Goal: Task Accomplishment & Management: Complete application form

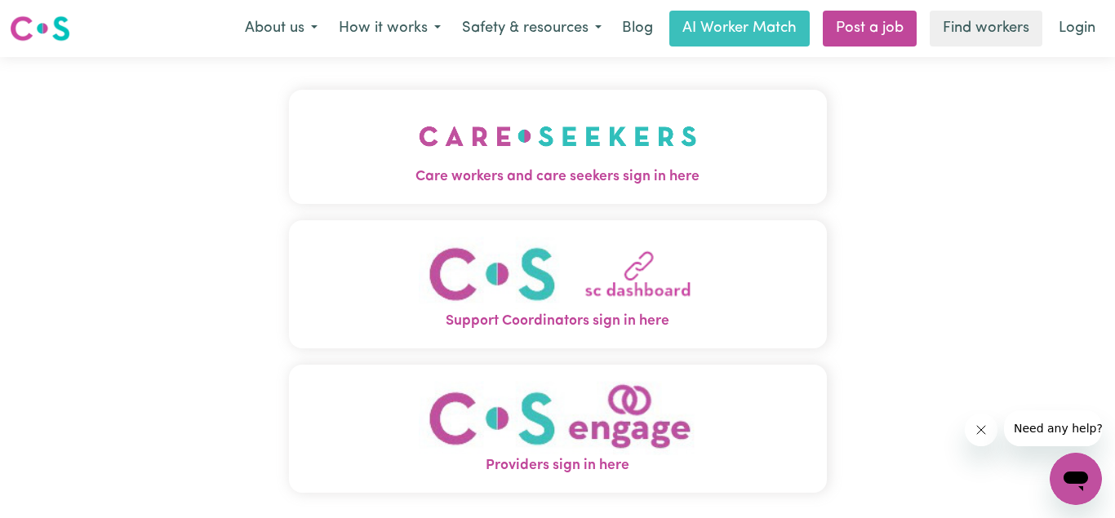
click at [646, 180] on span "Care workers and care seekers sign in here" at bounding box center [558, 176] width 538 height 21
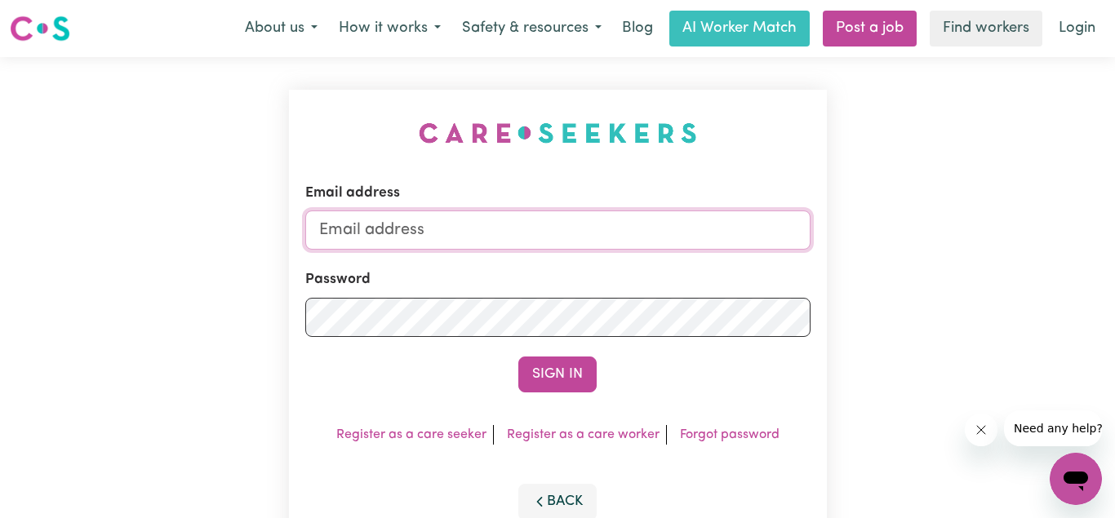
click at [337, 233] on input "Email address" at bounding box center [557, 230] width 505 height 39
type input "[EMAIL_ADDRESS][DOMAIN_NAME]"
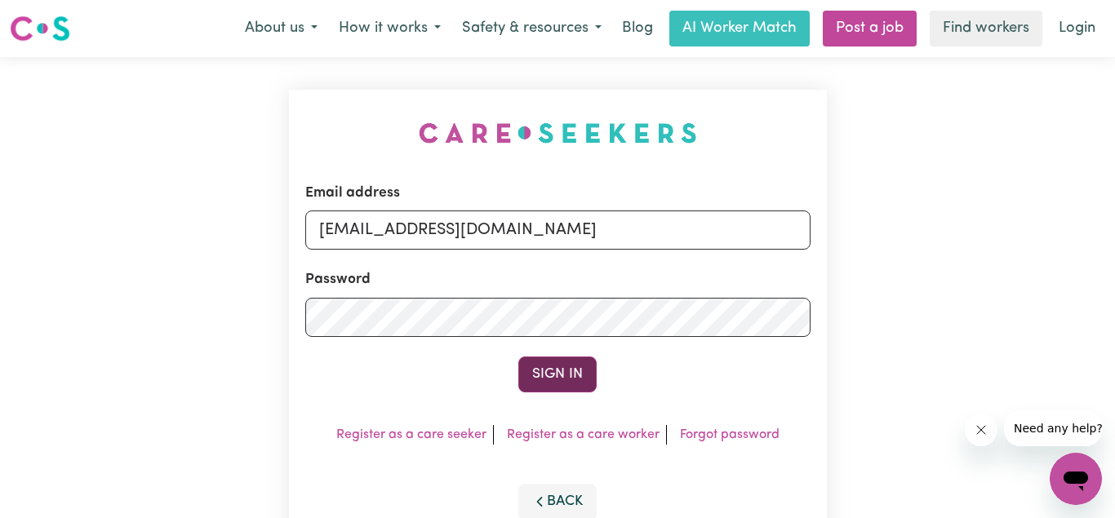
click at [558, 375] on button "Sign In" at bounding box center [557, 375] width 78 height 36
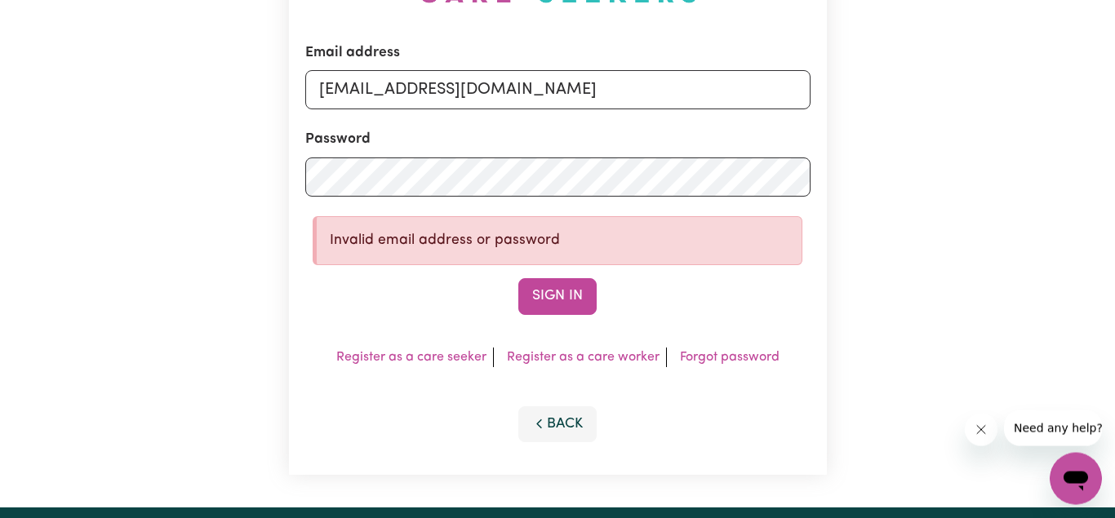
scroll to position [166, 0]
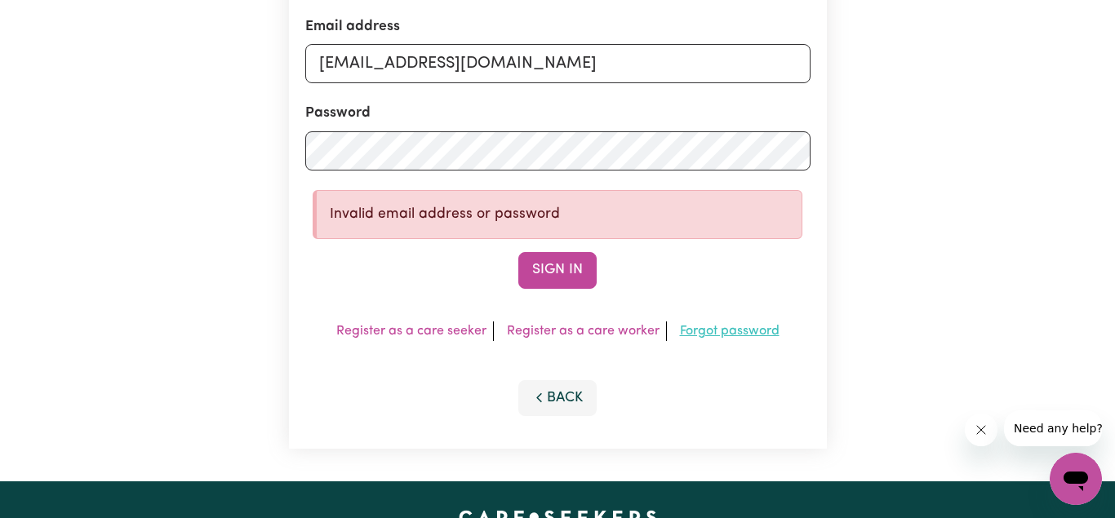
click at [704, 329] on link "Forgot password" at bounding box center [730, 331] width 100 height 13
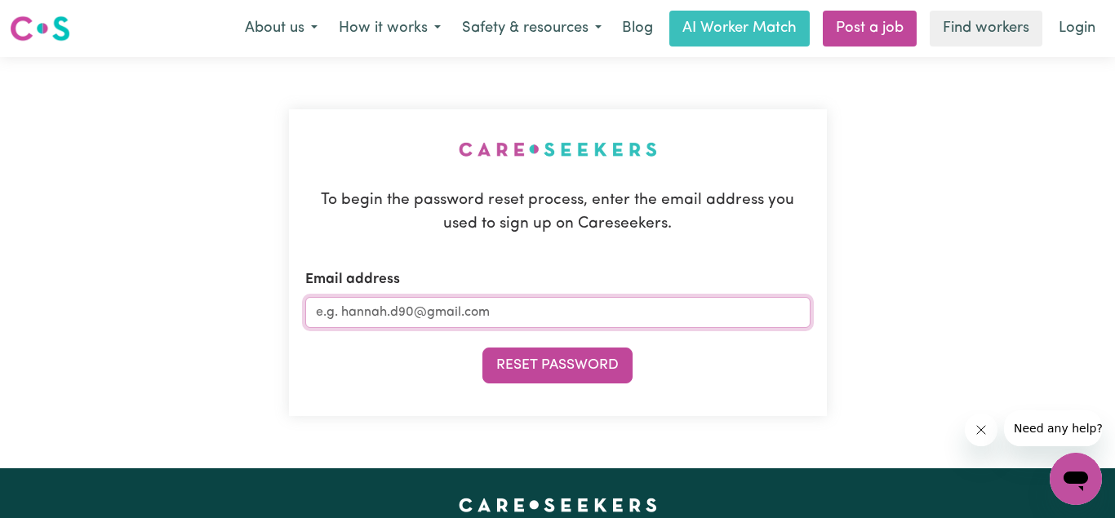
click at [429, 307] on input "Email address" at bounding box center [557, 312] width 505 height 31
click at [482, 348] on button "Reset Password" at bounding box center [557, 366] width 150 height 36
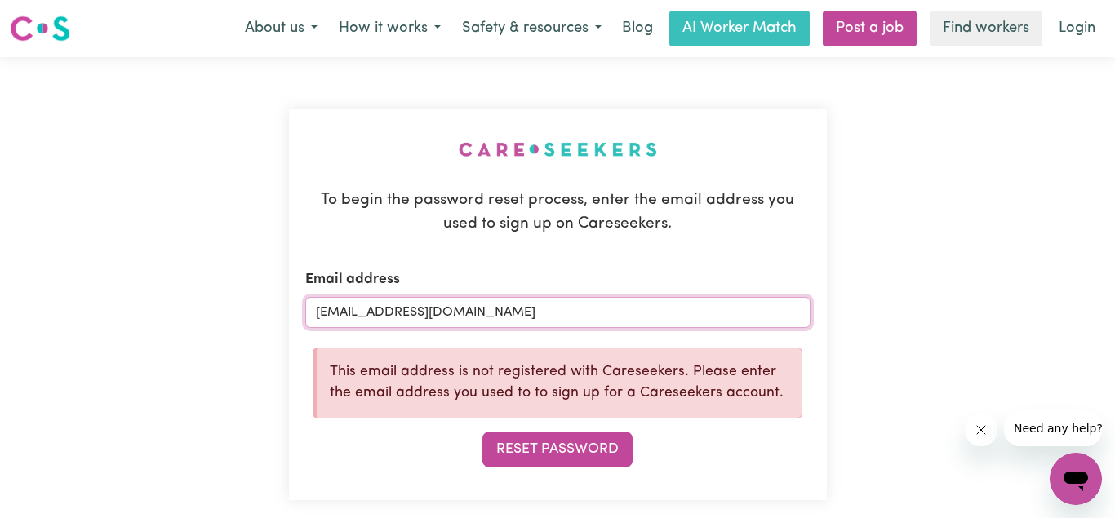
type input "[EMAIL_ADDRESS][DOMAIN_NAME]"
click at [482, 432] on button "Reset Password" at bounding box center [557, 450] width 150 height 36
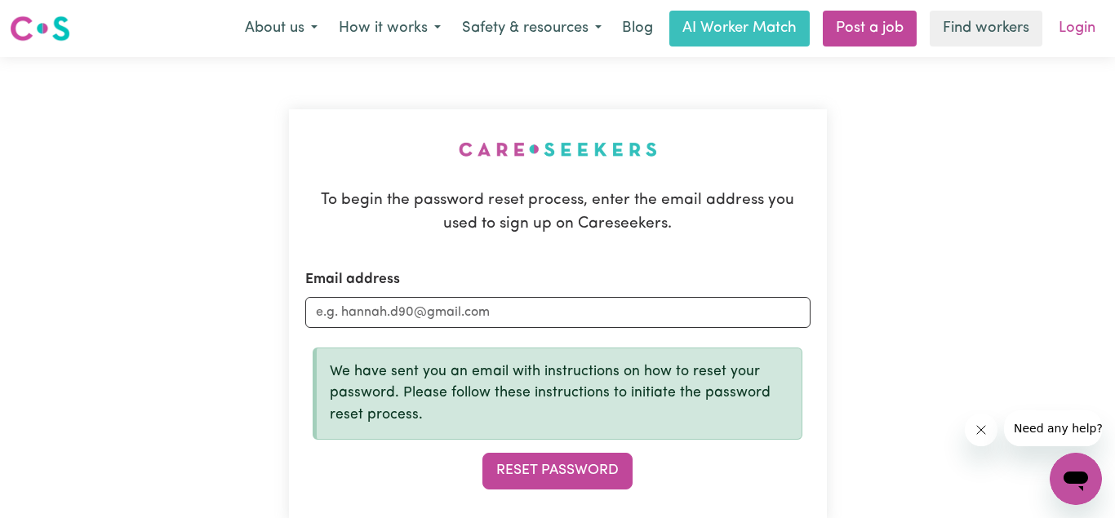
click at [1070, 28] on link "Login" at bounding box center [1077, 29] width 56 height 36
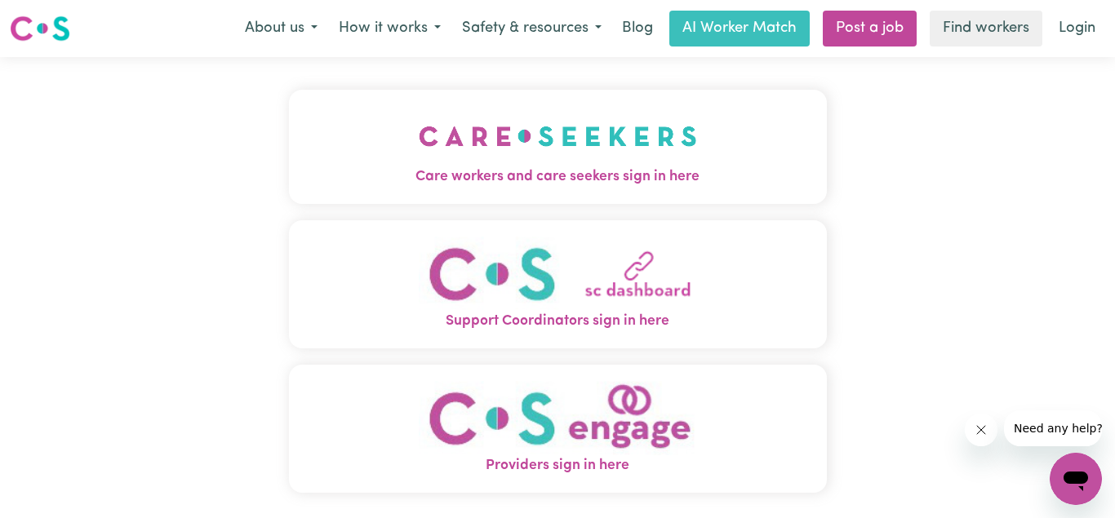
click at [503, 142] on img "Care workers and care seekers sign in here" at bounding box center [558, 136] width 278 height 60
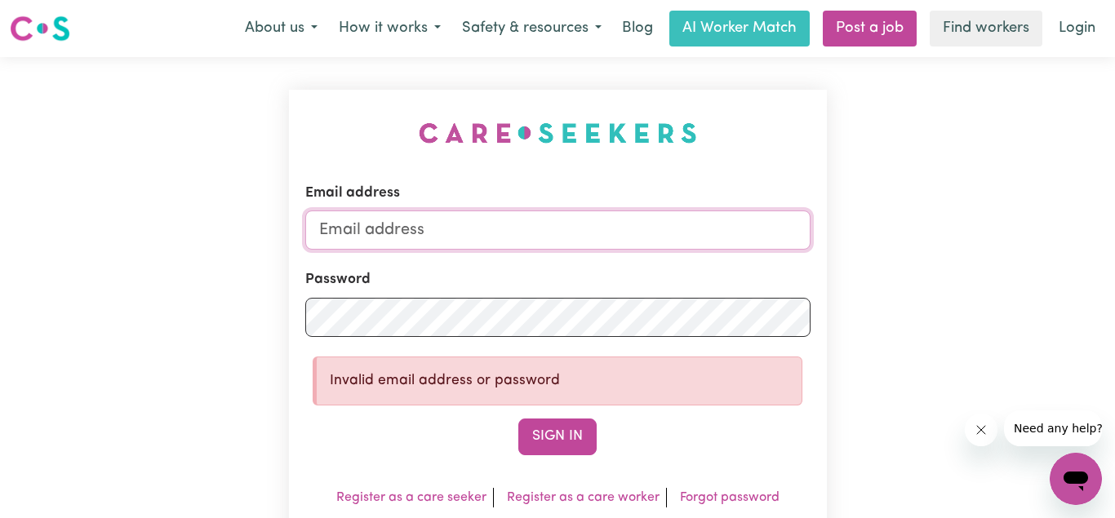
click at [442, 233] on input "Email address" at bounding box center [557, 230] width 505 height 39
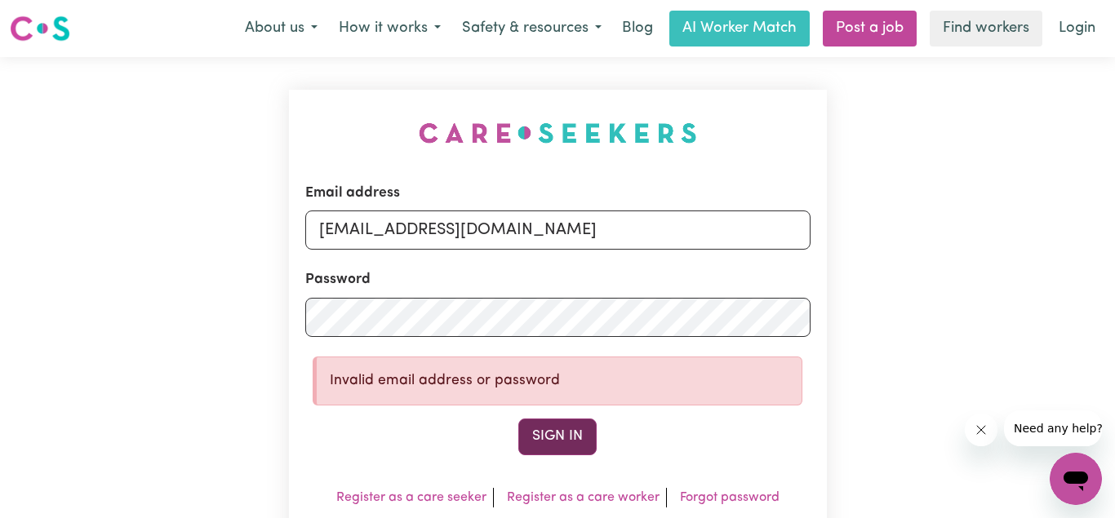
click at [570, 444] on button "Sign In" at bounding box center [557, 437] width 78 height 36
click at [544, 233] on input "[EMAIL_ADDRESS][DOMAIN_NAME]" at bounding box center [557, 230] width 505 height 39
type input "[EMAIL_ADDRESS][DOMAIN_NAME]"
click at [518, 419] on button "Sign In" at bounding box center [557, 437] width 78 height 36
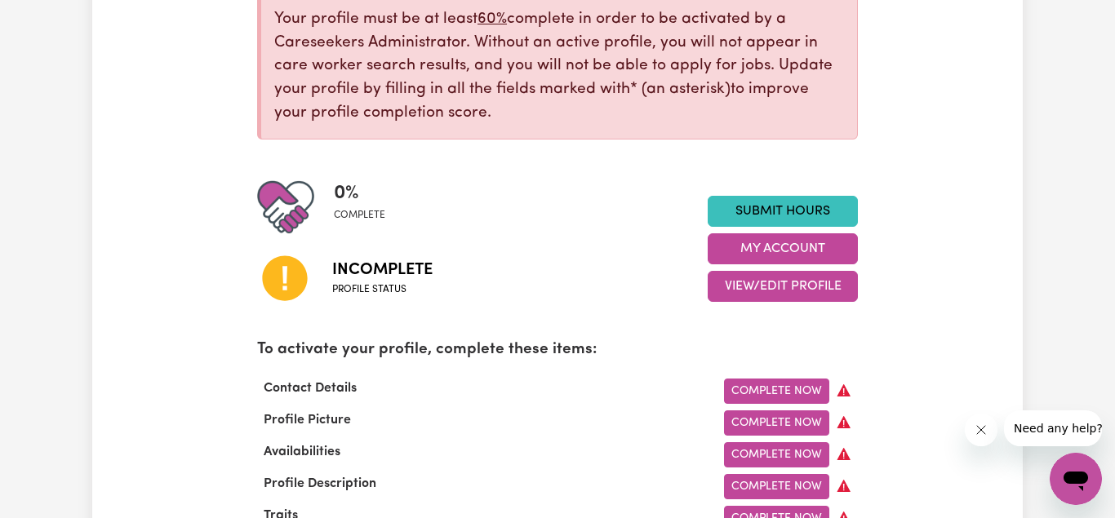
scroll to position [416, 0]
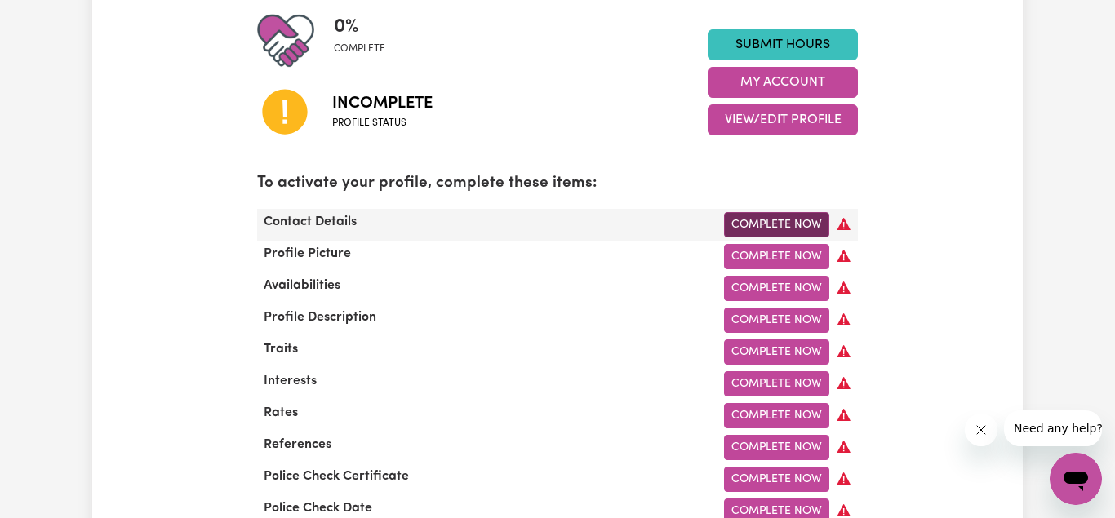
click at [783, 225] on link "Complete Now" at bounding box center [776, 224] width 105 height 25
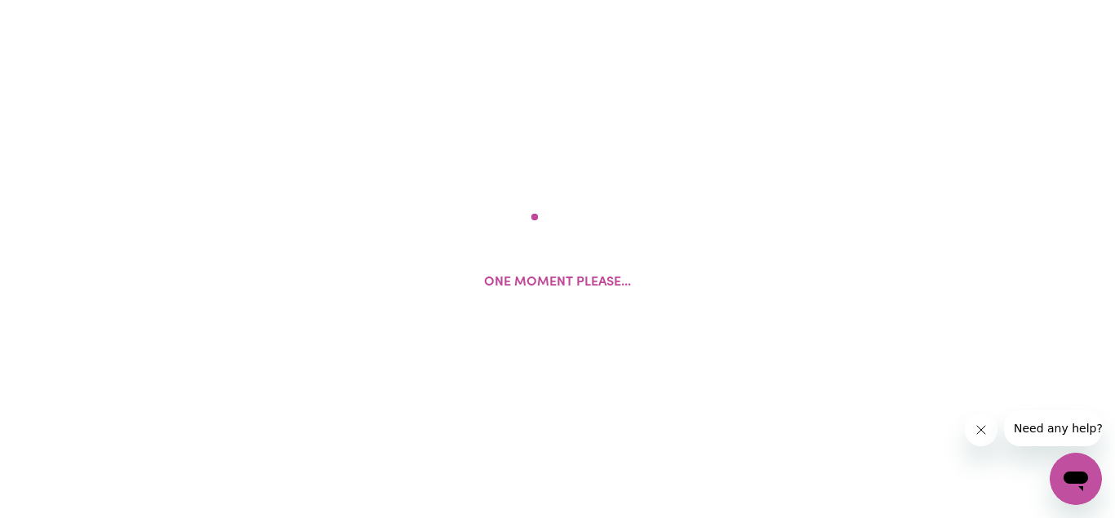
select select "Studying a healthcare related degree or qualification"
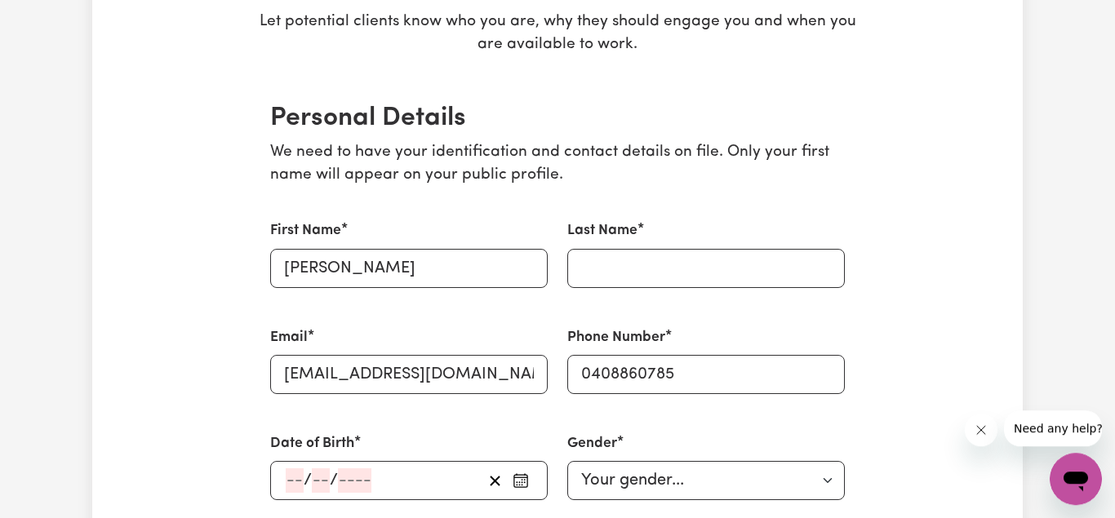
scroll to position [416, 0]
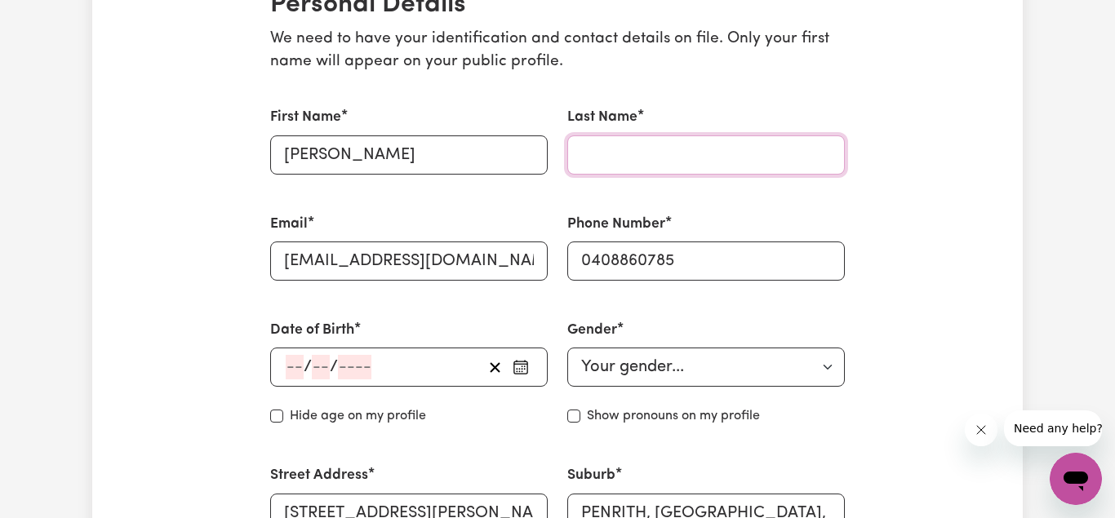
click at [588, 162] on input "Last Name" at bounding box center [705, 154] width 277 height 39
type input "[PERSON_NAME]"
click at [524, 368] on icon "button" at bounding box center [521, 367] width 16 height 16
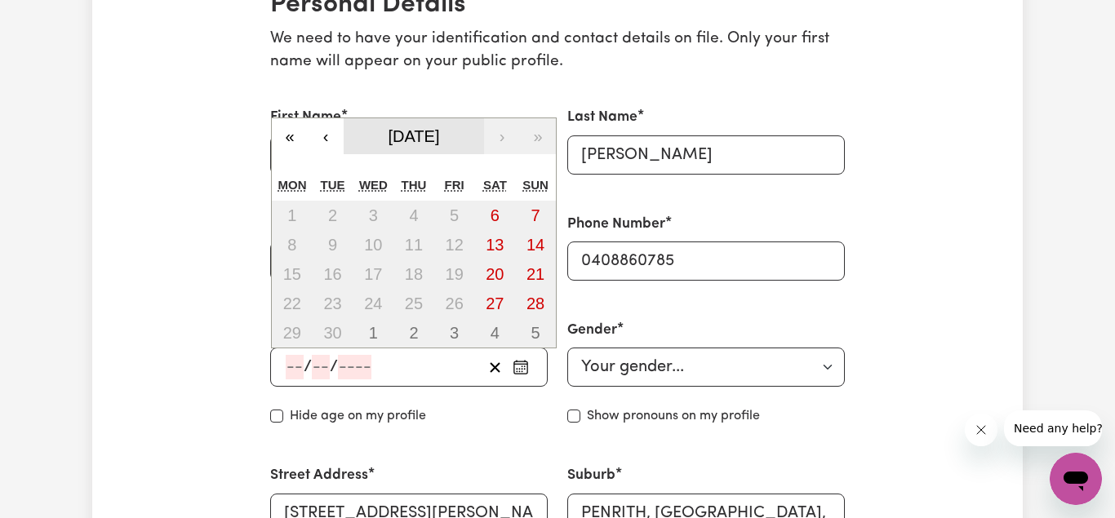
click at [440, 139] on span "[DATE]" at bounding box center [413, 136] width 51 height 18
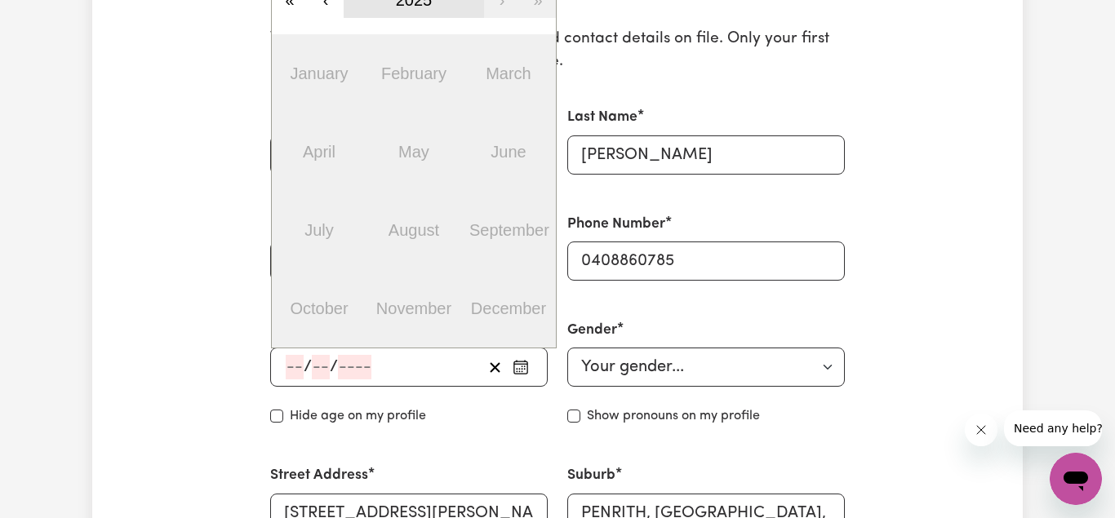
click at [396, 7] on span "2025" at bounding box center [414, 0] width 37 height 18
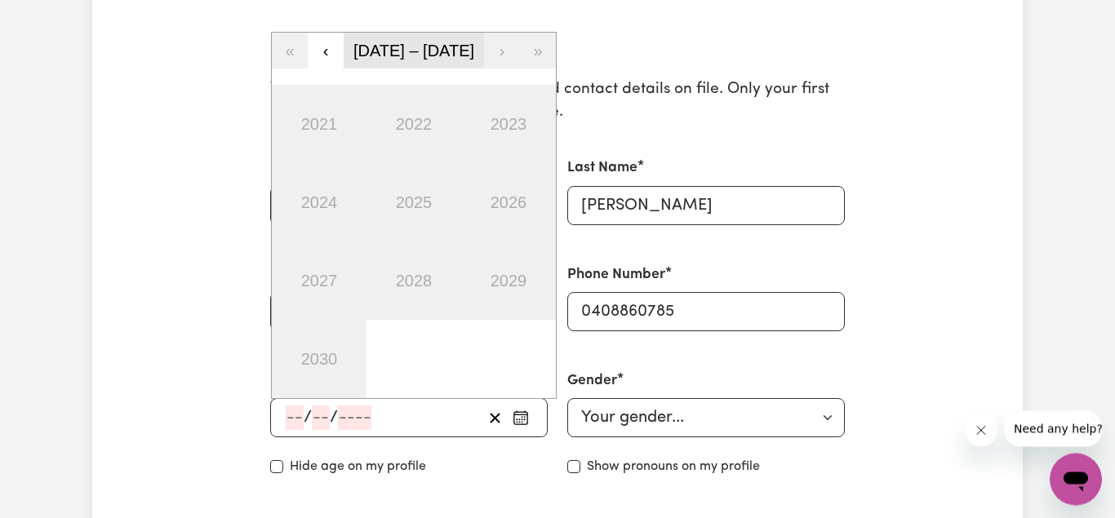
scroll to position [333, 0]
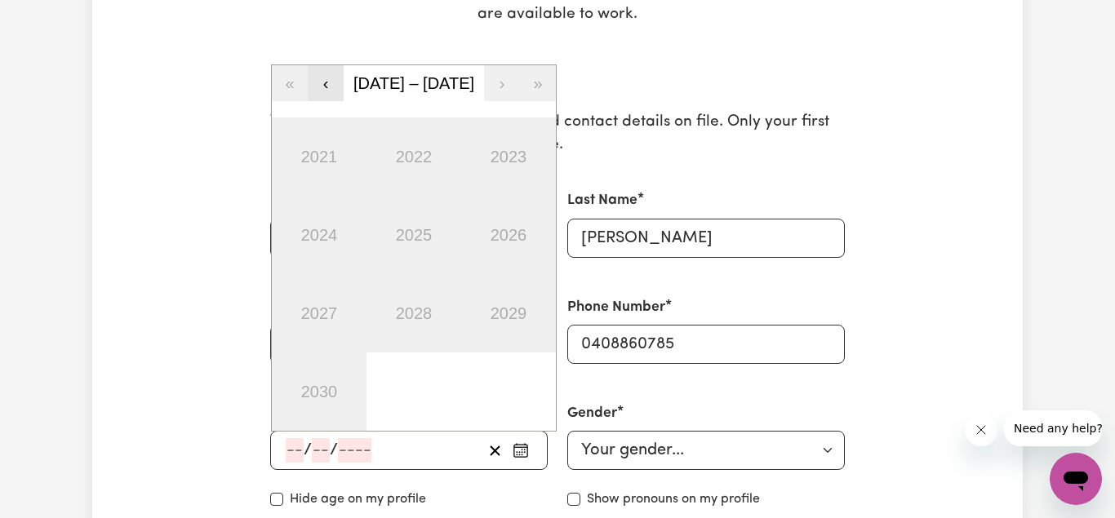
click at [322, 82] on button "‹" at bounding box center [326, 83] width 36 height 36
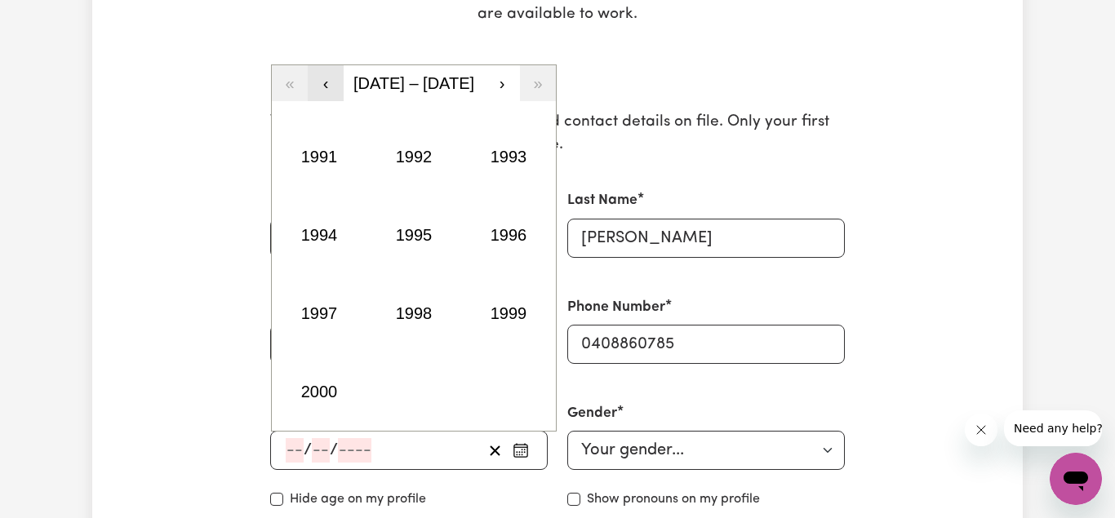
click at [322, 82] on button "‹" at bounding box center [326, 83] width 36 height 36
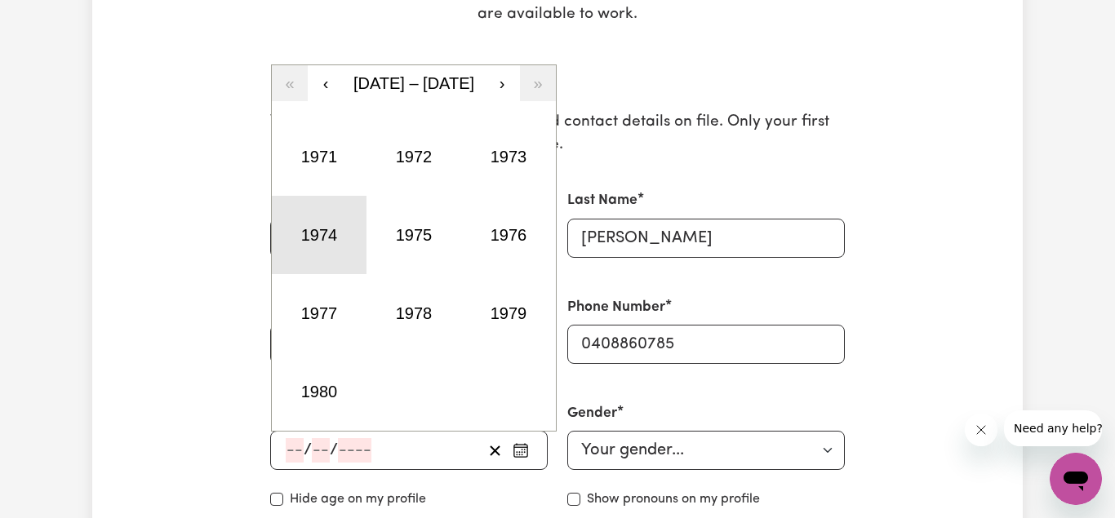
click at [326, 243] on button "1974" at bounding box center [319, 235] width 95 height 78
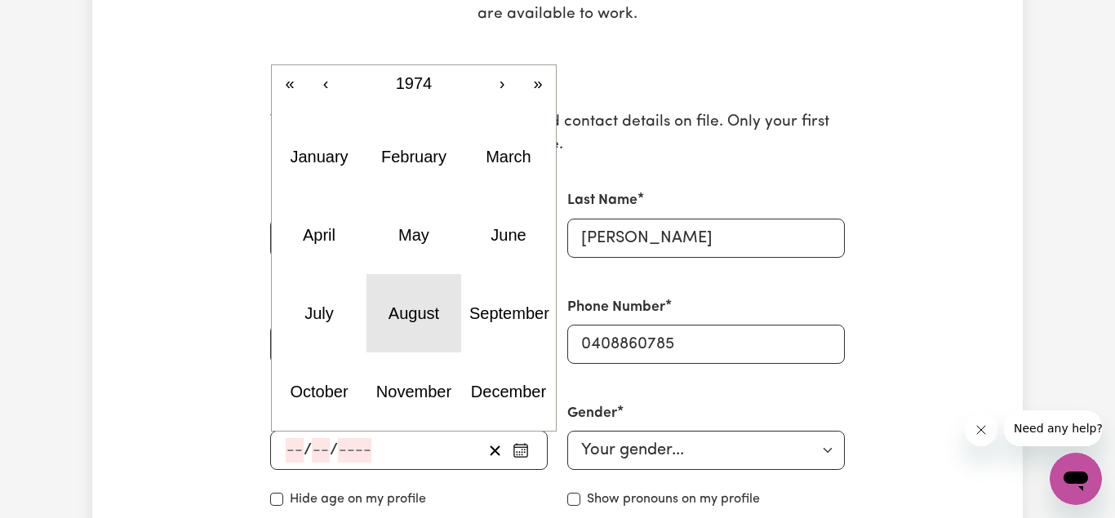
click at [413, 318] on abbr "August" at bounding box center [413, 313] width 51 height 18
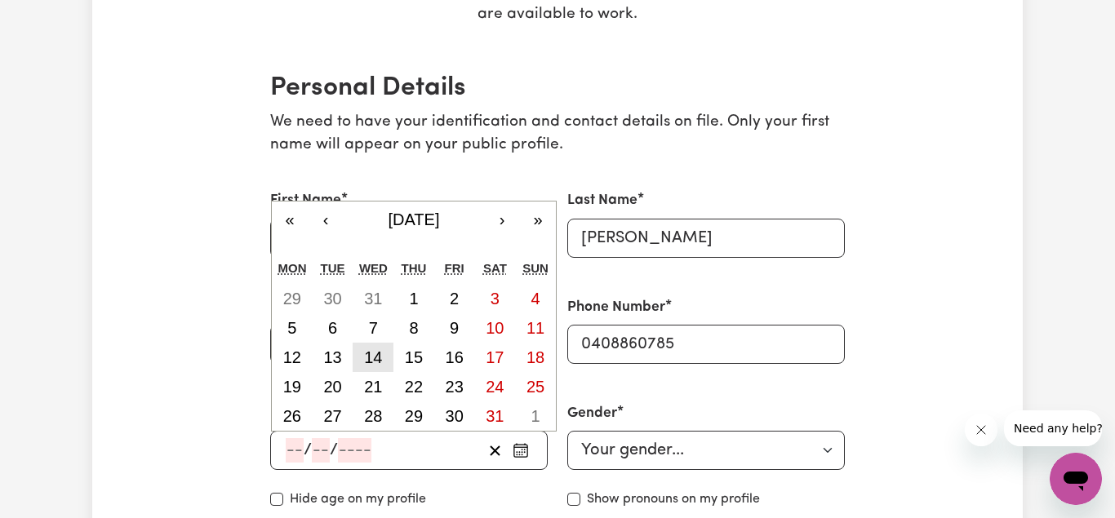
click at [375, 352] on abbr "14" at bounding box center [373, 358] width 18 height 18
type input "[DATE]"
type input "14"
type input "8"
type input "1974"
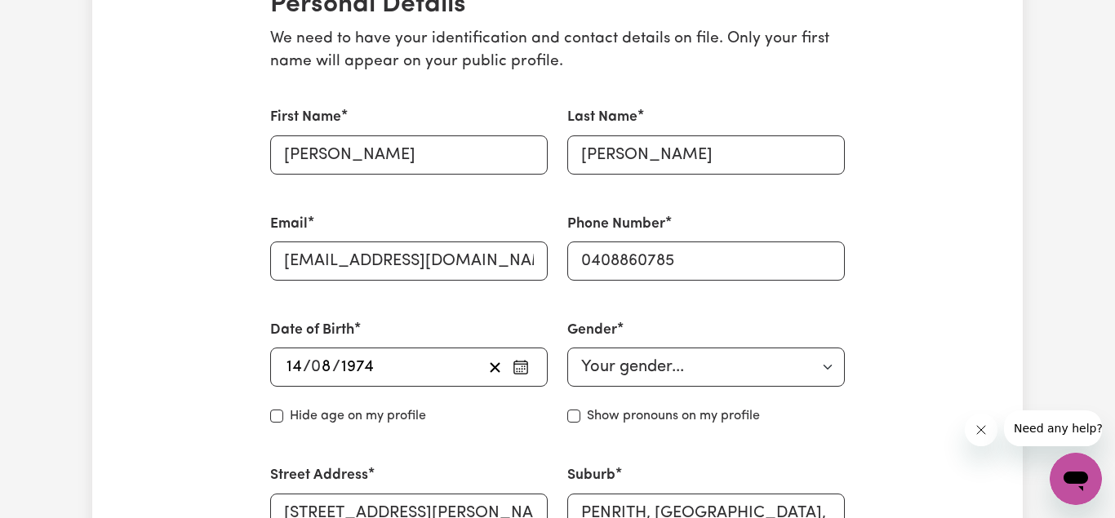
scroll to position [499, 0]
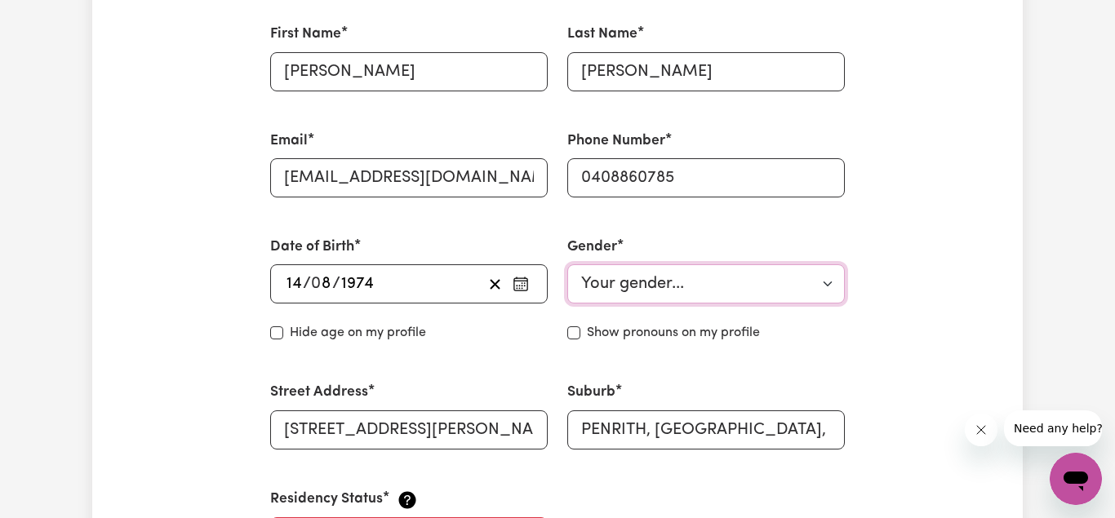
select select "[DEMOGRAPHIC_DATA]"
click option "[DEMOGRAPHIC_DATA]" at bounding box center [0, 0] width 0 height 0
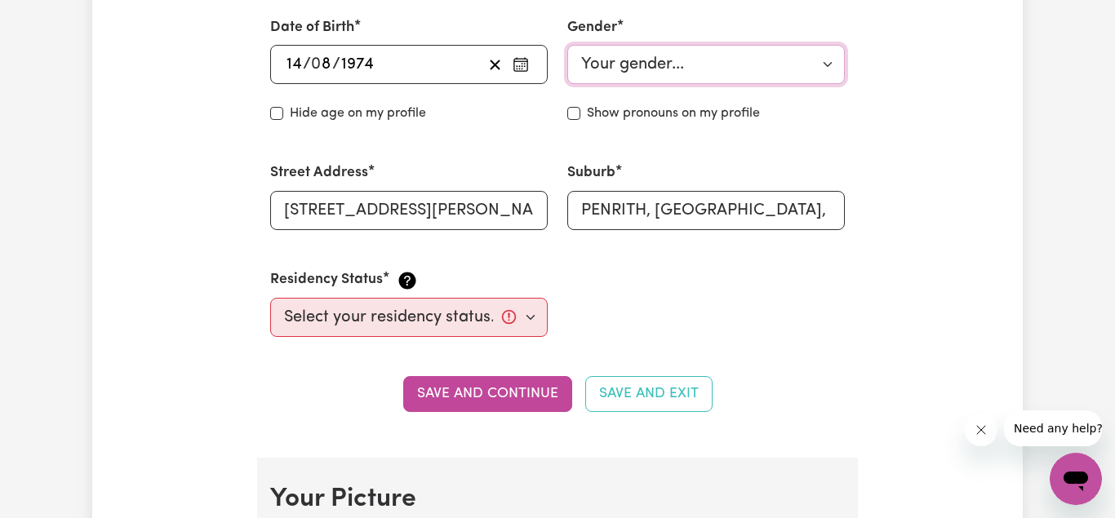
scroll to position [749, 0]
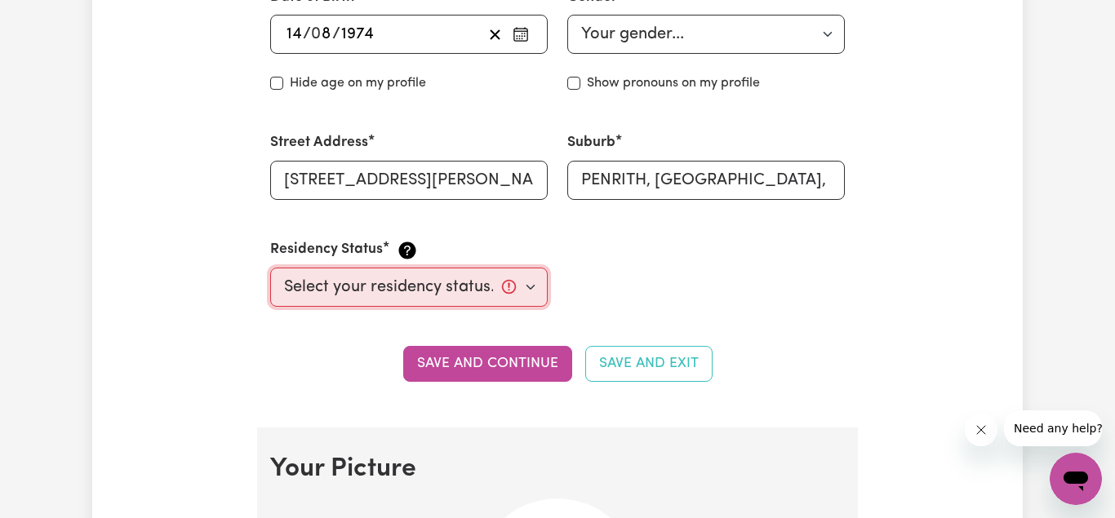
click at [270, 268] on select "Select your residency status... [DEMOGRAPHIC_DATA] citizen Australian PR [DEMOG…" at bounding box center [408, 287] width 277 height 39
select select "Australian PR"
click option "Australian PR" at bounding box center [0, 0] width 0 height 0
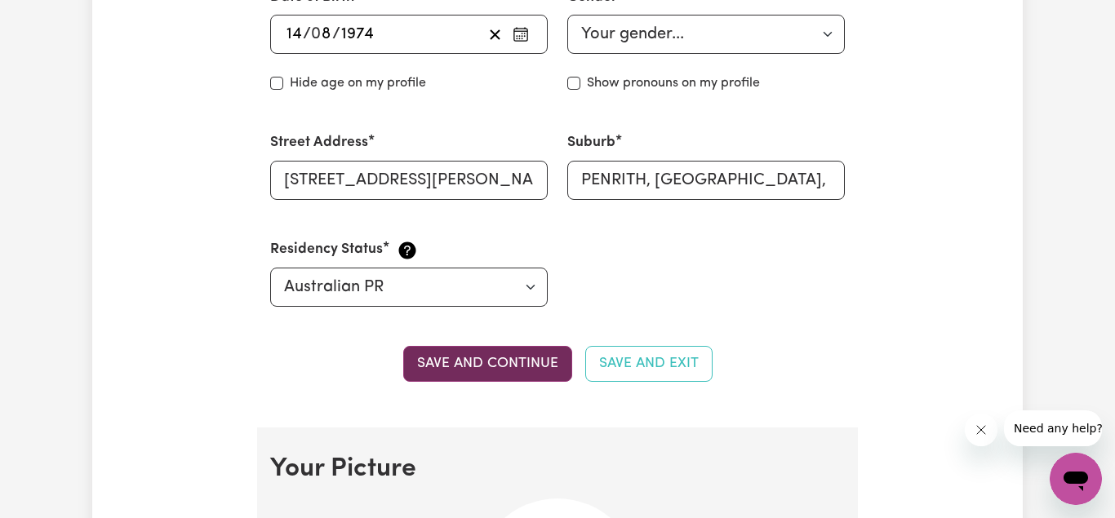
click at [496, 360] on button "Save and continue" at bounding box center [487, 364] width 169 height 36
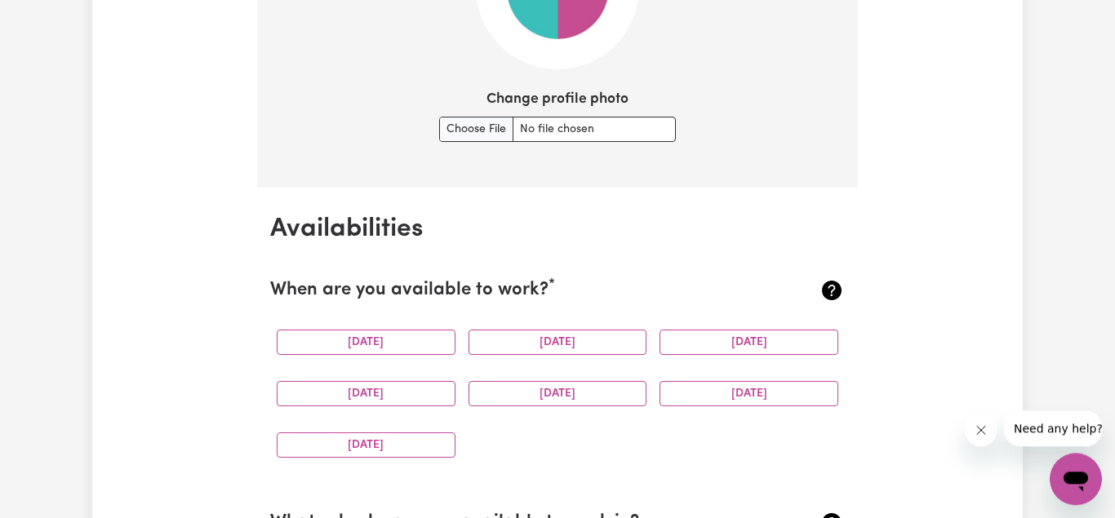
scroll to position [1427, 0]
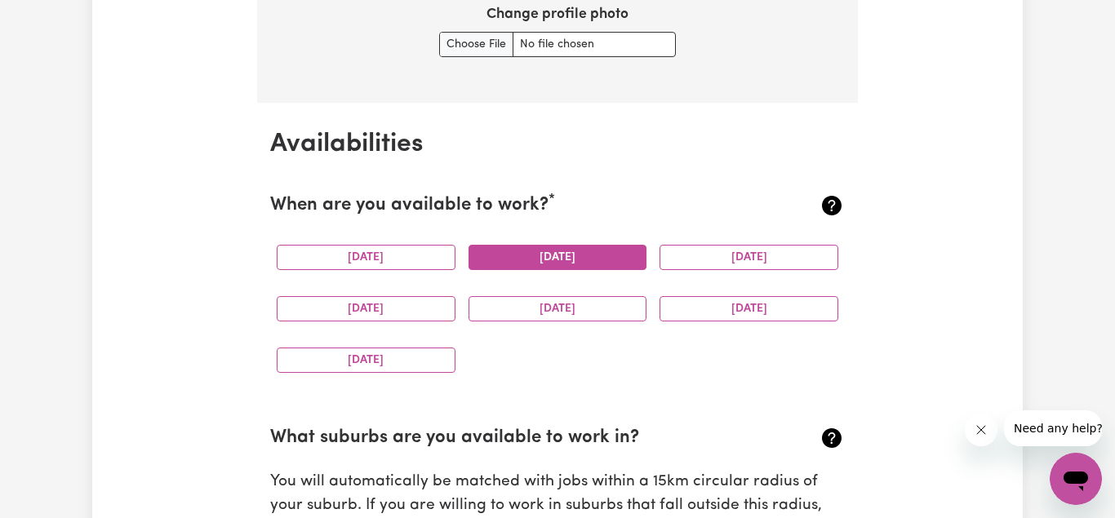
click at [538, 257] on button "[DATE]" at bounding box center [557, 257] width 179 height 25
click at [726, 258] on button "[DATE]" at bounding box center [748, 257] width 179 height 25
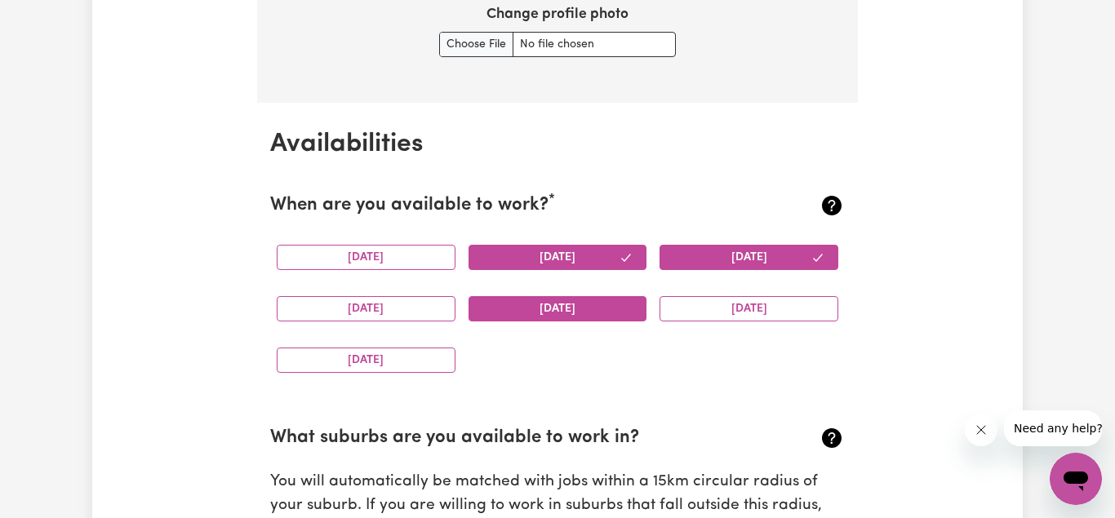
click at [523, 302] on button "[DATE]" at bounding box center [557, 308] width 179 height 25
click at [379, 251] on button "[DATE]" at bounding box center [366, 257] width 179 height 25
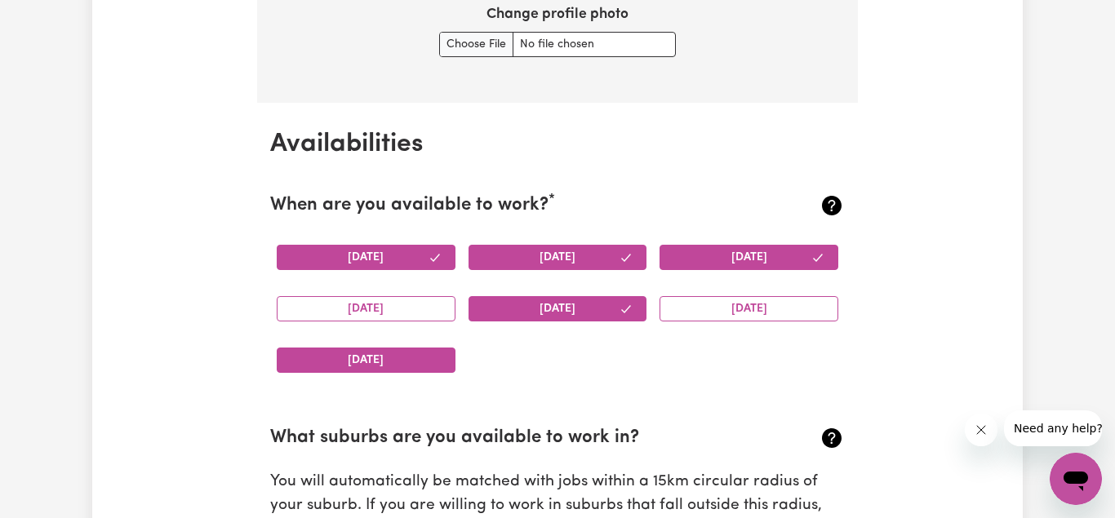
click at [359, 365] on button "[DATE]" at bounding box center [366, 360] width 179 height 25
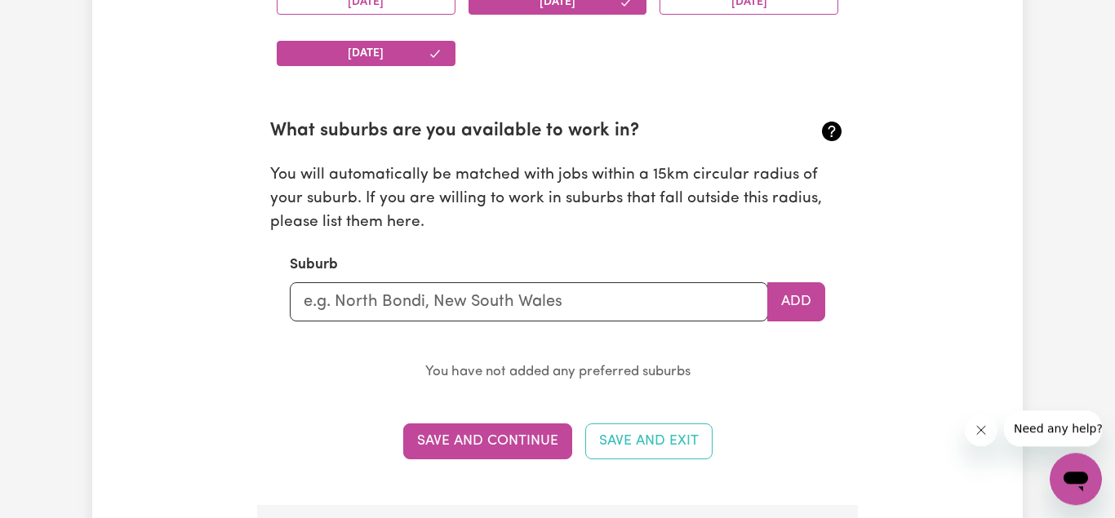
scroll to position [1760, 0]
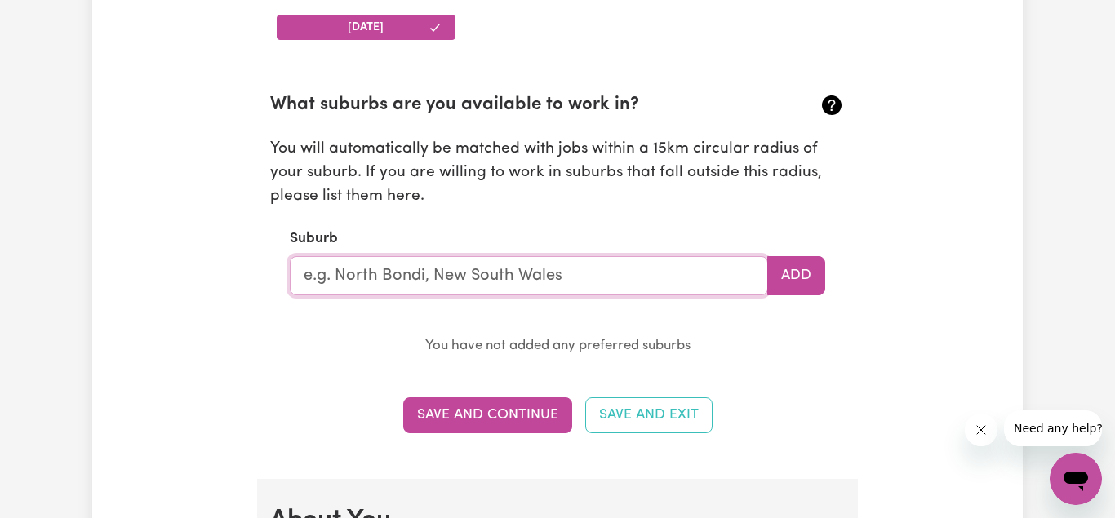
click at [439, 273] on input "text" at bounding box center [529, 275] width 478 height 39
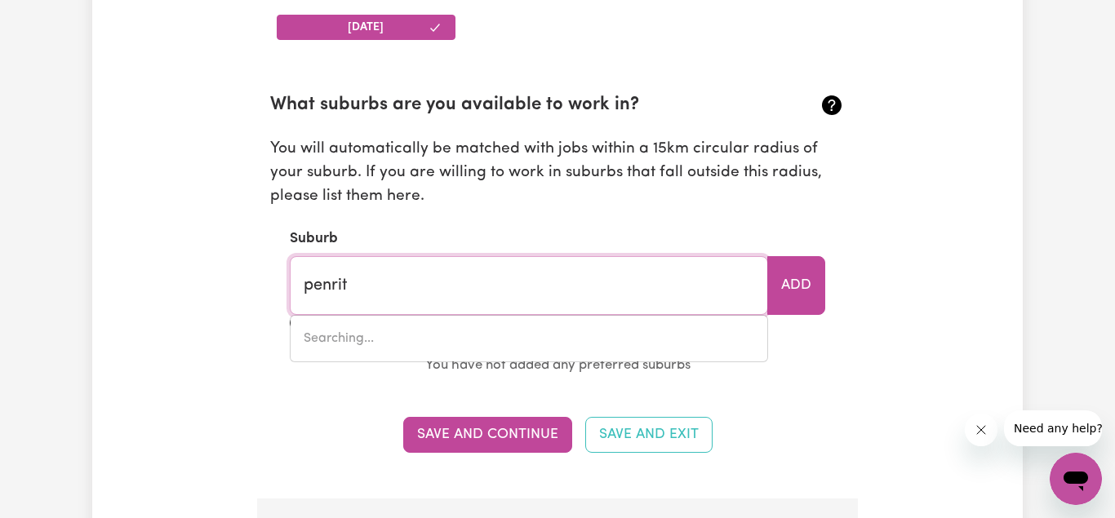
type input "penrith"
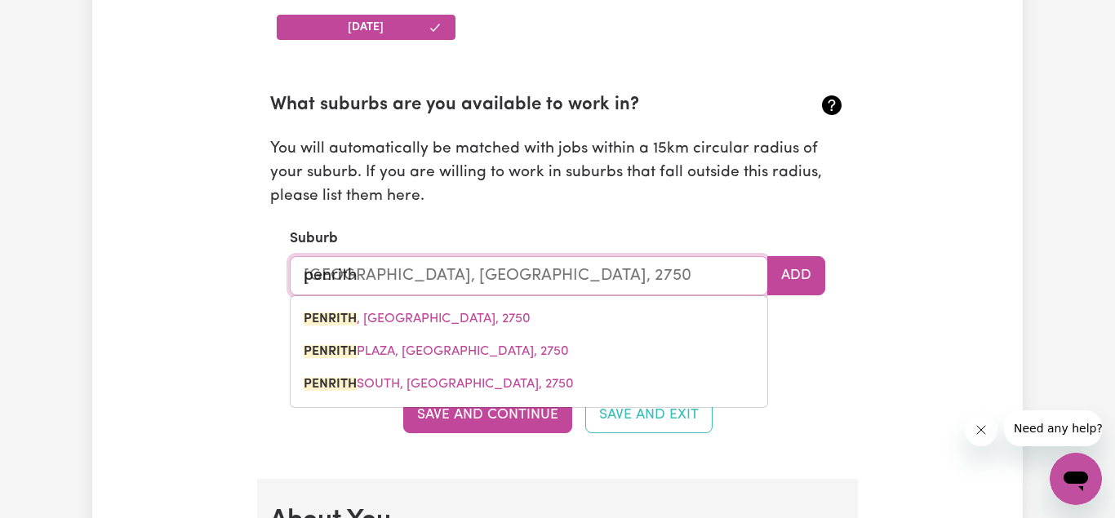
type input "[GEOGRAPHIC_DATA], [GEOGRAPHIC_DATA], 2750"
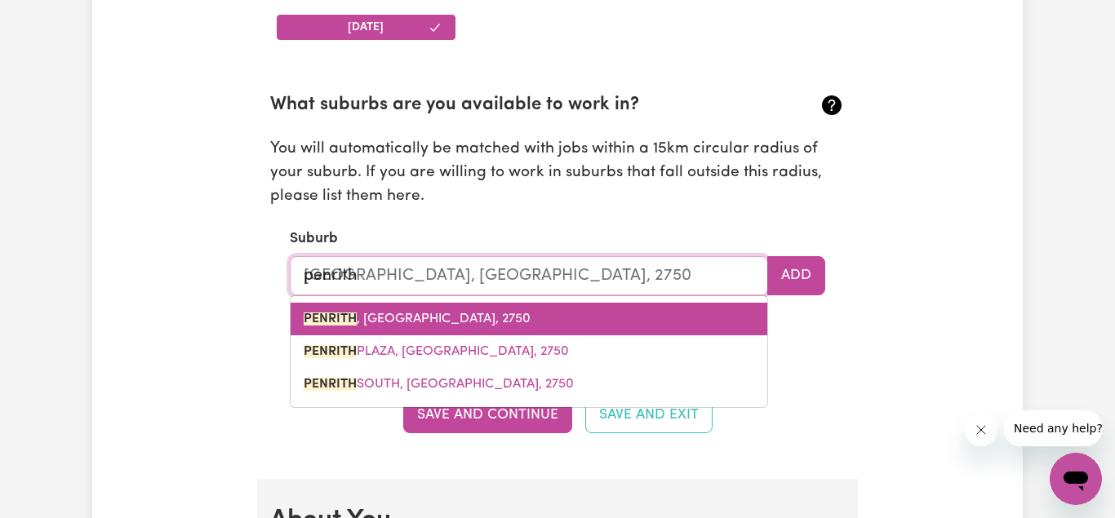
click at [458, 324] on span "PENRITH , [GEOGRAPHIC_DATA], 2750" at bounding box center [417, 319] width 227 height 13
type input "PENRITH, [GEOGRAPHIC_DATA], 2750"
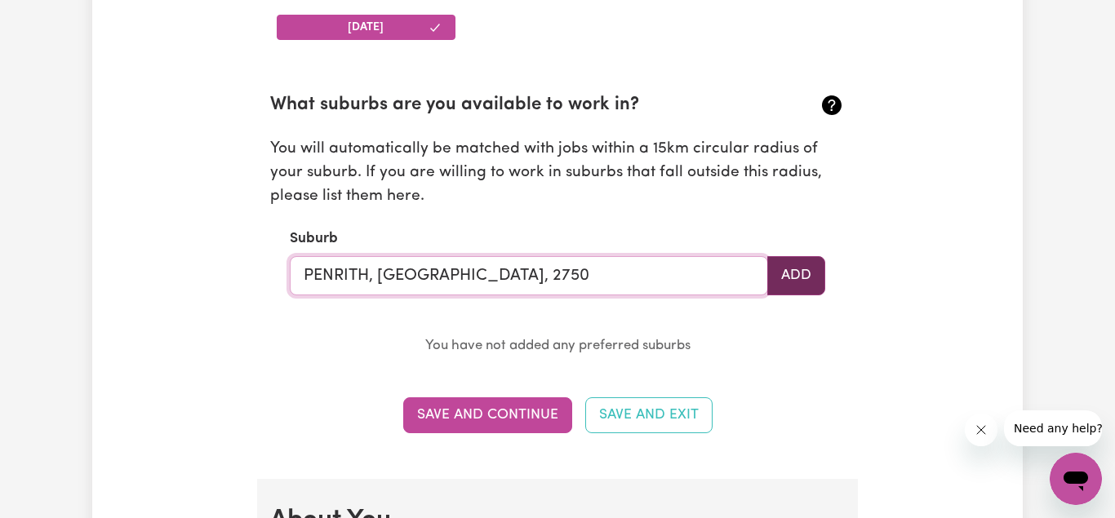
type input "PENRITH, [GEOGRAPHIC_DATA], 2750"
click at [790, 278] on button "Add" at bounding box center [796, 275] width 58 height 39
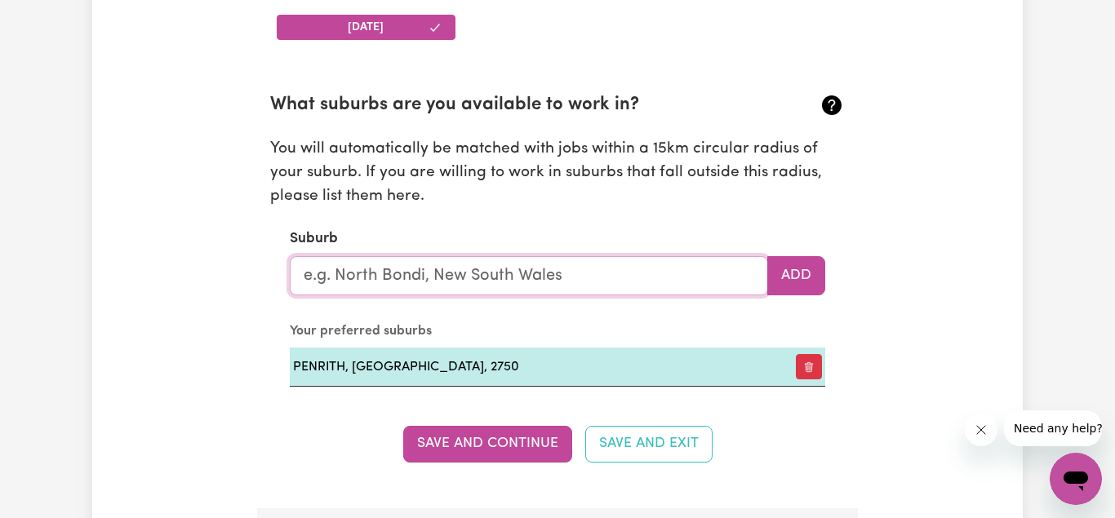
click at [528, 282] on input "text" at bounding box center [529, 275] width 478 height 39
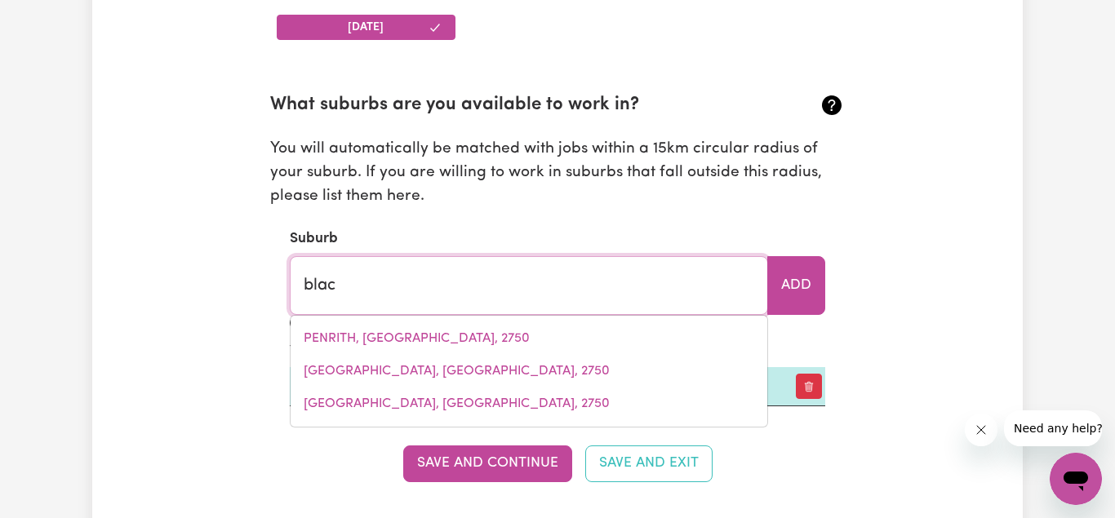
type input "black"
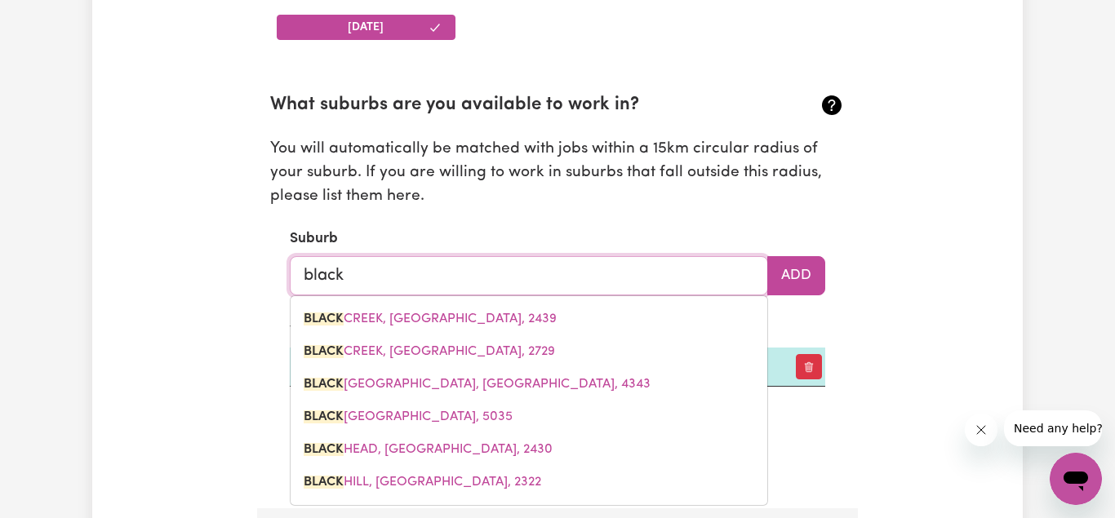
type input "[GEOGRAPHIC_DATA], [GEOGRAPHIC_DATA], 2439"
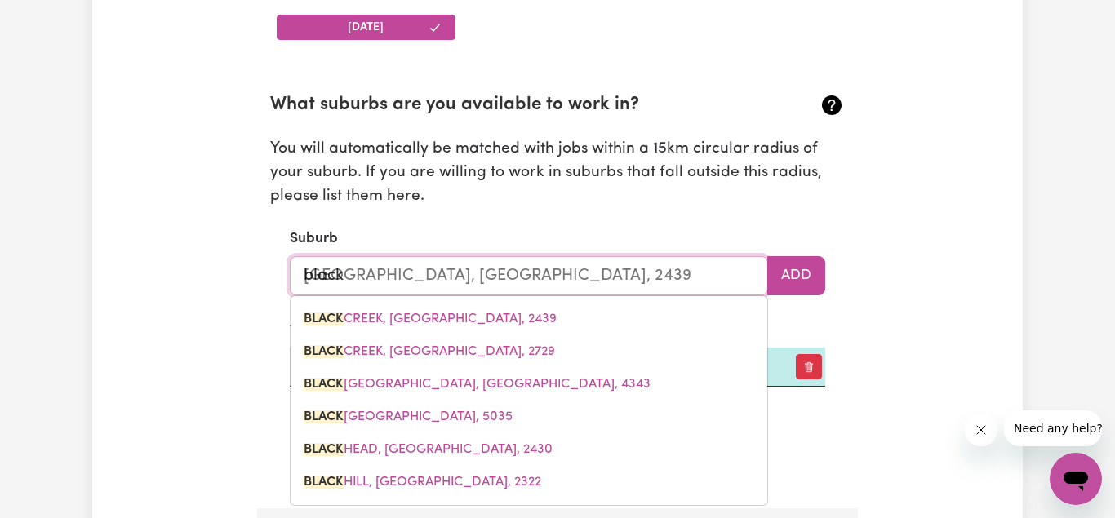
type input "blackt"
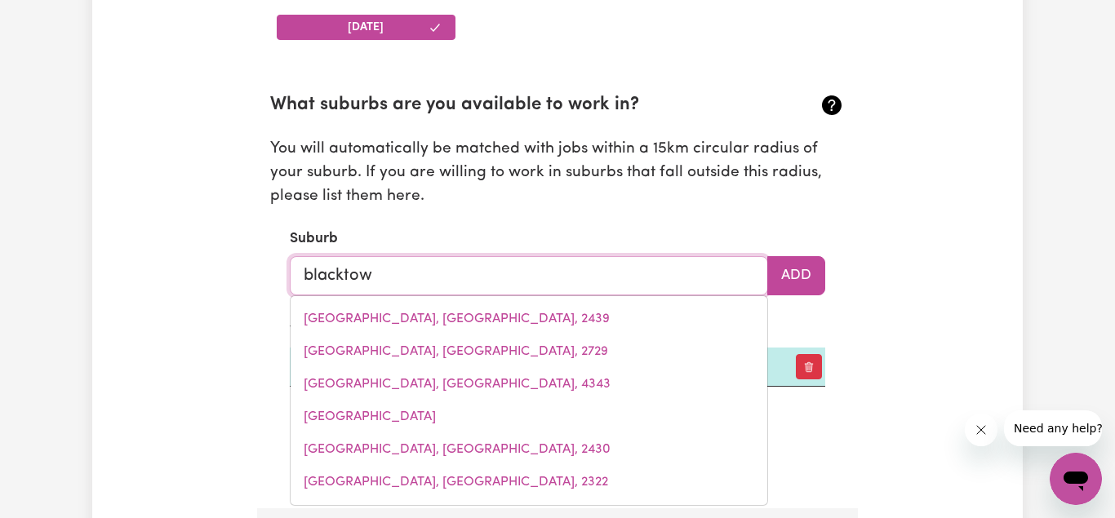
type input "[GEOGRAPHIC_DATA]"
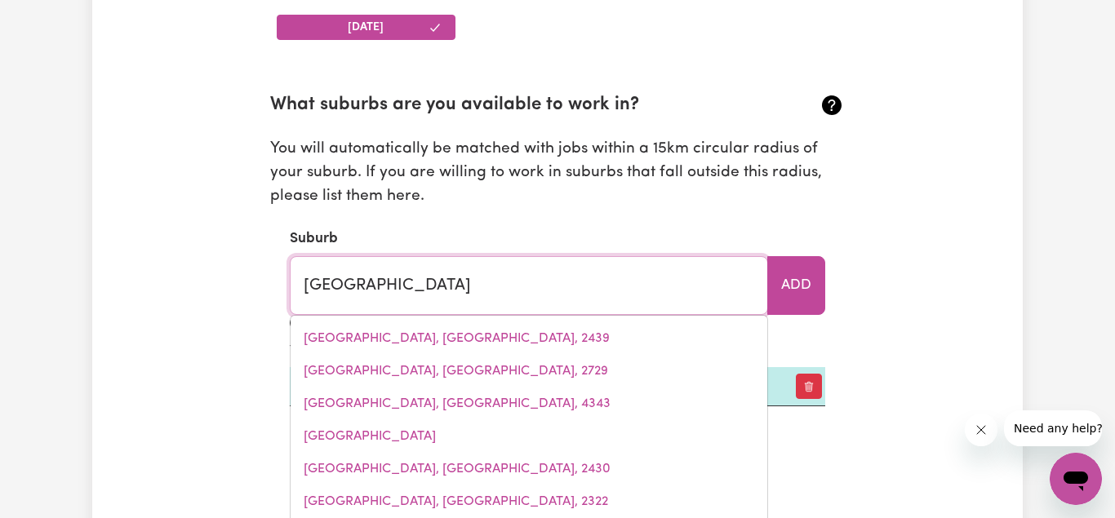
type input "[GEOGRAPHIC_DATA], [GEOGRAPHIC_DATA], 2148"
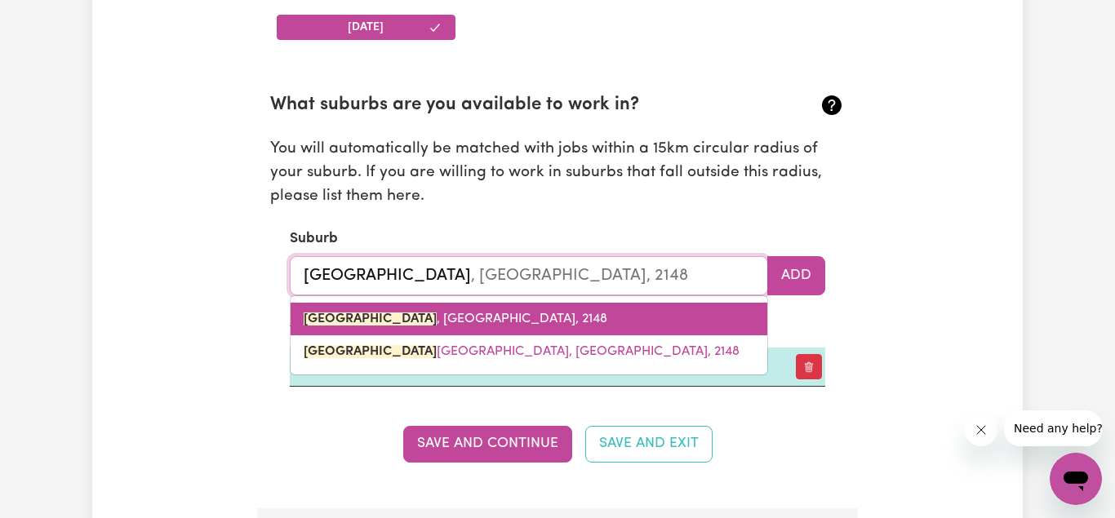
click at [366, 316] on mark "[GEOGRAPHIC_DATA]" at bounding box center [370, 319] width 133 height 13
type input "[GEOGRAPHIC_DATA], [GEOGRAPHIC_DATA], 2148"
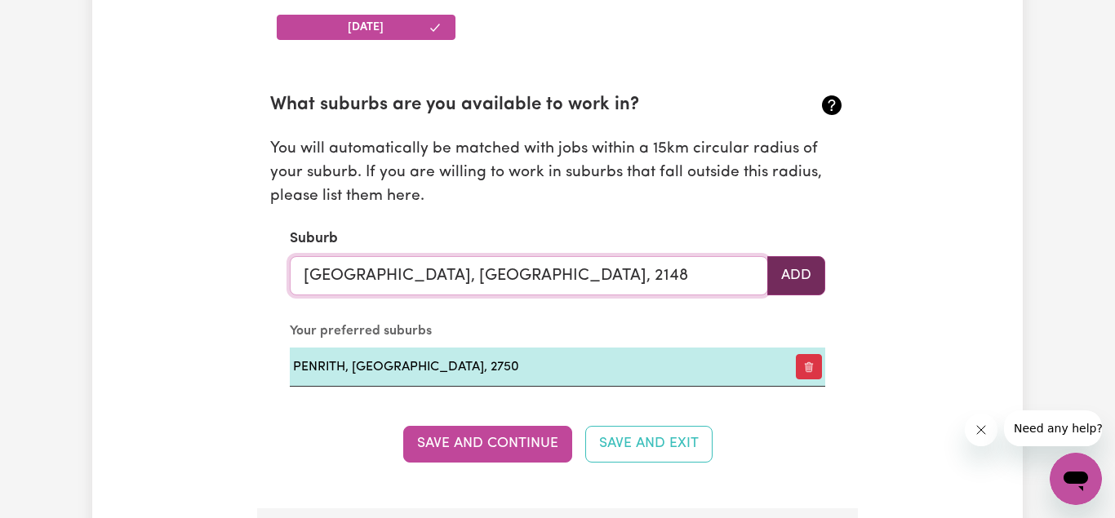
type input "[GEOGRAPHIC_DATA], [GEOGRAPHIC_DATA], 2148"
click at [806, 272] on button "Add" at bounding box center [796, 275] width 58 height 39
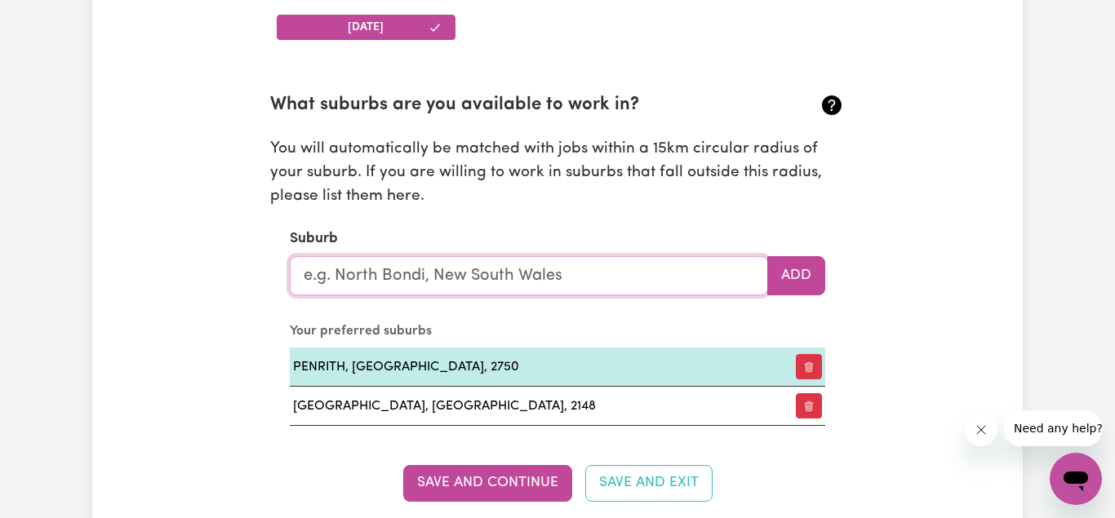
click at [462, 285] on input "text" at bounding box center [529, 275] width 478 height 39
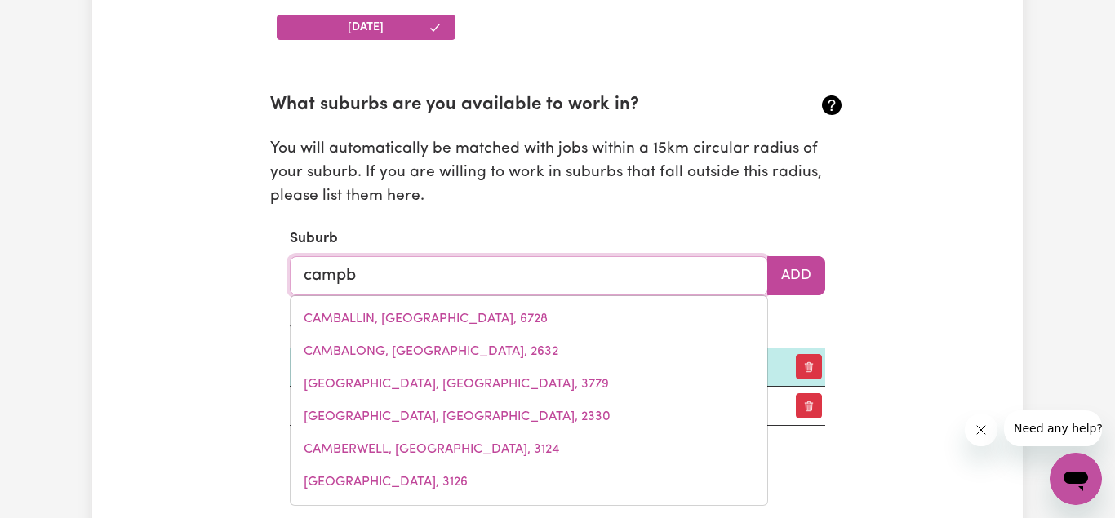
type input "campbe"
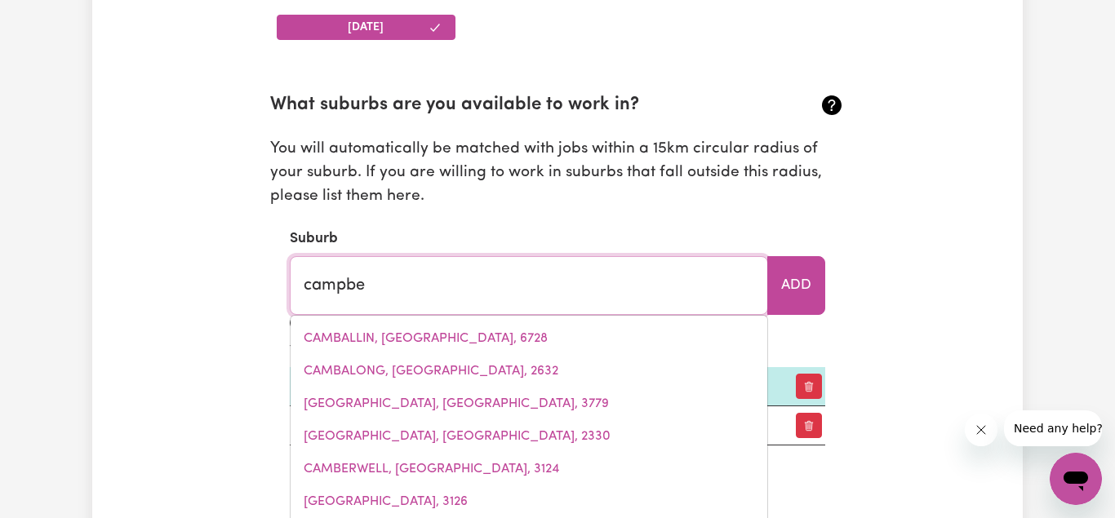
type input "[PERSON_NAME], [GEOGRAPHIC_DATA], 2612"
type input "[PERSON_NAME]"
type input "[PERSON_NAME], [GEOGRAPHIC_DATA], 2612"
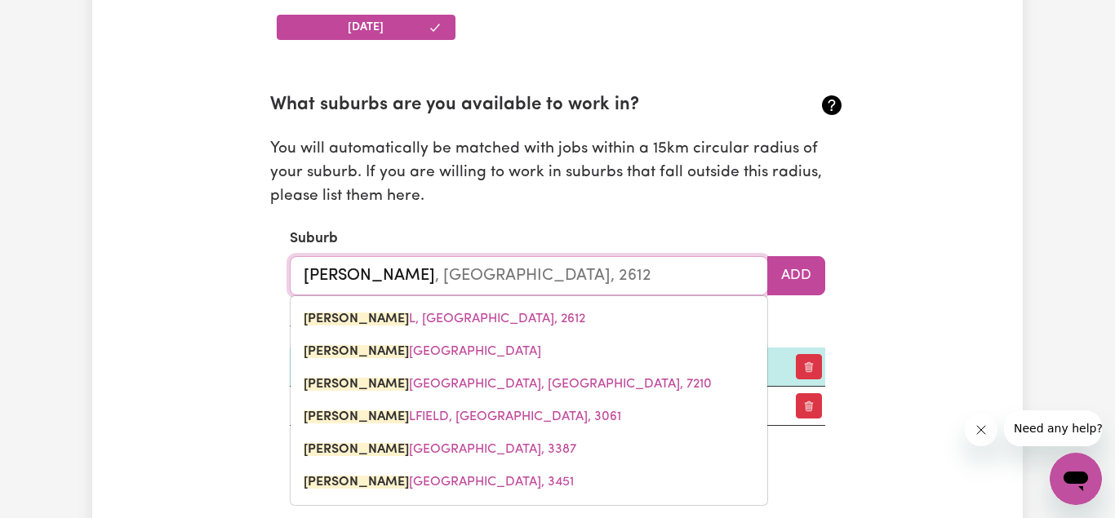
type input "[PERSON_NAME]"
type input "[PERSON_NAME], [GEOGRAPHIC_DATA], 2612"
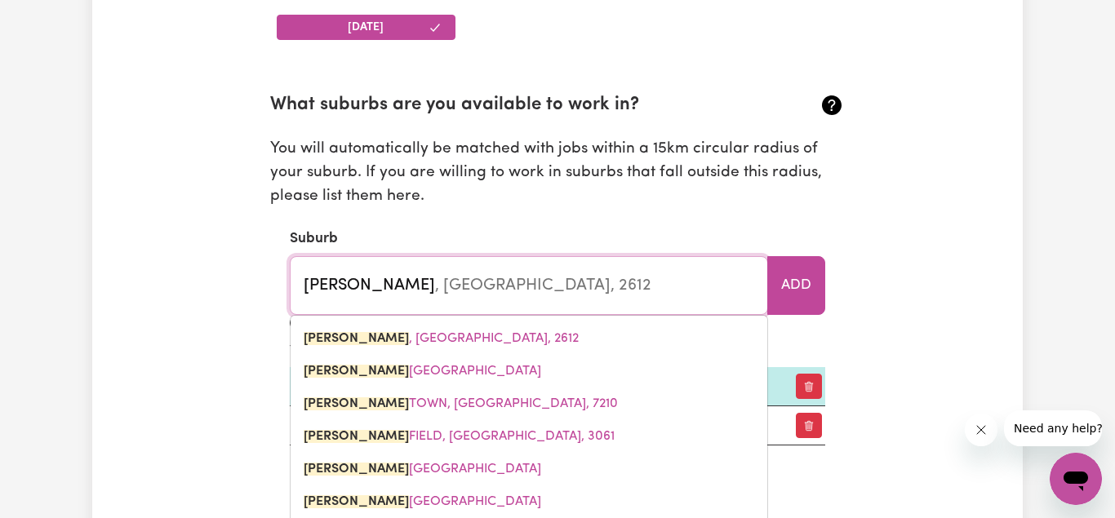
type input "campbellt"
type input "campbellto"
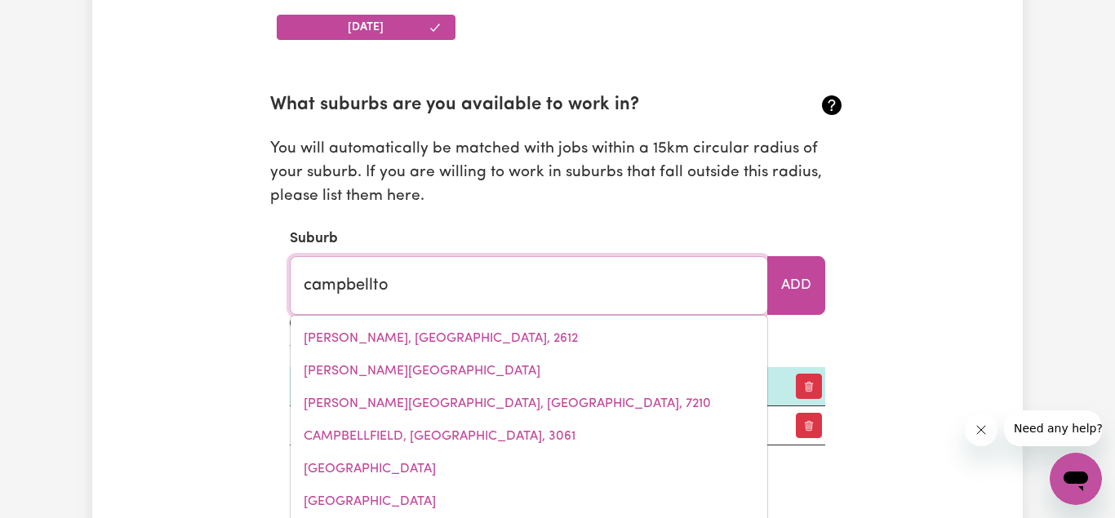
type input "campbelltoWN, [GEOGRAPHIC_DATA], 2560"
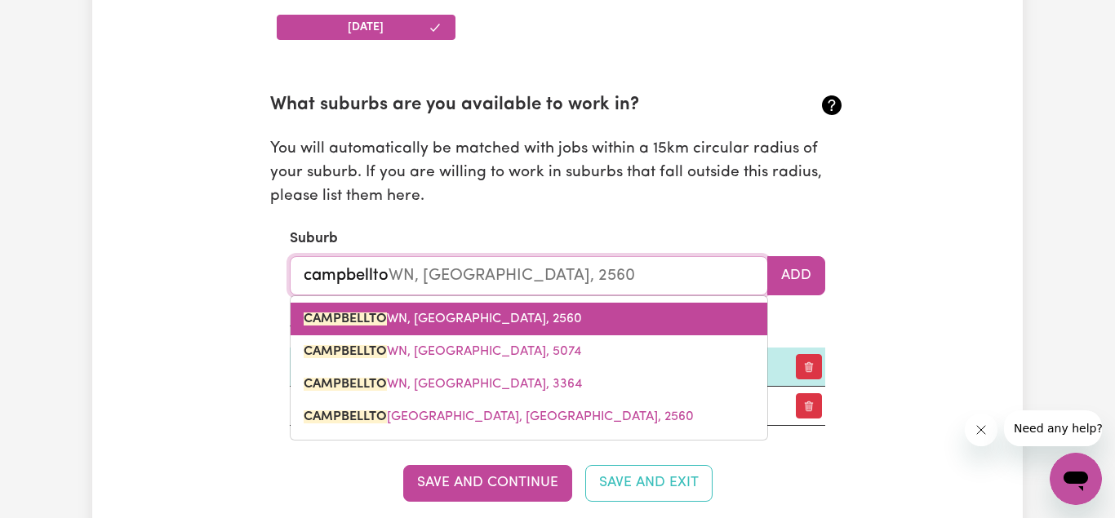
click at [507, 316] on span "CAMPBELLTO WN, [GEOGRAPHIC_DATA], 2560" at bounding box center [443, 319] width 278 height 13
type input "[GEOGRAPHIC_DATA], [GEOGRAPHIC_DATA], 2560"
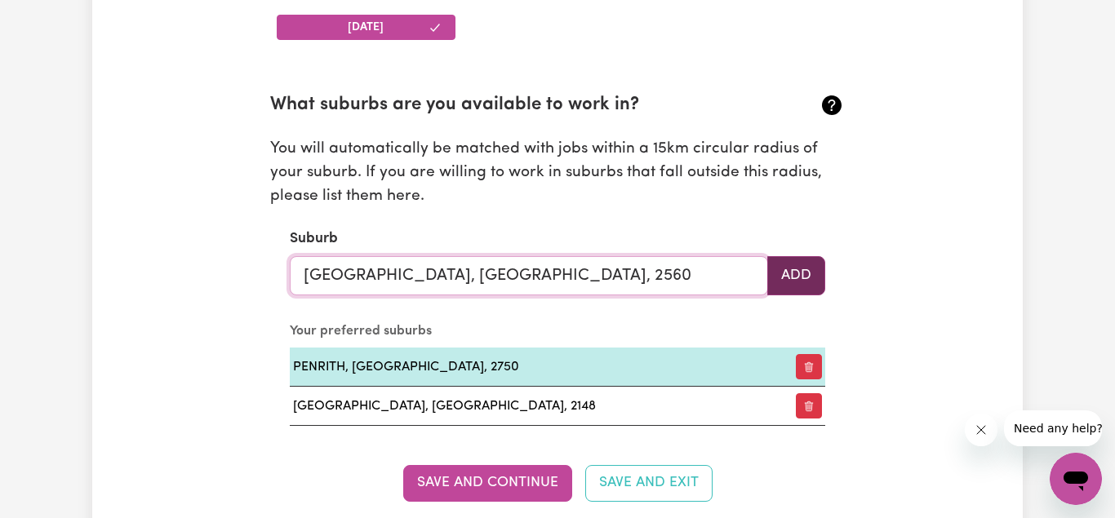
type input "[GEOGRAPHIC_DATA], [GEOGRAPHIC_DATA], 2560"
click at [819, 274] on button "Add" at bounding box center [796, 275] width 58 height 39
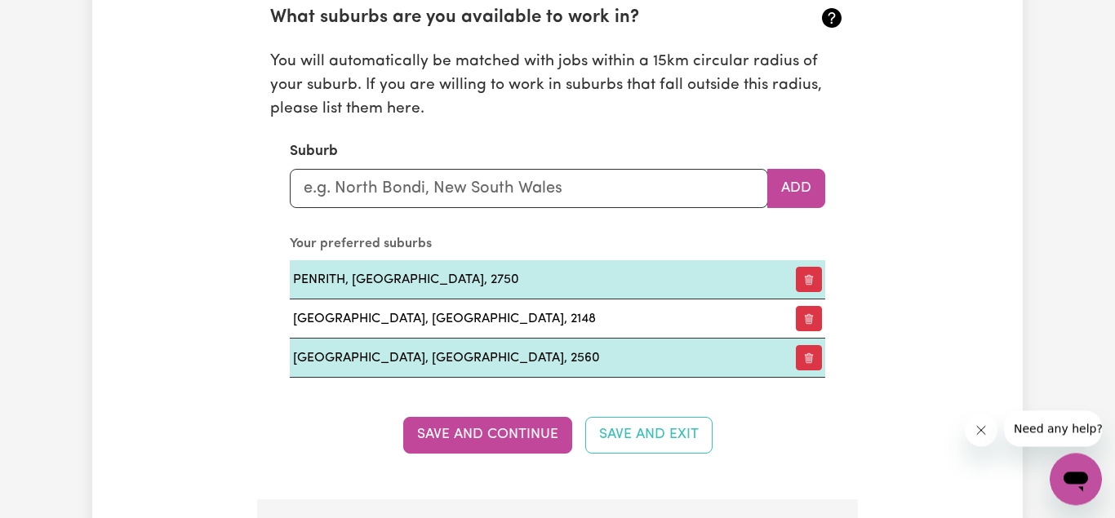
scroll to position [2009, 0]
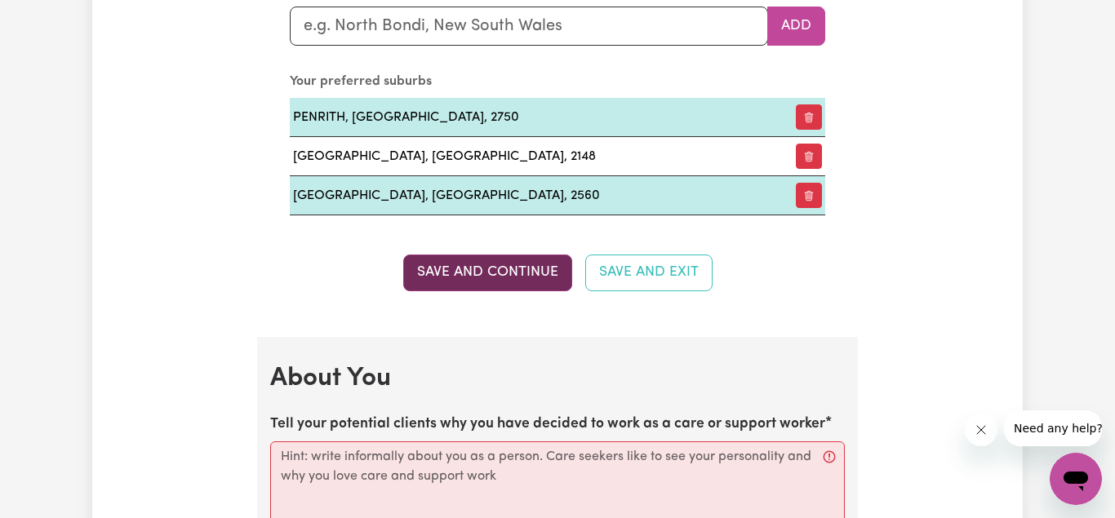
click at [537, 282] on button "Save and Continue" at bounding box center [487, 273] width 169 height 36
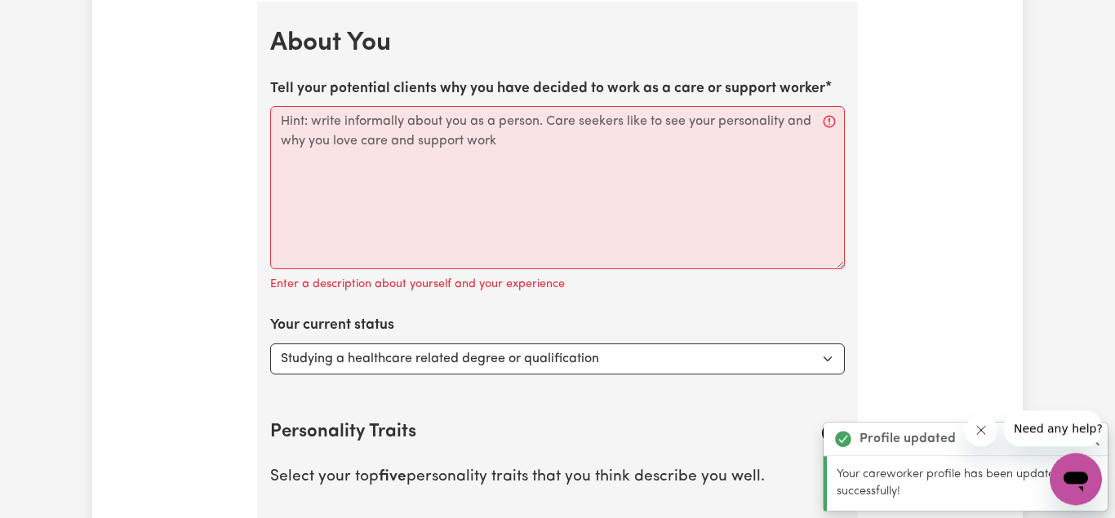
scroll to position [2346, 0]
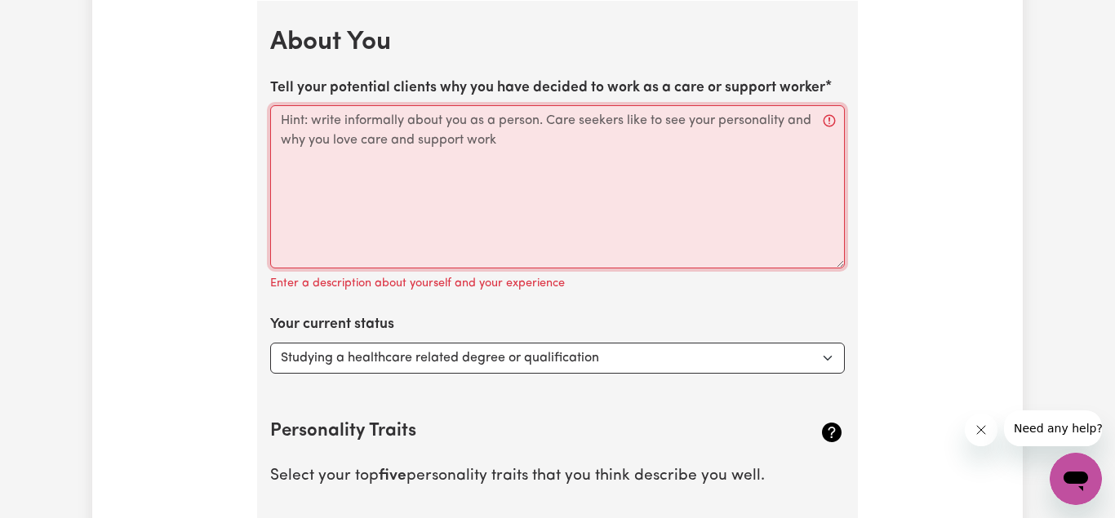
click at [330, 132] on textarea "Tell your potential clients why you have decided to work as a care or support w…" at bounding box center [557, 186] width 575 height 163
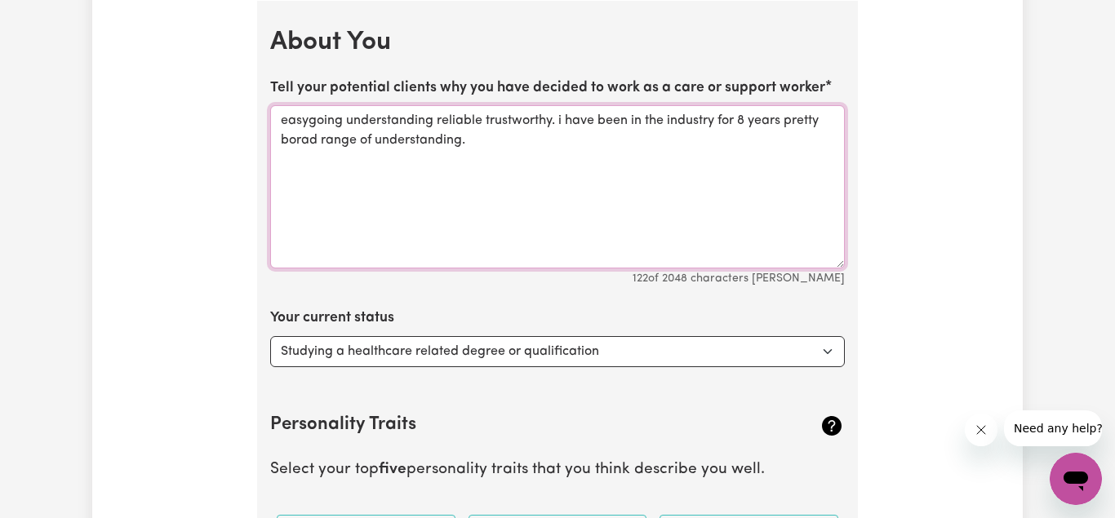
click at [317, 139] on textarea "easygoing understanding reliable trustworthy. i have been in the industry for 8…" at bounding box center [557, 186] width 575 height 163
click at [495, 141] on textarea "easygoing understanding reliable trustworthy. i have been in the industry for 8…" at bounding box center [557, 186] width 575 height 163
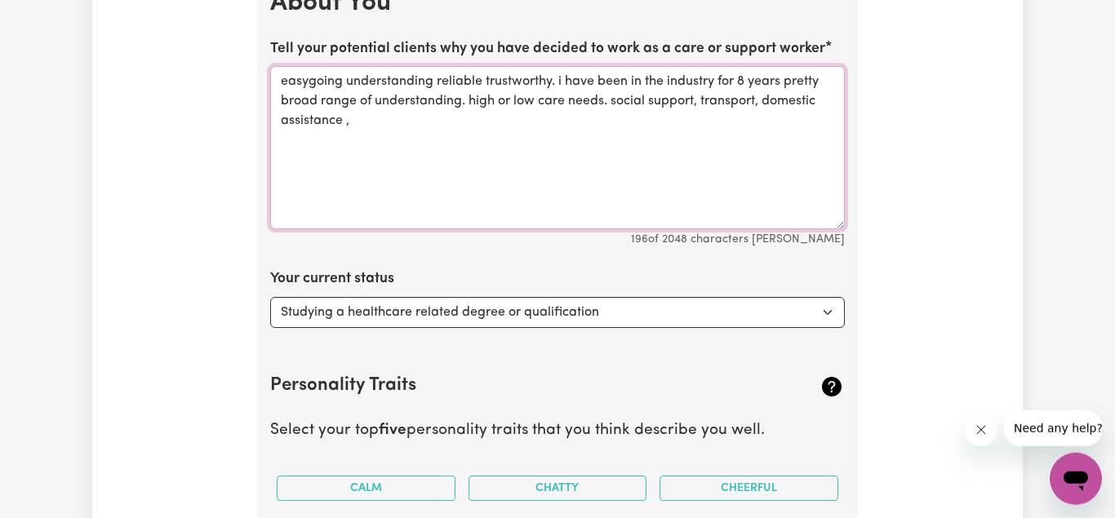
scroll to position [2429, 0]
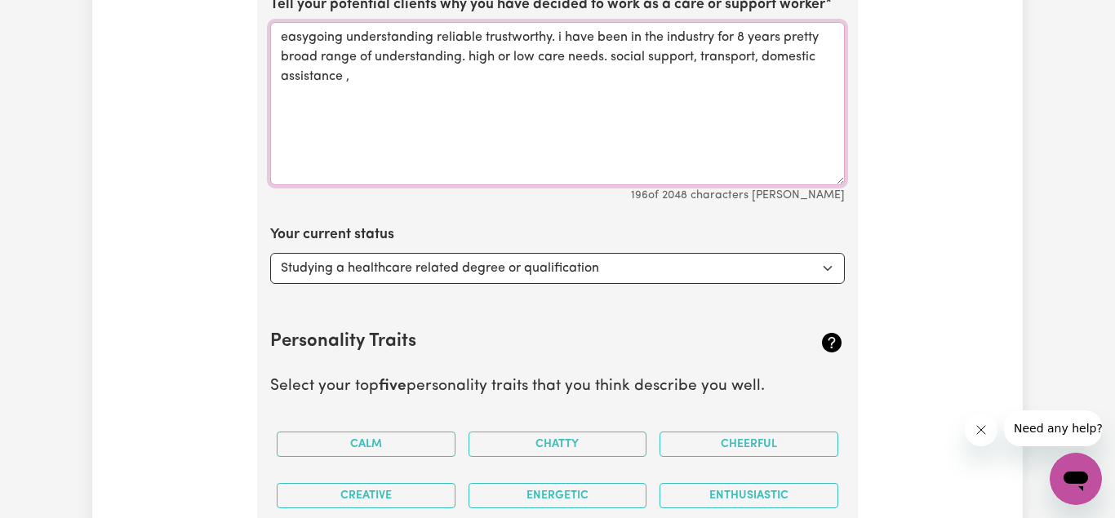
type textarea "easygoing understanding reliable trustworthy. i have been in the industry for 8…"
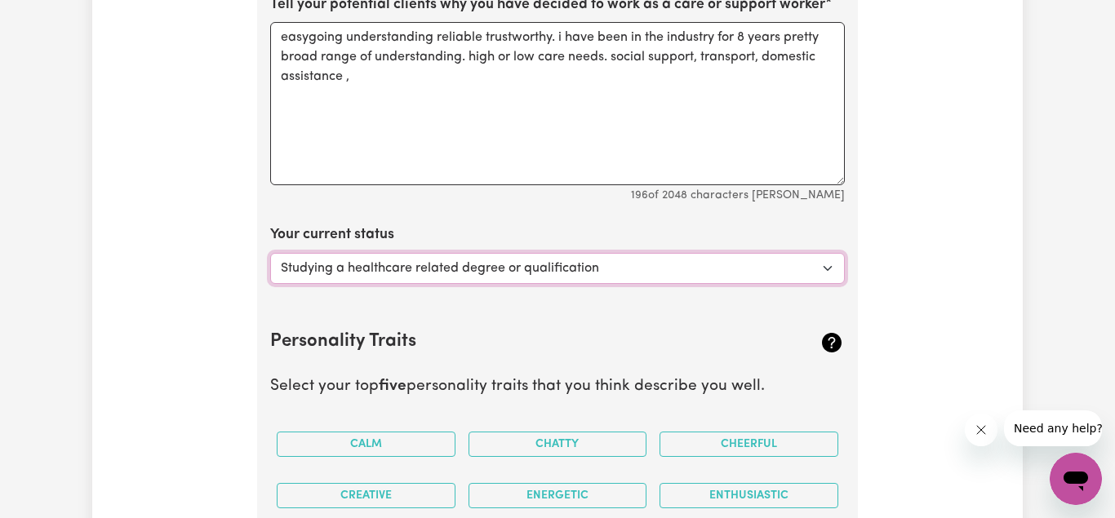
select select "Looking for extra work to fill my week and/or weekends"
click option "Looking for extra work to fill my week and/or weekends" at bounding box center [0, 0] width 0 height 0
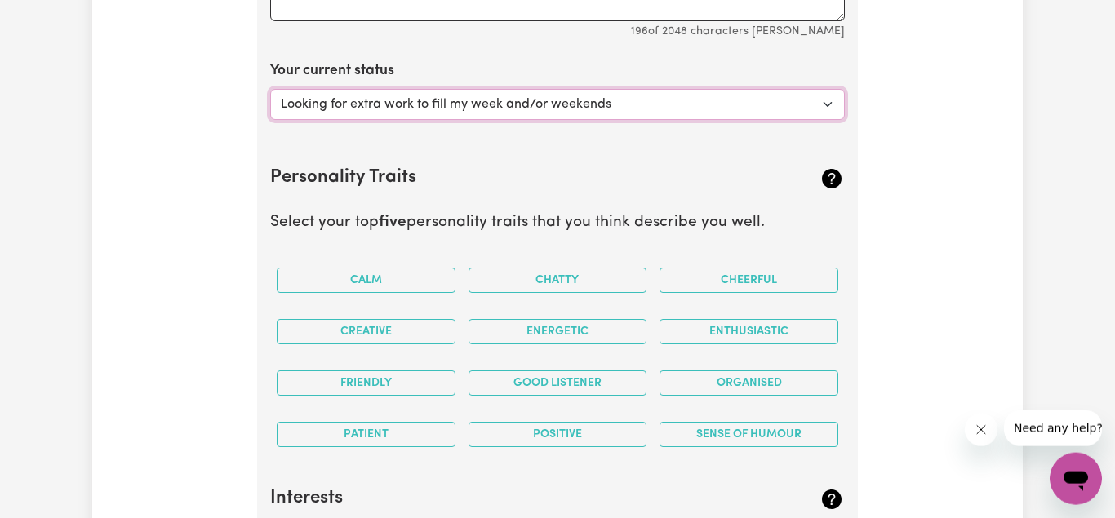
scroll to position [2595, 0]
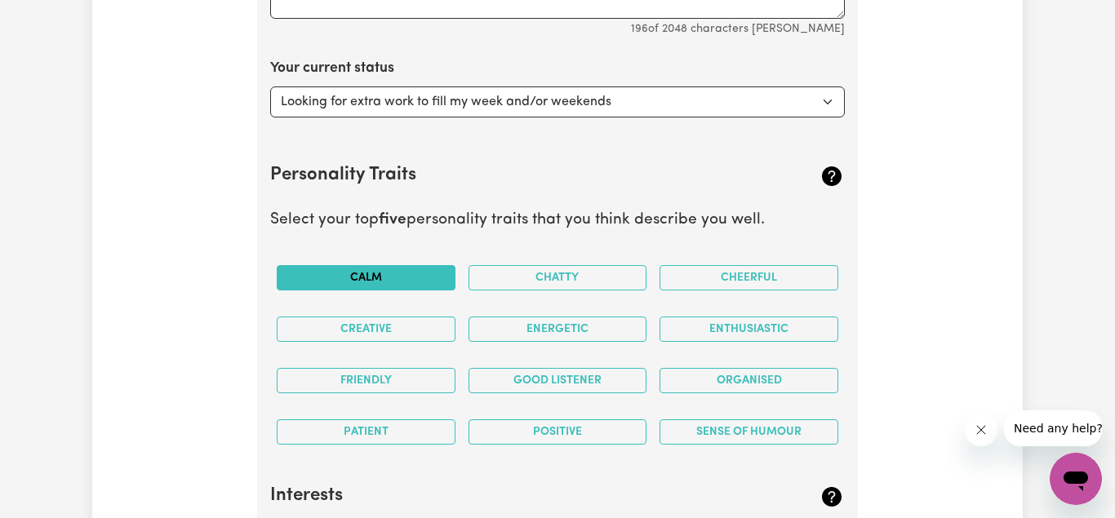
click at [372, 285] on button "Calm" at bounding box center [366, 277] width 179 height 25
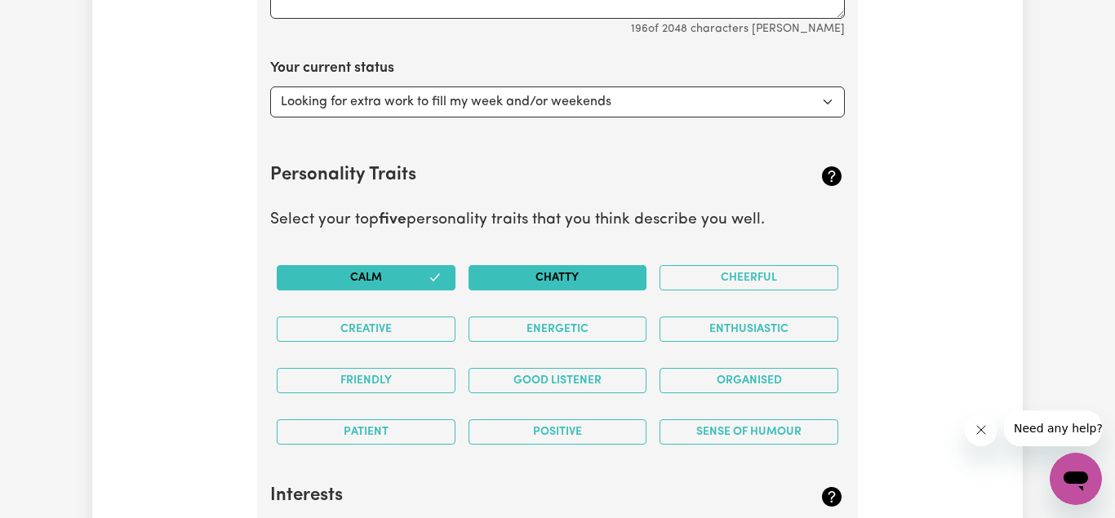
click at [558, 278] on button "Chatty" at bounding box center [557, 277] width 179 height 25
click at [757, 329] on button "Enthusiastic" at bounding box center [748, 329] width 179 height 25
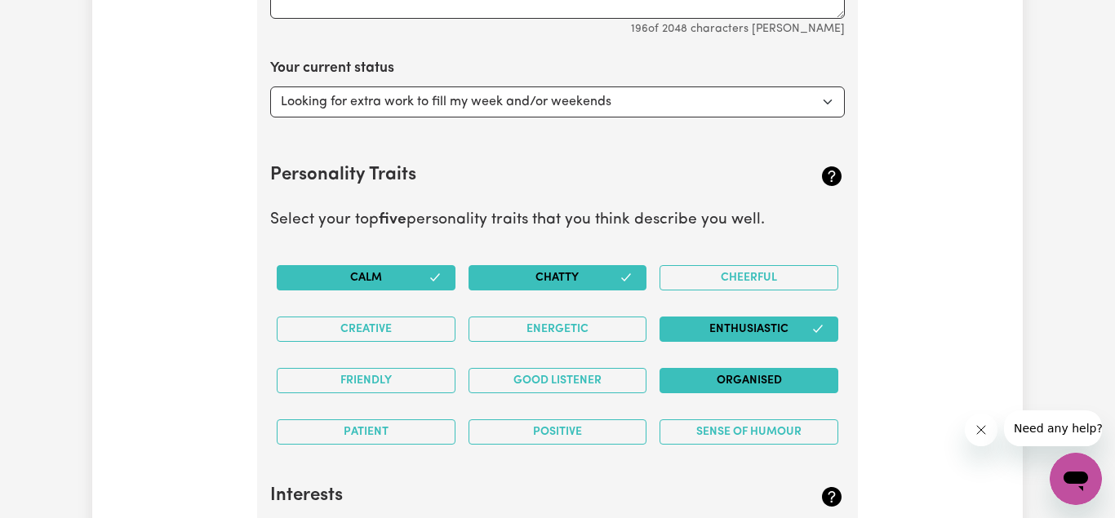
click at [735, 386] on button "Organised" at bounding box center [748, 380] width 179 height 25
drag, startPoint x: 548, startPoint y: 331, endPoint x: 539, endPoint y: 367, distance: 37.0
click at [548, 336] on button "Energetic" at bounding box center [557, 329] width 179 height 25
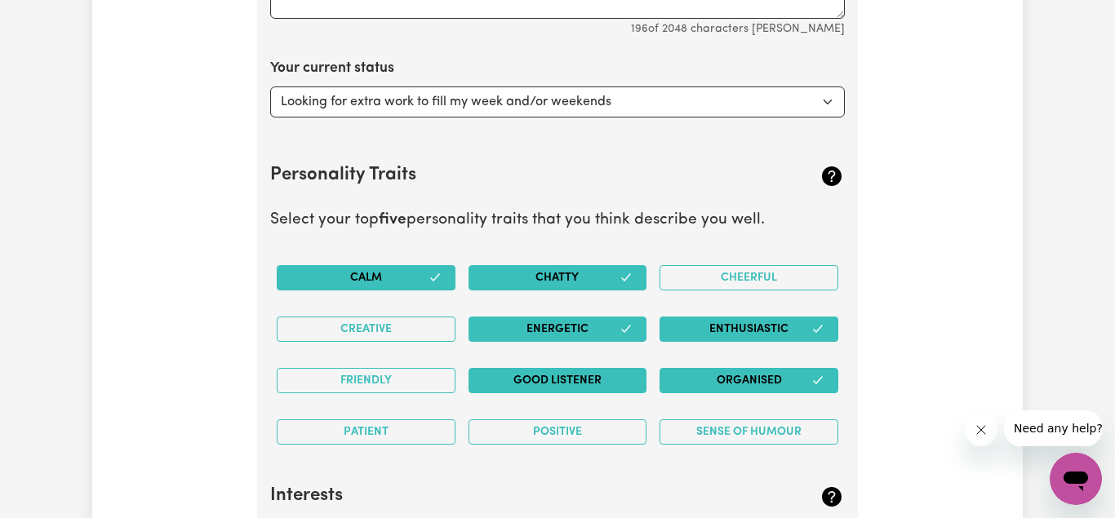
click at [539, 388] on button "Good Listener" at bounding box center [557, 380] width 179 height 25
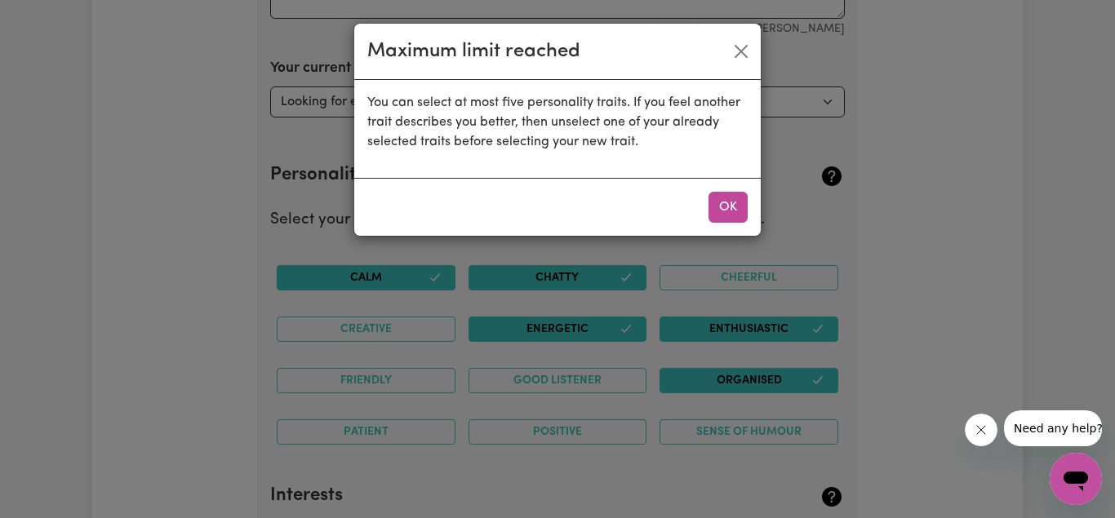
click at [397, 431] on div "Maximum limit reached You can select at most five personality traits. If you fe…" at bounding box center [557, 259] width 1115 height 518
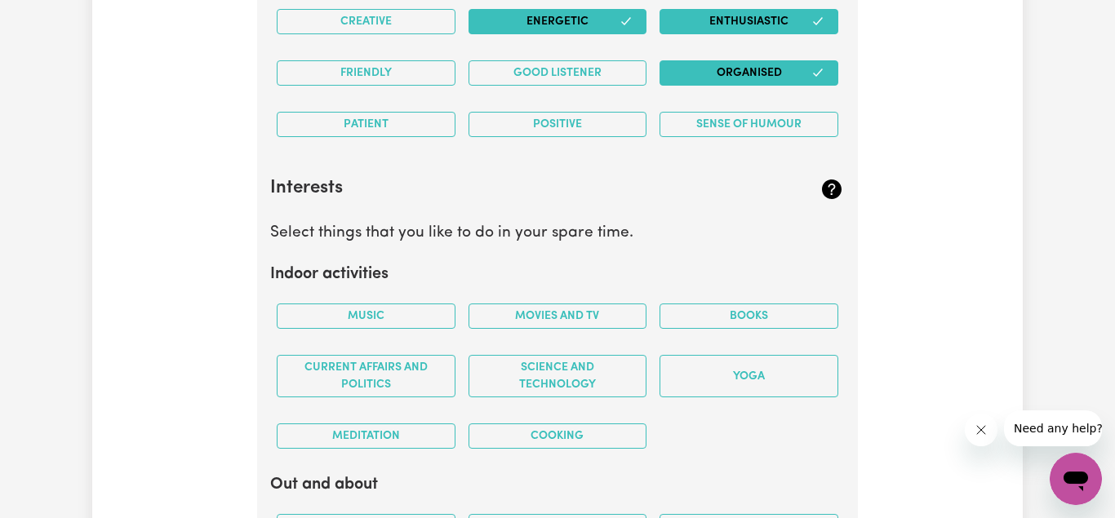
scroll to position [2928, 0]
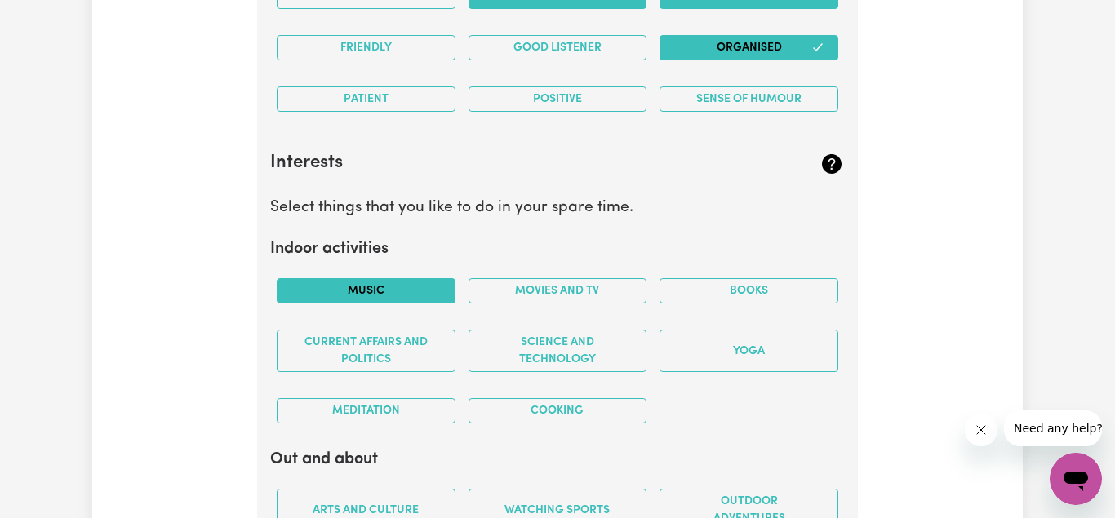
click at [354, 291] on button "Music" at bounding box center [366, 290] width 179 height 25
click at [558, 410] on button "Cooking" at bounding box center [557, 410] width 179 height 25
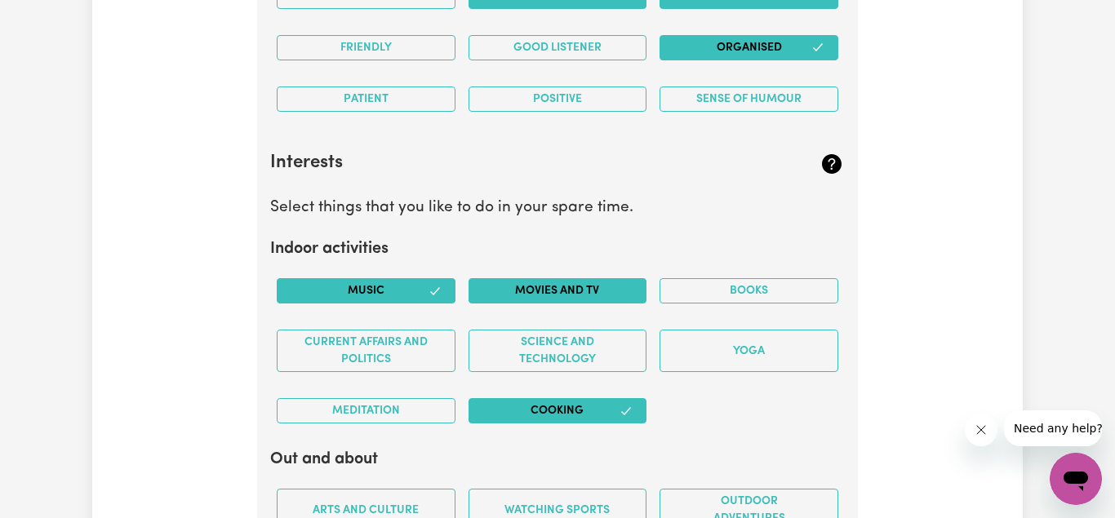
click at [541, 295] on button "Movies and TV" at bounding box center [557, 290] width 179 height 25
click at [736, 291] on button "Books" at bounding box center [748, 290] width 179 height 25
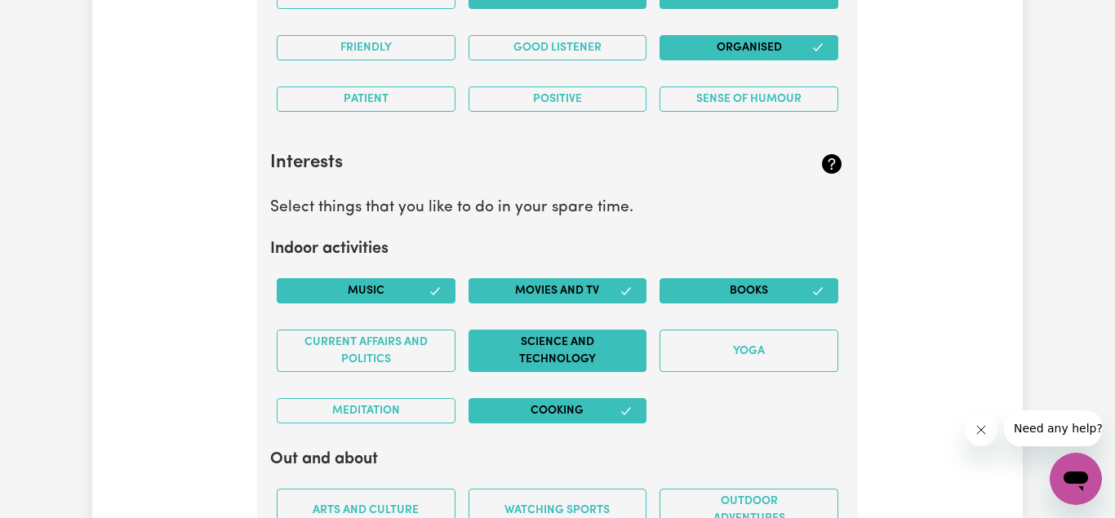
click at [574, 340] on button "Science and Technology" at bounding box center [557, 351] width 179 height 42
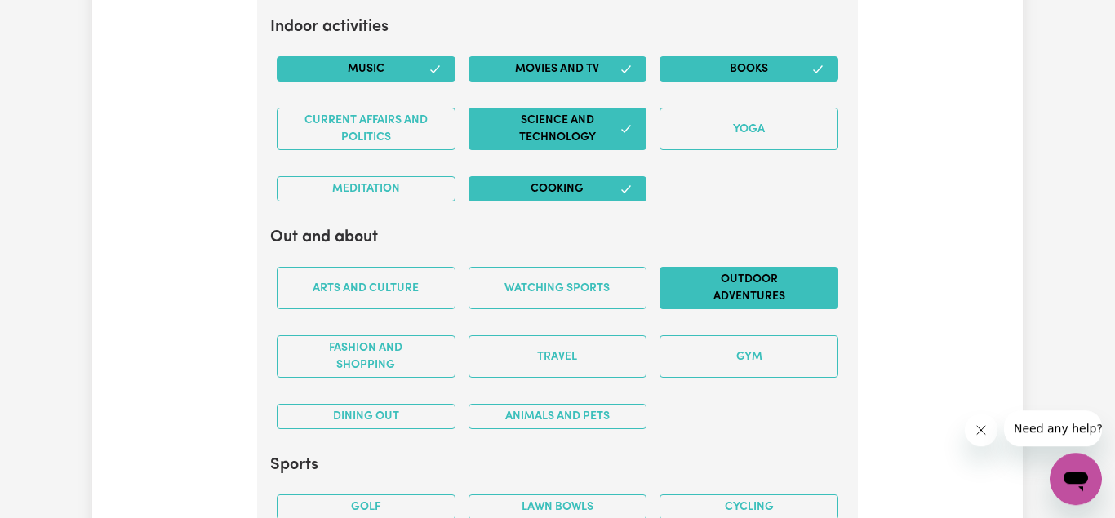
scroll to position [3178, 0]
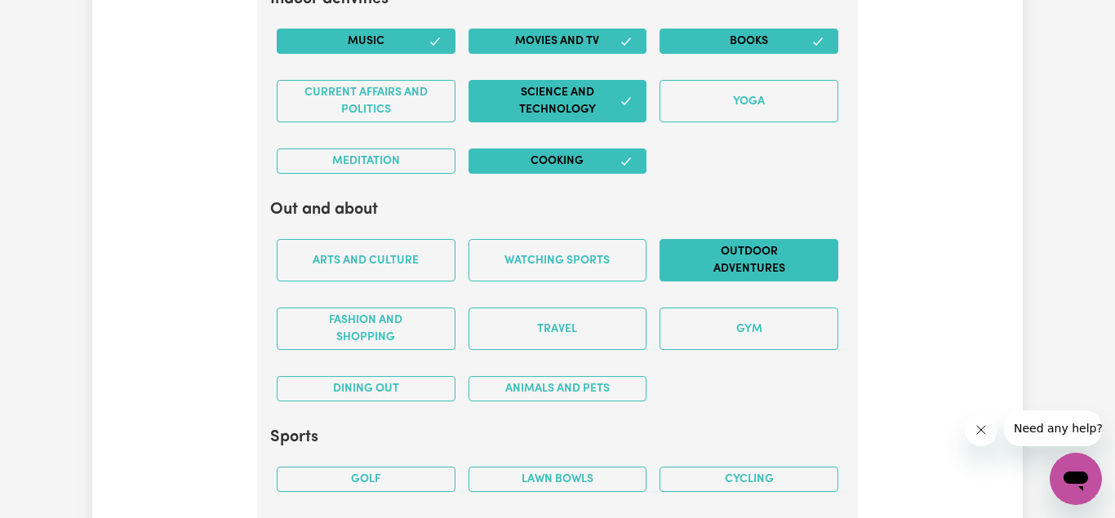
click at [748, 267] on button "Outdoor adventures" at bounding box center [748, 260] width 179 height 42
click at [562, 385] on button "Animals and pets" at bounding box center [557, 388] width 179 height 25
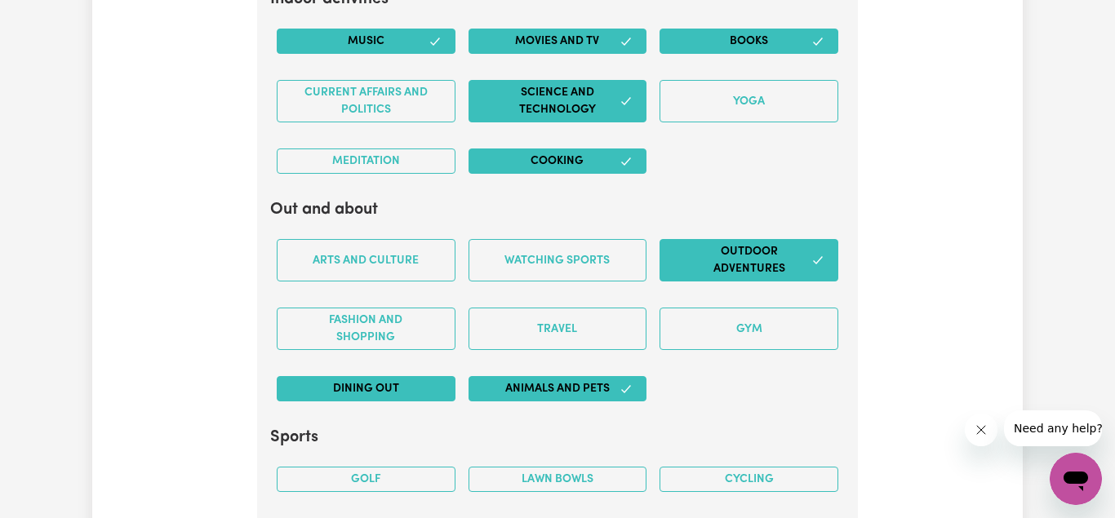
click at [399, 388] on button "Dining out" at bounding box center [366, 388] width 179 height 25
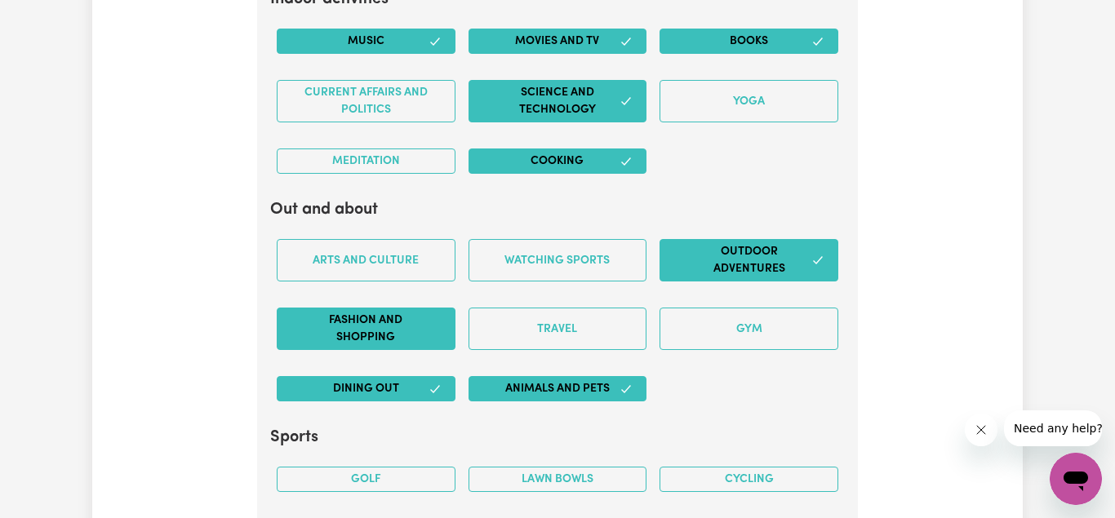
click at [377, 329] on button "Fashion and shopping" at bounding box center [366, 329] width 179 height 42
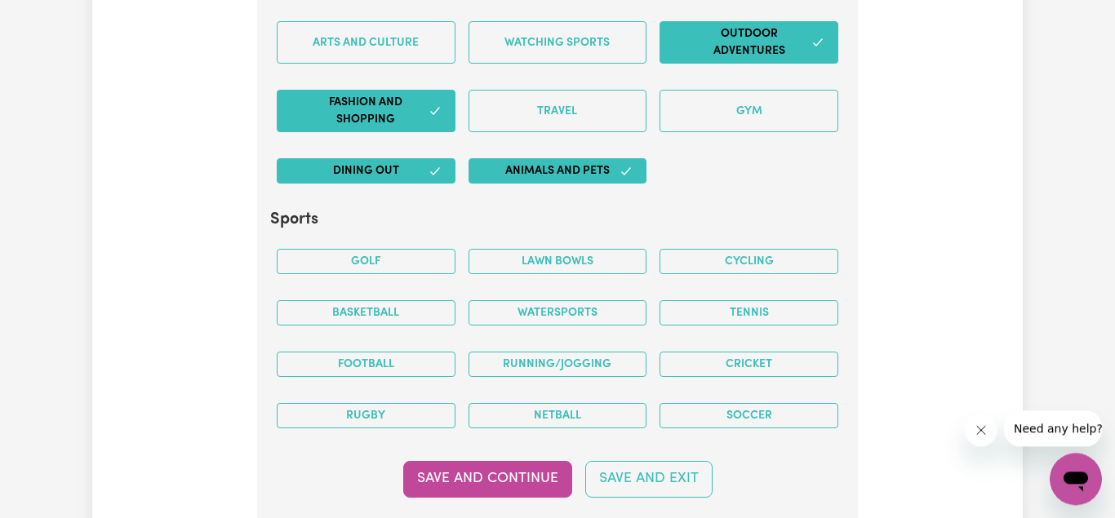
scroll to position [3428, 0]
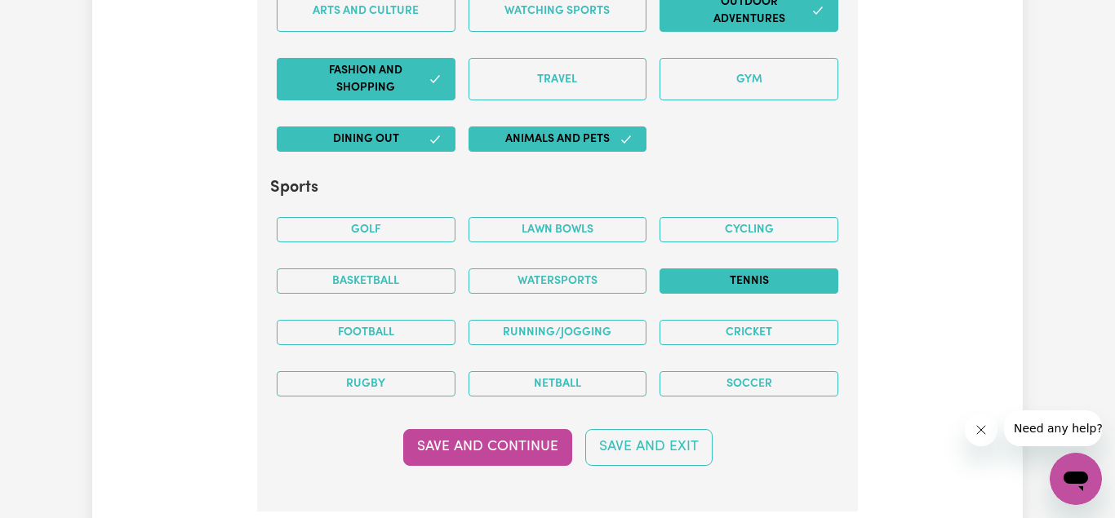
click at [763, 271] on button "Tennis" at bounding box center [748, 281] width 179 height 25
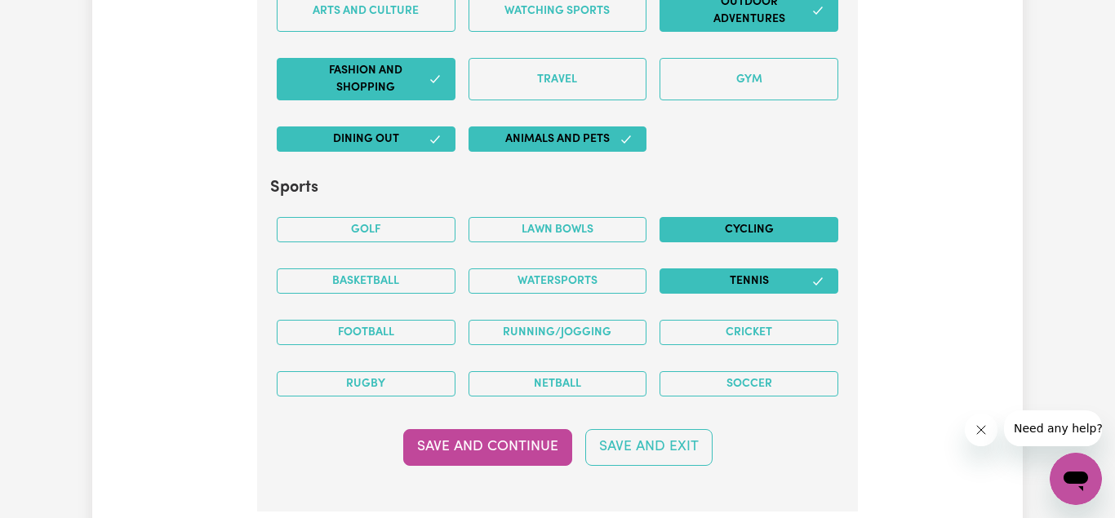
click at [739, 221] on button "Cycling" at bounding box center [748, 229] width 179 height 25
click at [710, 229] on button "Cycling" at bounding box center [748, 229] width 179 height 25
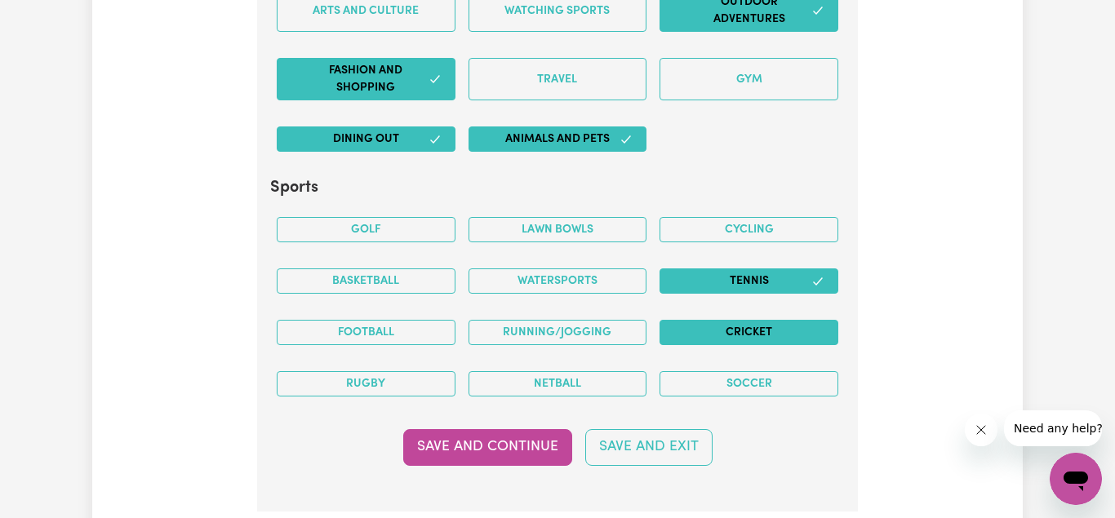
click at [732, 334] on button "Cricket" at bounding box center [748, 332] width 179 height 25
click at [562, 281] on button "Watersports" at bounding box center [557, 281] width 179 height 25
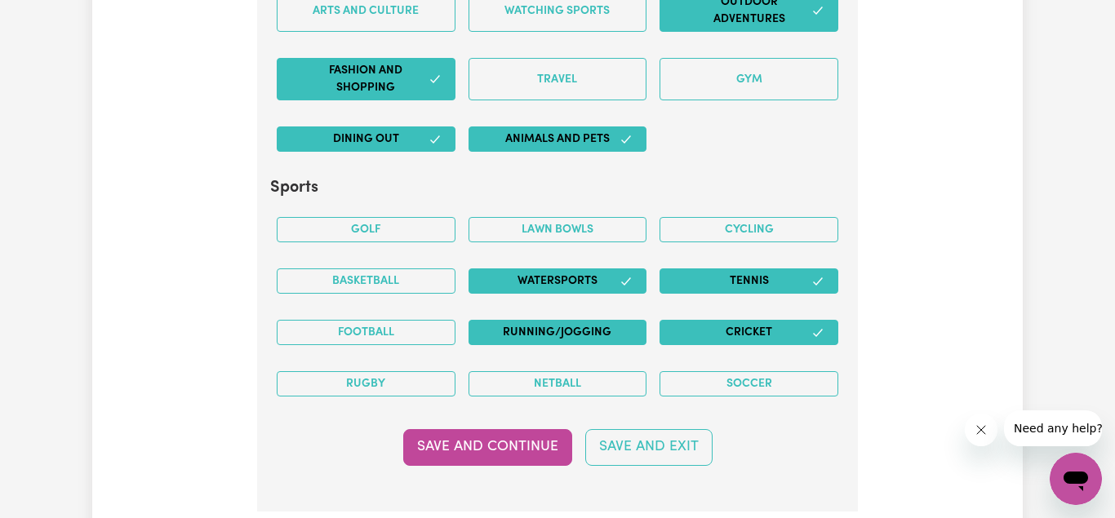
click at [553, 324] on button "Running/Jogging" at bounding box center [557, 332] width 179 height 25
click at [385, 325] on button "Football" at bounding box center [366, 332] width 179 height 25
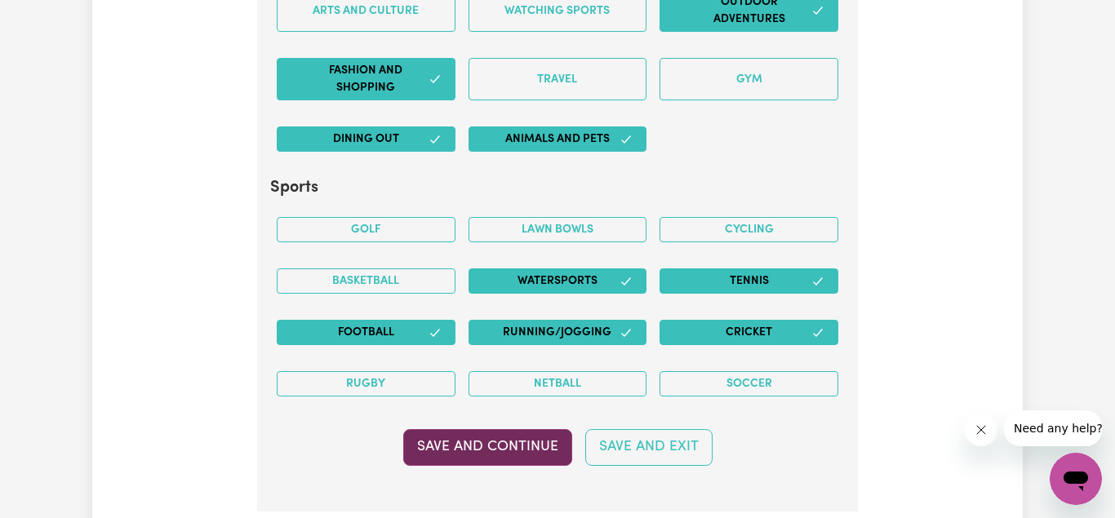
click at [506, 437] on button "Save and Continue" at bounding box center [487, 447] width 169 height 36
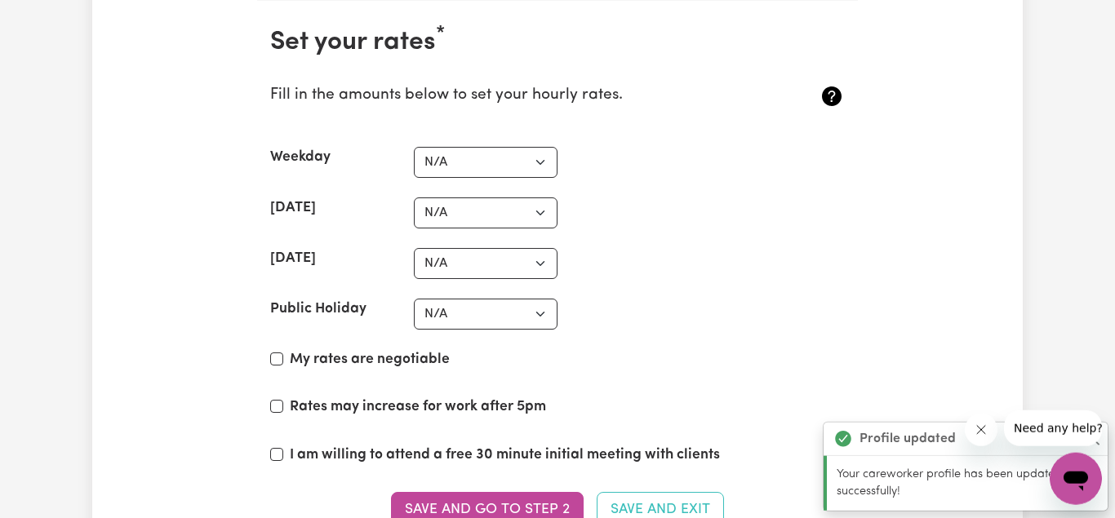
scroll to position [3940, 0]
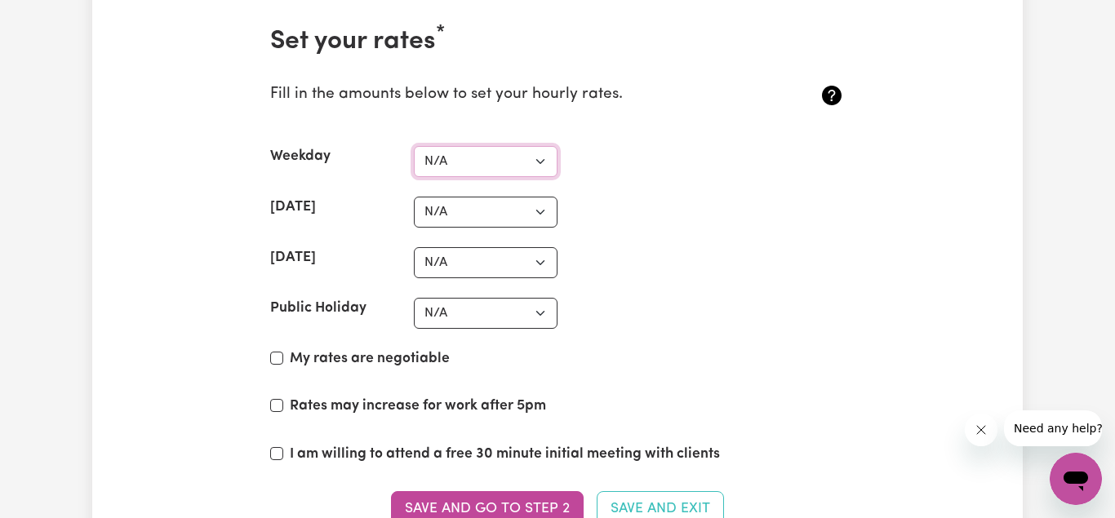
select select "45"
click option "$45" at bounding box center [0, 0] width 0 height 0
click at [414, 197] on select "N/A $37 $38 $39 $40 $41 $42 $43 $44 $45 $46 $47 $48 $49 $50 $51 $52 $53 $54 $55…" at bounding box center [486, 212] width 144 height 31
select select "55"
click option "$55" at bounding box center [0, 0] width 0 height 0
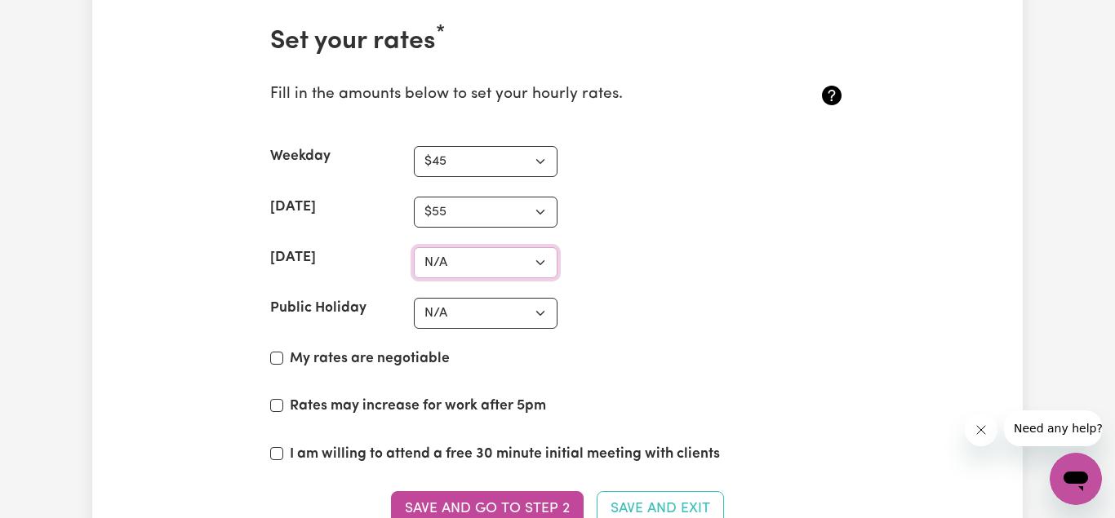
click at [414, 247] on select "N/A $37 $38 $39 $40 $41 $42 $43 $44 $45 $46 $47 $48 $49 $50 $51 $52 $53 $54 $55…" at bounding box center [486, 262] width 144 height 31
select select "69"
click option "$69" at bounding box center [0, 0] width 0 height 0
click at [414, 298] on select "N/A $37 $38 $39 $40 $41 $42 $43 $44 $45 $46 $47 $48 $49 $50 $51 $52 $53 $54 $55…" at bounding box center [486, 313] width 144 height 31
select select "80"
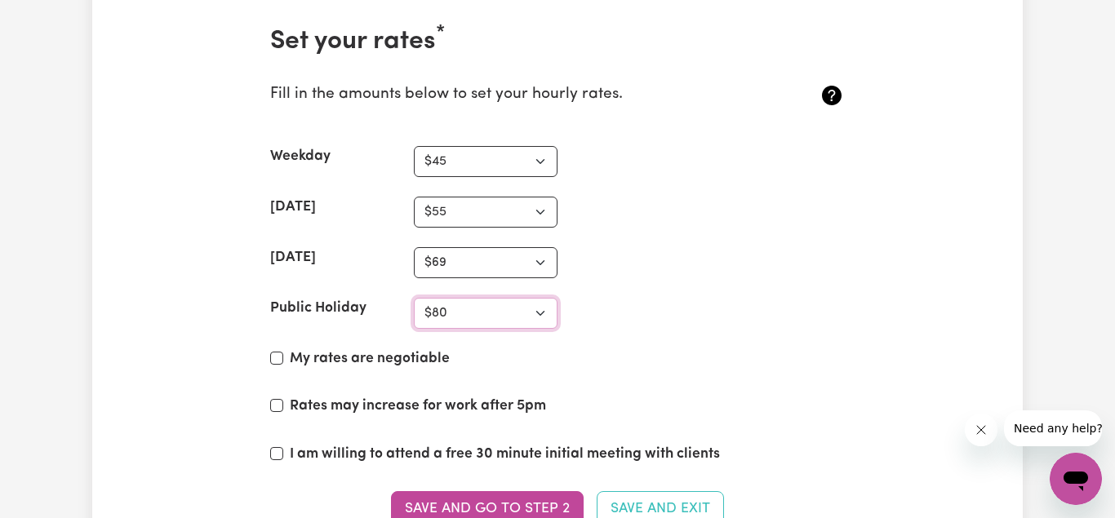
click option "$80" at bounding box center [0, 0] width 0 height 0
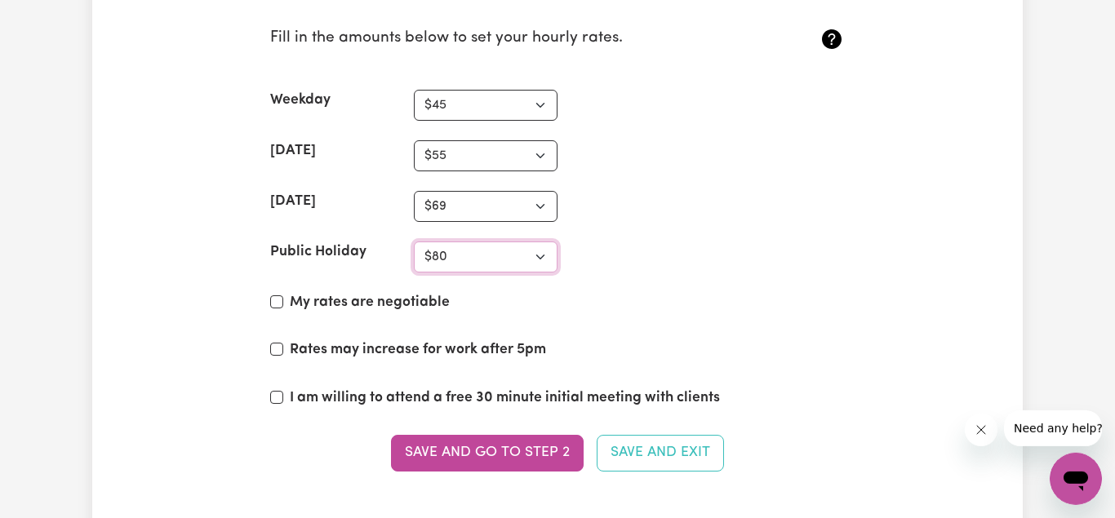
scroll to position [4023, 0]
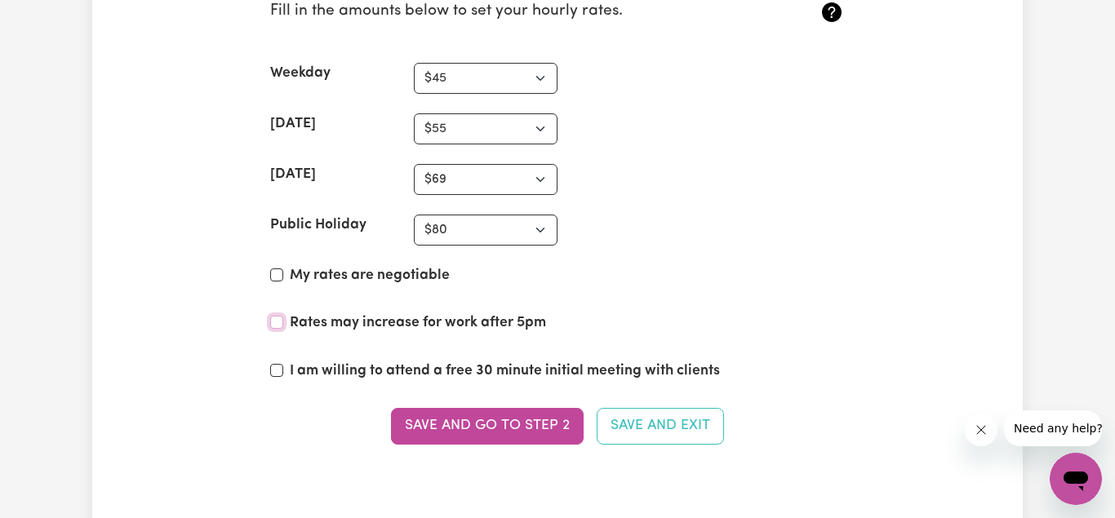
click at [273, 323] on input "Rates may increase for work after 5pm" at bounding box center [276, 322] width 13 height 13
checkbox input "true"
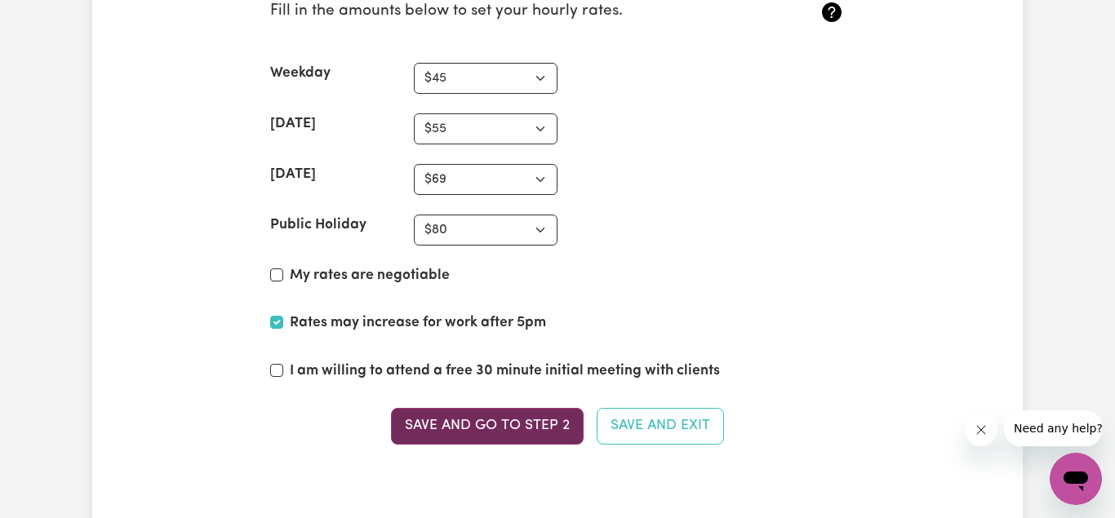
click at [505, 420] on button "Save and go to Step 2" at bounding box center [487, 426] width 193 height 36
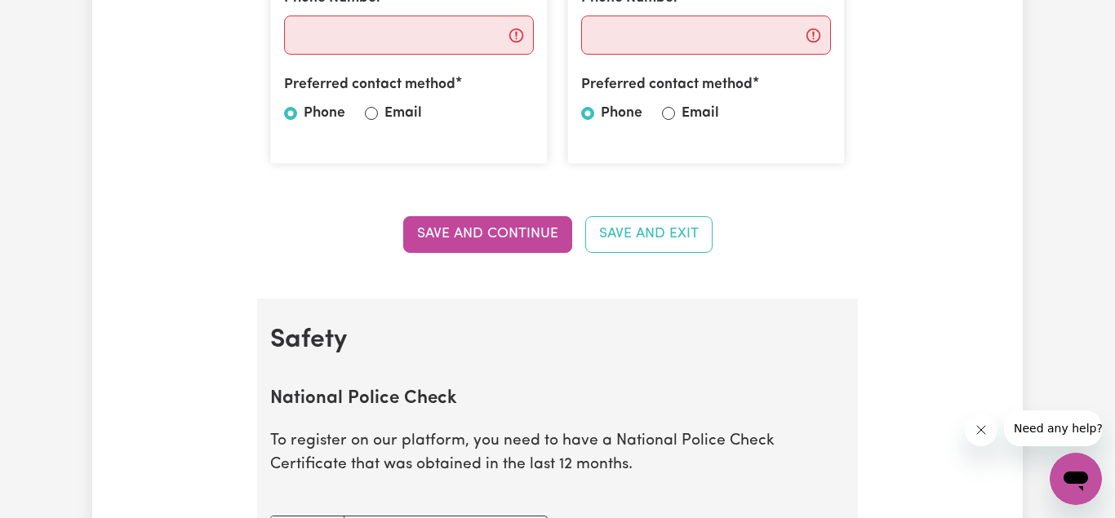
scroll to position [499, 0]
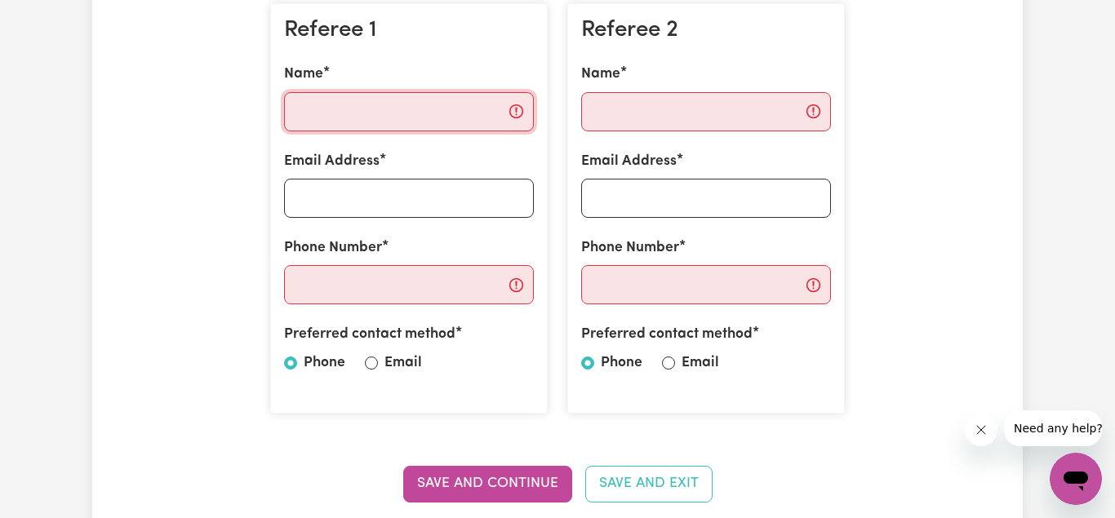
click at [414, 108] on input "Name" at bounding box center [409, 111] width 250 height 39
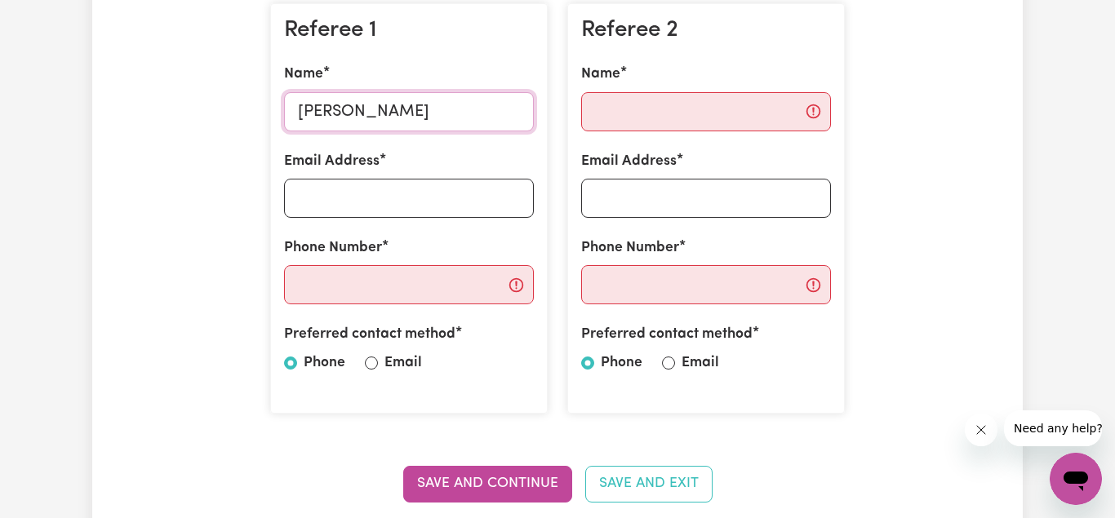
type input "[PERSON_NAME]"
click at [456, 200] on input "Email Address" at bounding box center [409, 198] width 250 height 39
type input "[PERSON_NAME][EMAIL_ADDRESS][DOMAIN_NAME]"
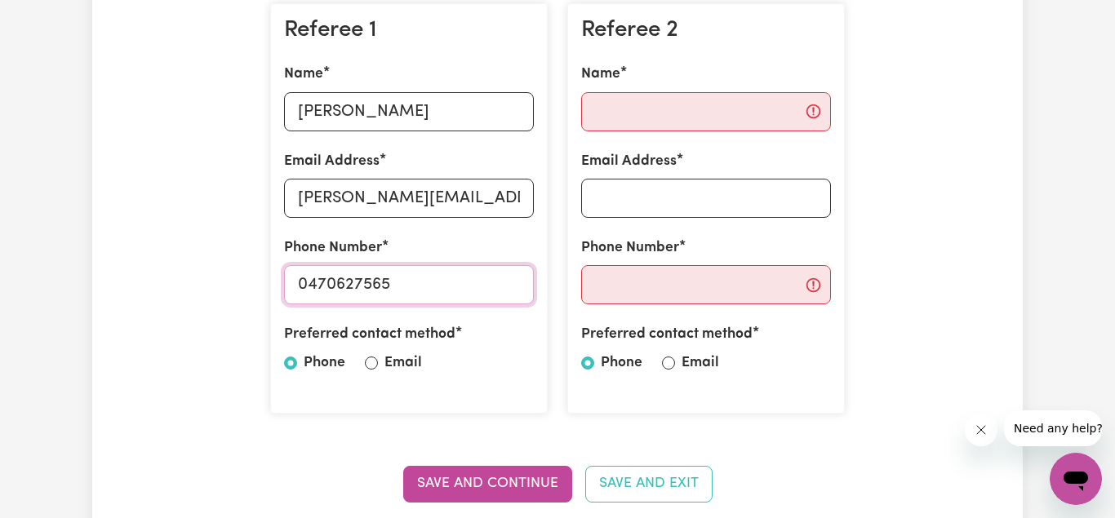
type input "0470627565"
click at [721, 114] on input "Name" at bounding box center [706, 111] width 250 height 39
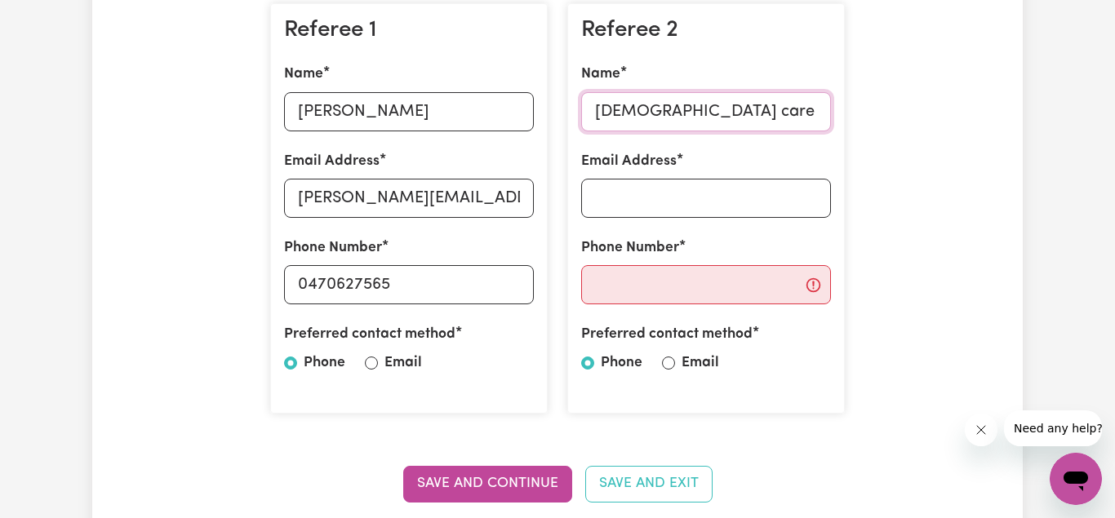
type input "[DEMOGRAPHIC_DATA] care"
click at [739, 285] on input "Phone Number" at bounding box center [706, 284] width 250 height 39
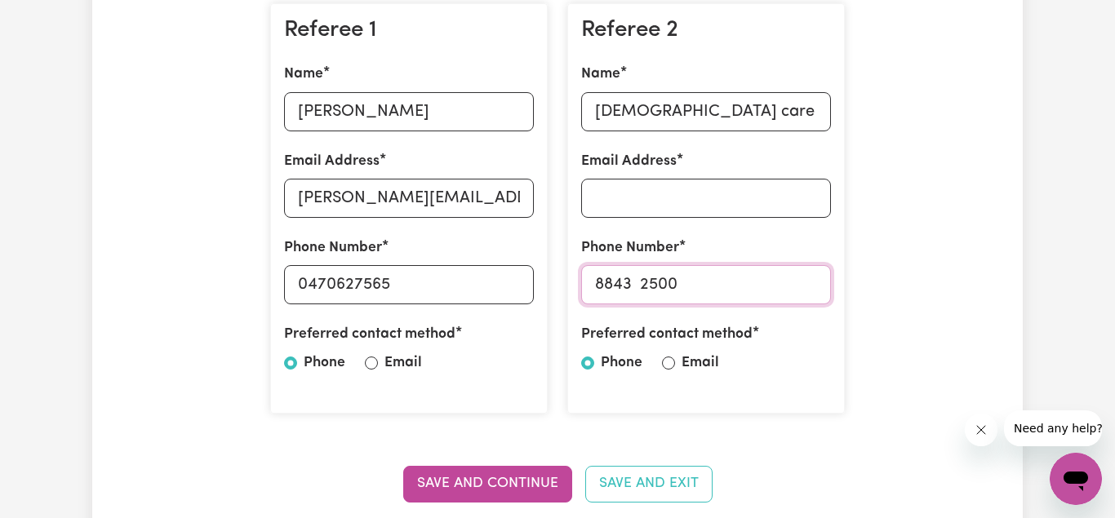
type input "8843 2500"
click at [681, 203] on input "Email Address" at bounding box center [706, 198] width 250 height 39
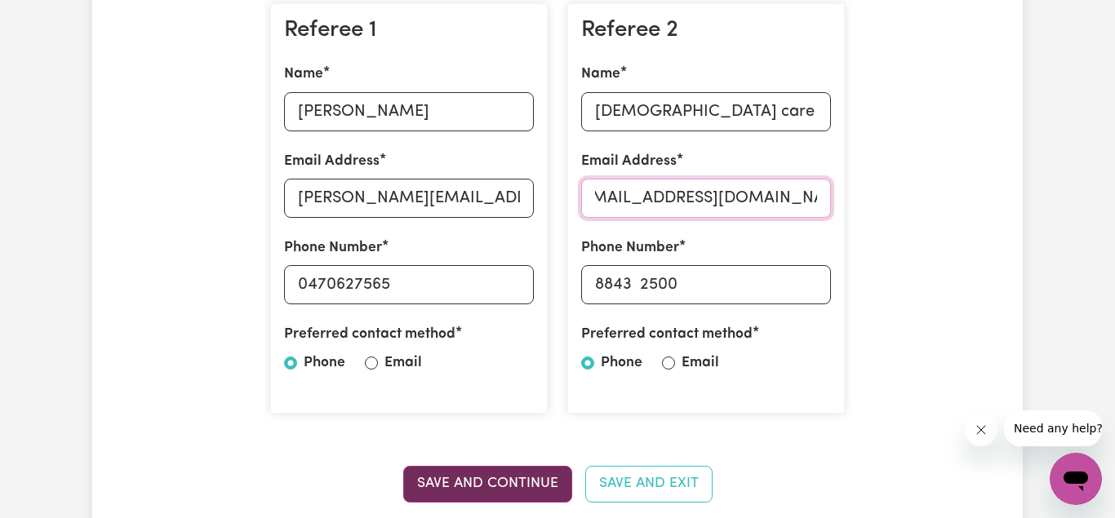
type input "[EMAIL_ADDRESS][DOMAIN_NAME]"
click at [531, 493] on button "Save and Continue" at bounding box center [487, 484] width 169 height 36
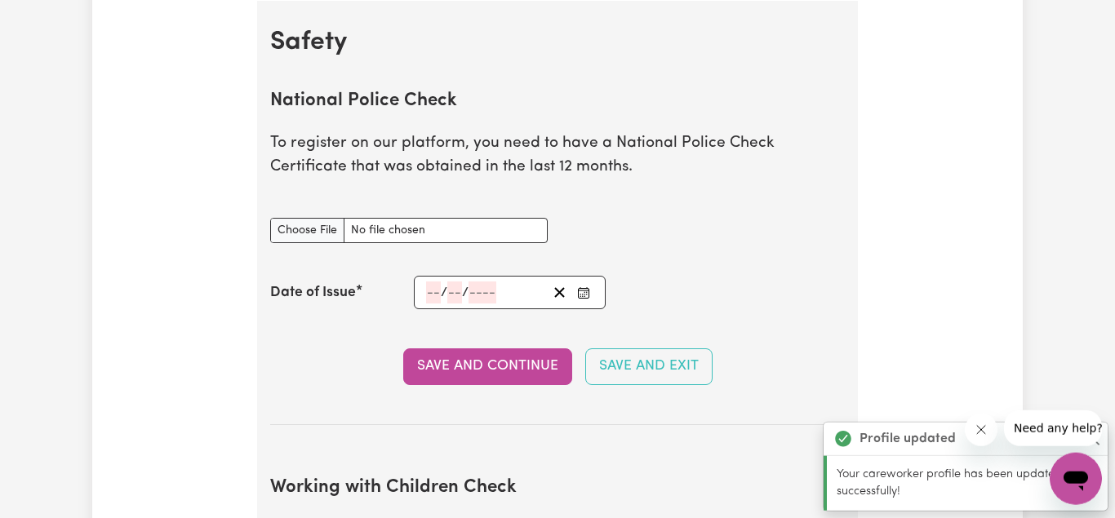
scroll to position [1048, 0]
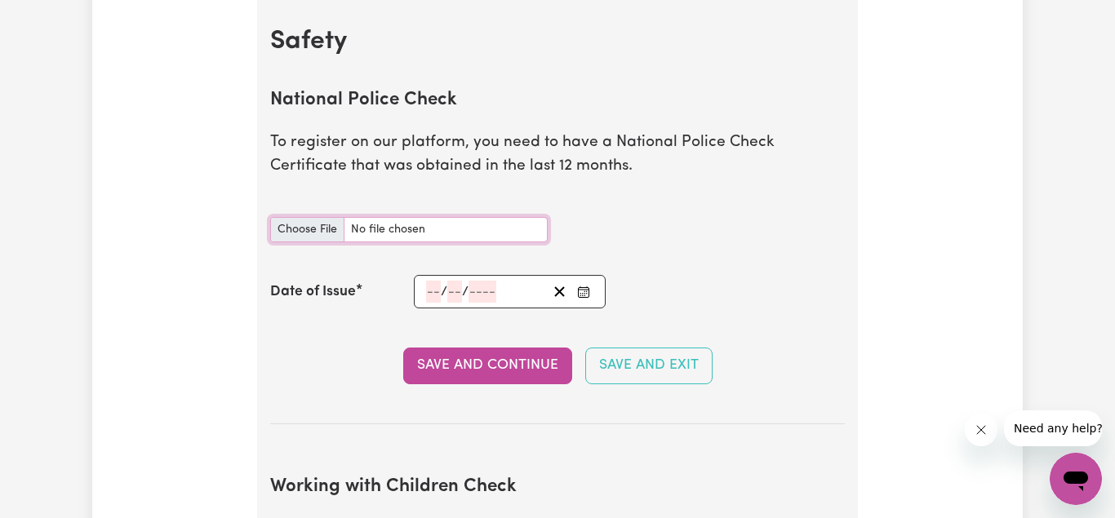
click at [291, 228] on input "National Police Check document" at bounding box center [408, 229] width 277 height 25
type input "C:\fakepath\NSWPF-2024-875499.pdf"
click at [583, 290] on icon "Enter the Date of Issue of your National Police Check" at bounding box center [583, 290] width 11 height 0
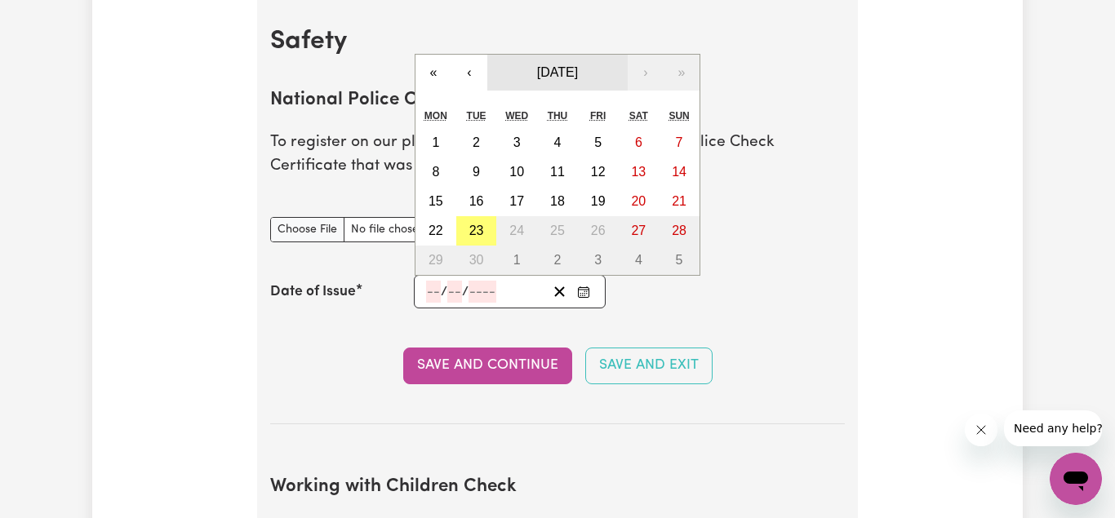
click at [578, 79] on span "[DATE]" at bounding box center [557, 72] width 41 height 14
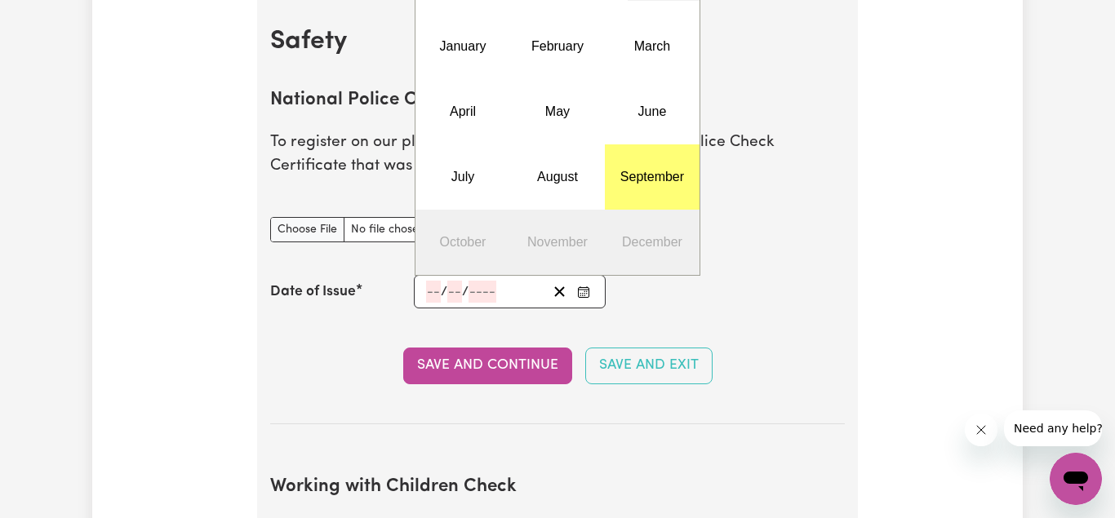
click at [479, 295] on input "number" at bounding box center [482, 292] width 28 height 22
type input "2024"
click at [428, 293] on input "number" at bounding box center [433, 292] width 15 height 22
type input "02"
type input "[DATE]"
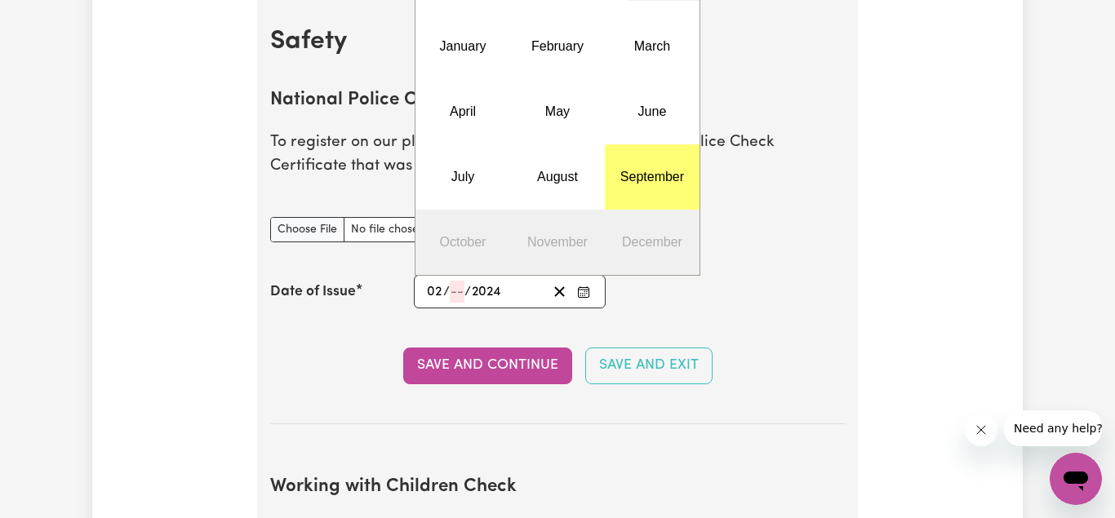
type input "2"
type input "1"
type input "[DATE]"
type input "12"
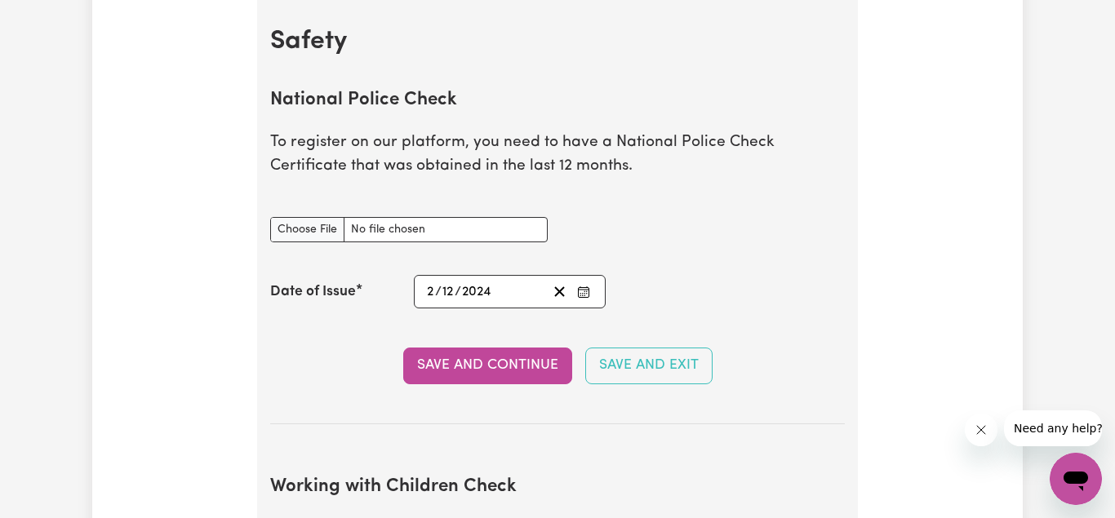
click at [287, 346] on section "National Police Check To register on our platform, you need to have a National …" at bounding box center [557, 244] width 575 height 361
click at [519, 368] on button "Save and Continue" at bounding box center [487, 366] width 169 height 36
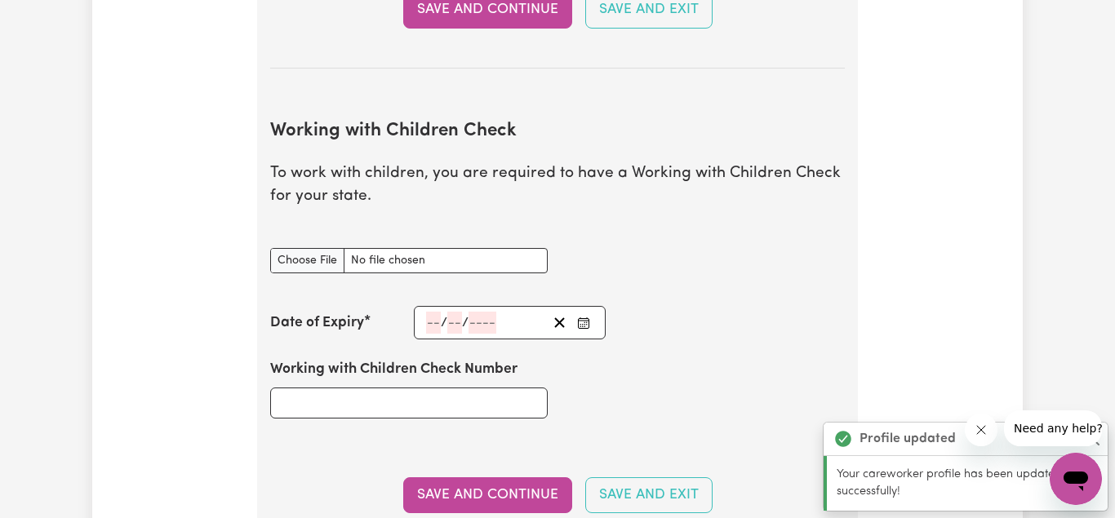
scroll to position [1498, 0]
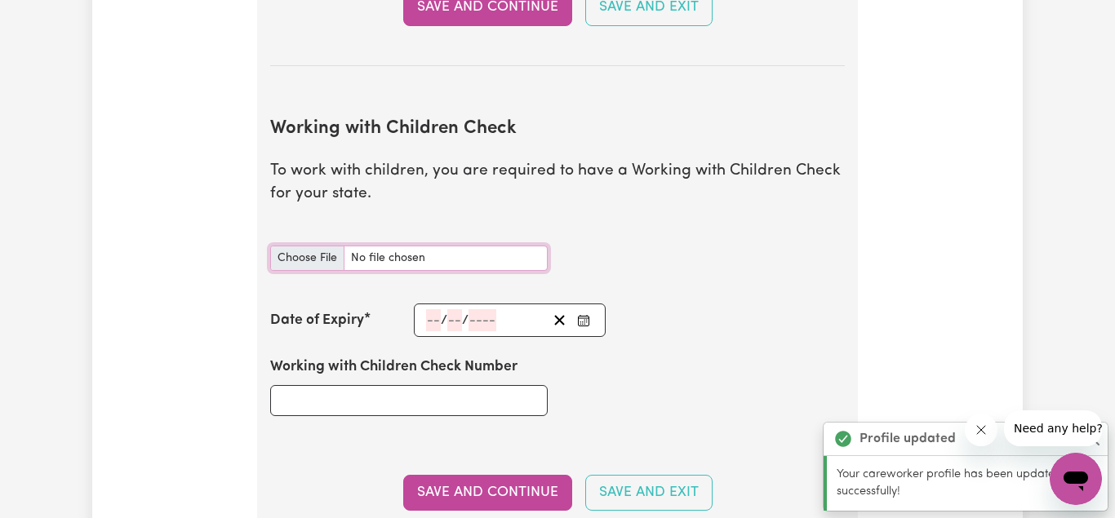
click at [298, 258] on input "Working with Children Check document" at bounding box center [408, 258] width 277 height 25
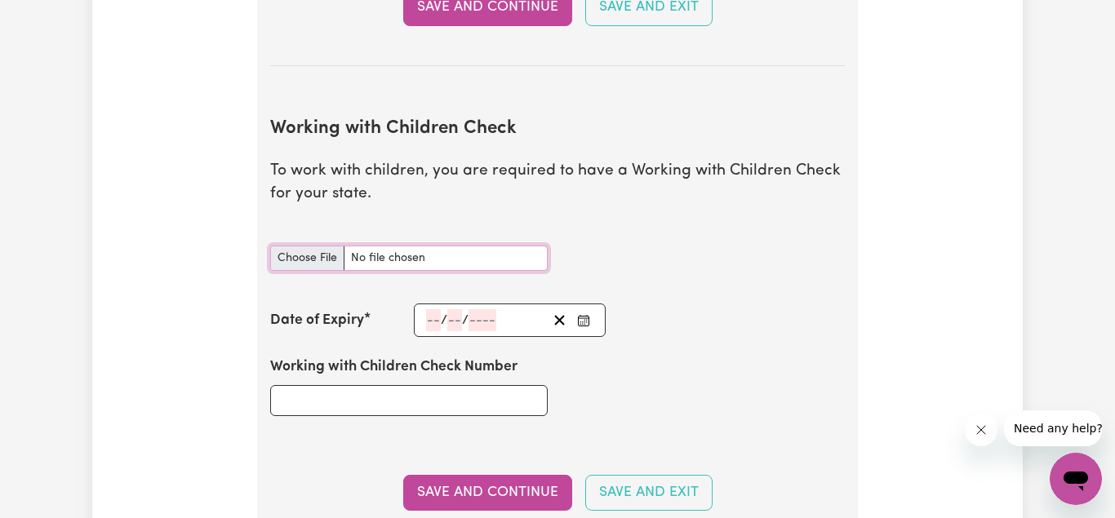
type input "C:\fakepath\wwcc.jpg"
click at [335, 397] on input "Working with Children Check Number" at bounding box center [408, 400] width 277 height 31
click at [431, 321] on input "number" at bounding box center [433, 320] width 15 height 22
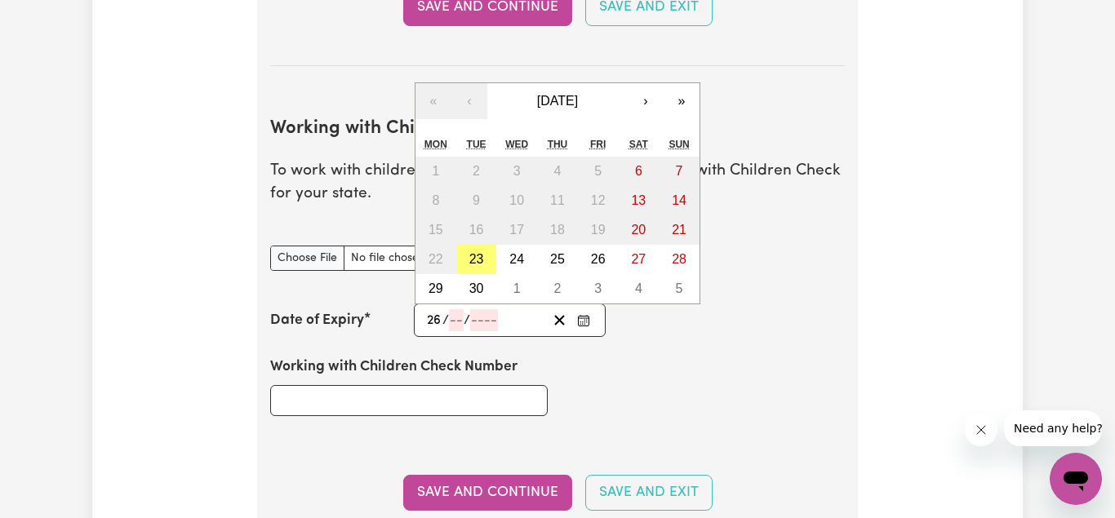
type input "26"
type input "05"
type input "202"
type input "[DATE]"
type input "5"
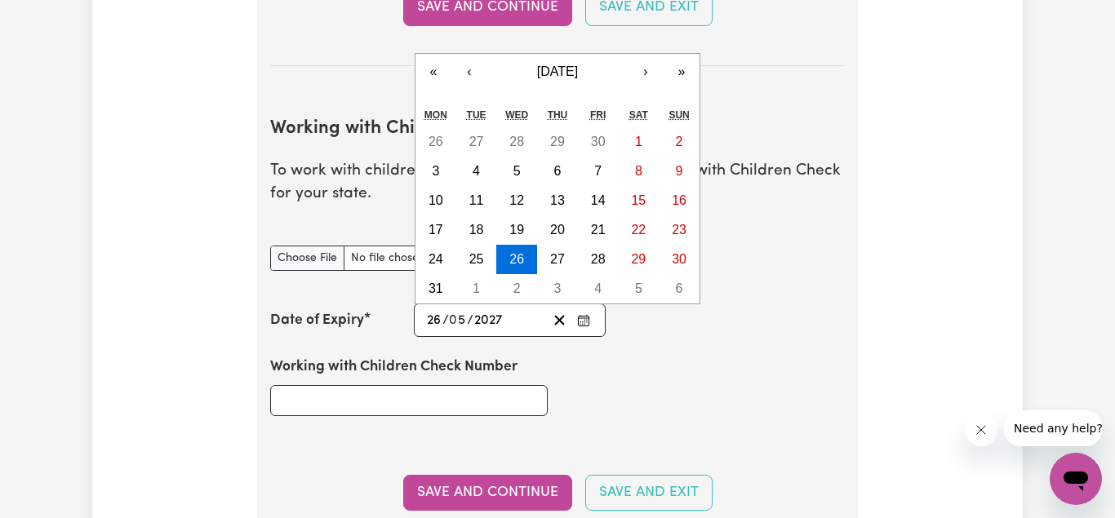
type input "2027"
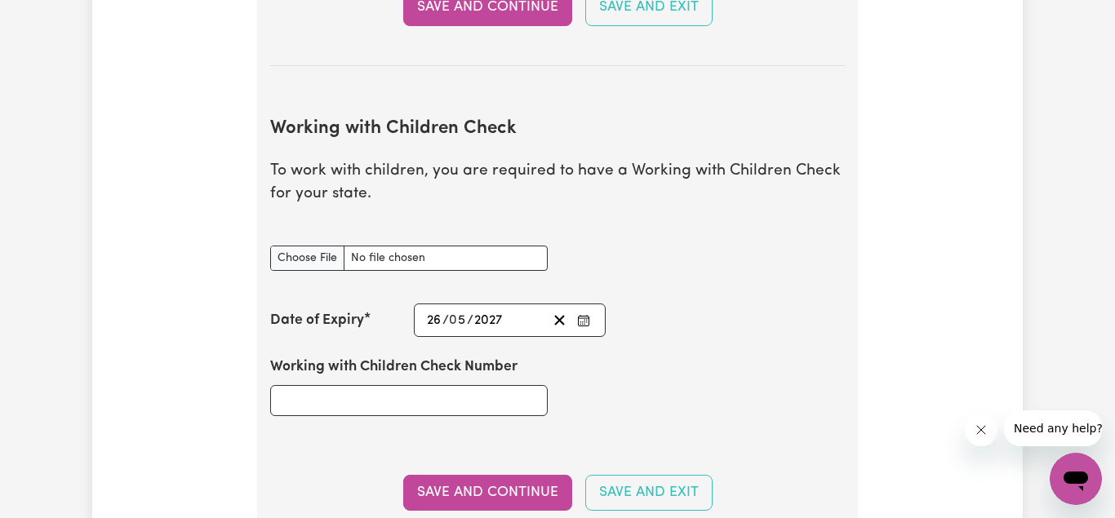
click at [162, 407] on div "Update Profile 1 2 3 4 5 Step 2 : Referees and Safety Checks To have an active …" at bounding box center [557, 209] width 930 height 3211
click at [321, 394] on input "Working with Children Check Number" at bounding box center [408, 400] width 277 height 31
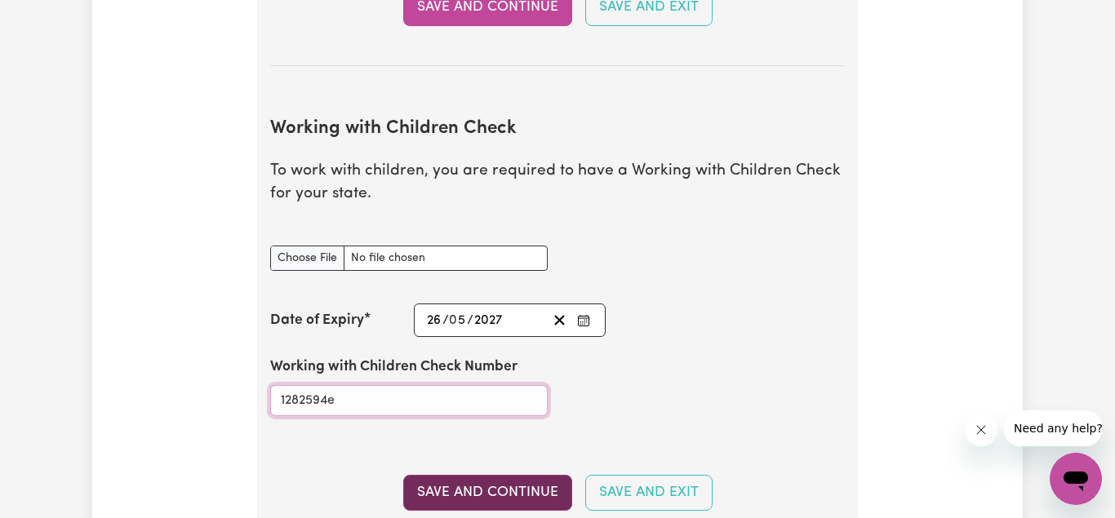
type input "1282594e"
click at [506, 488] on button "Save and Continue" at bounding box center [487, 493] width 169 height 36
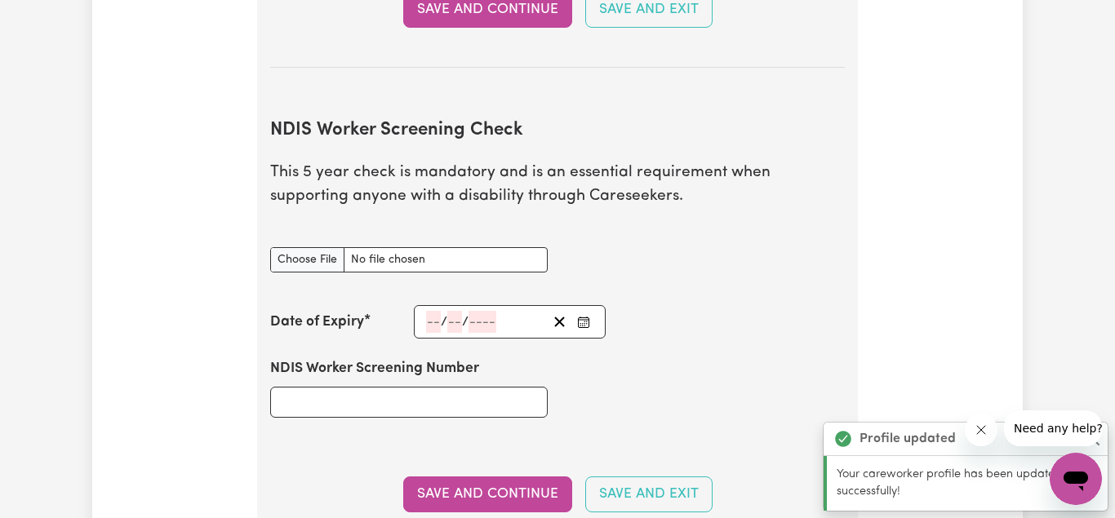
scroll to position [2075, 0]
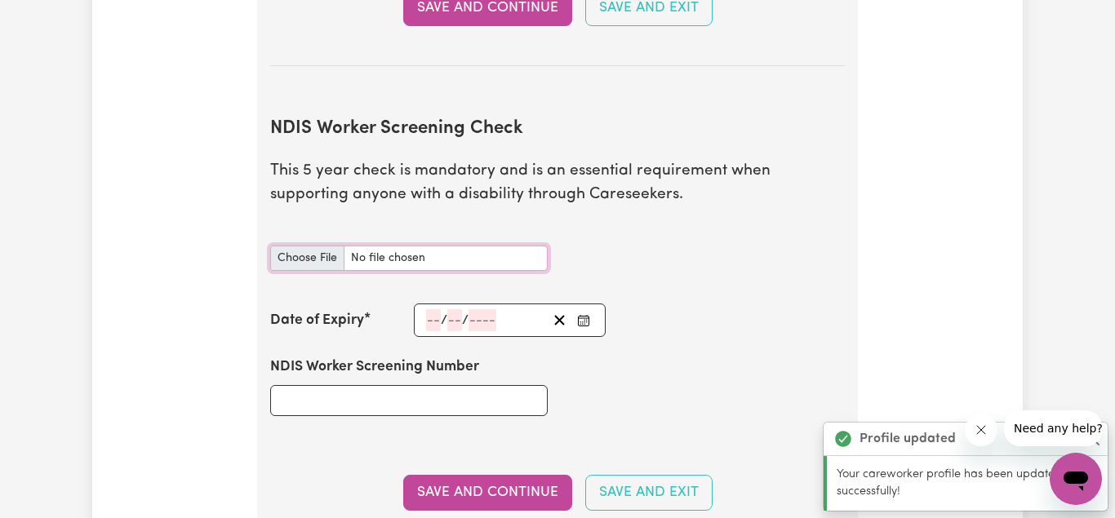
click at [321, 258] on input "NDIS Worker Screening Check document" at bounding box center [408, 258] width 277 height 25
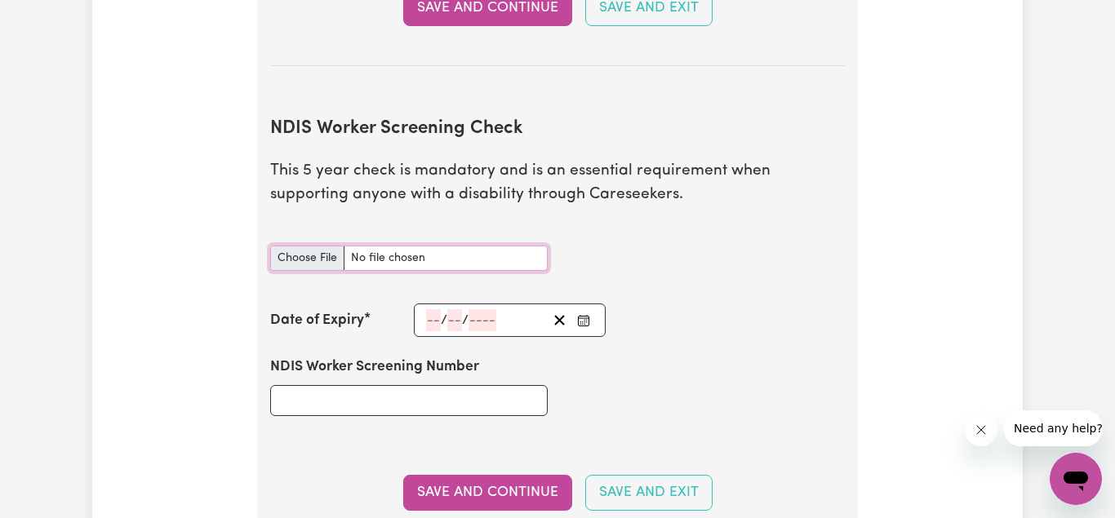
type input "C:\fakepath\Screenshot_[PHONE_NUMBER]_100938_de.gmx.mobile.android.mail.jpg"
click at [371, 398] on input "NDIS Worker Screening Number" at bounding box center [408, 400] width 277 height 31
type input "31344615"
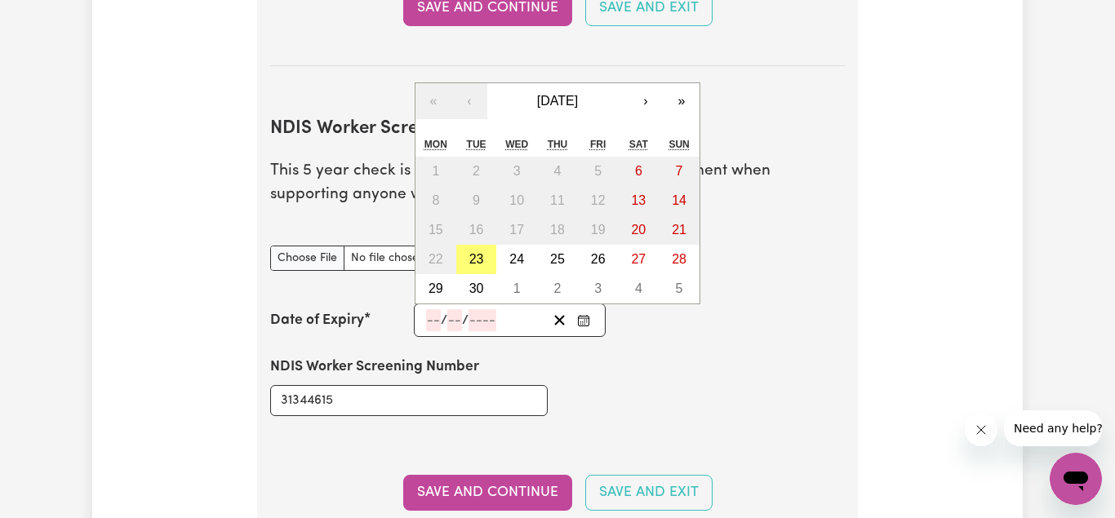
click at [430, 324] on input "number" at bounding box center [433, 320] width 15 height 22
click at [578, 97] on span "[DATE]" at bounding box center [557, 101] width 41 height 14
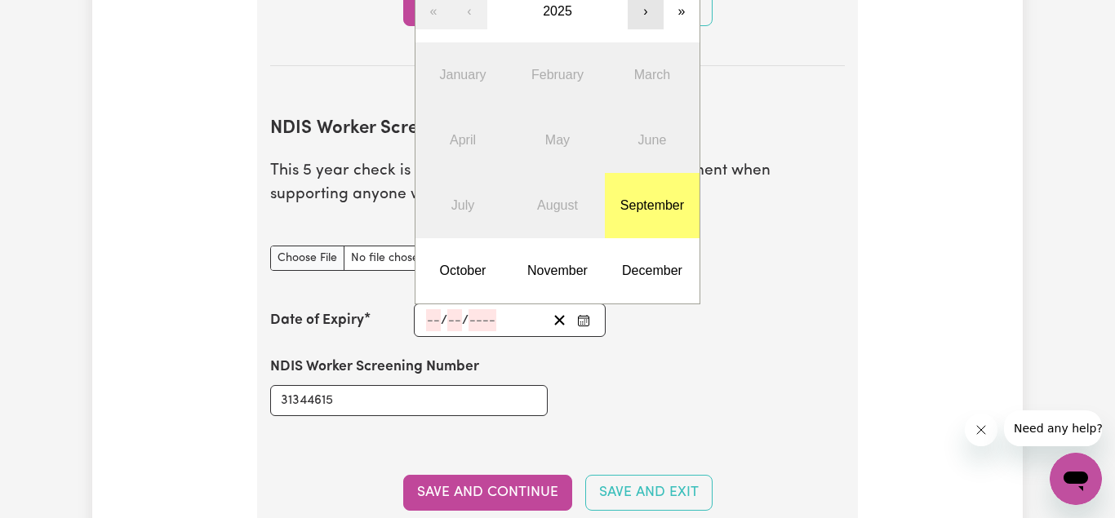
click at [641, 10] on button "›" at bounding box center [646, 11] width 36 height 36
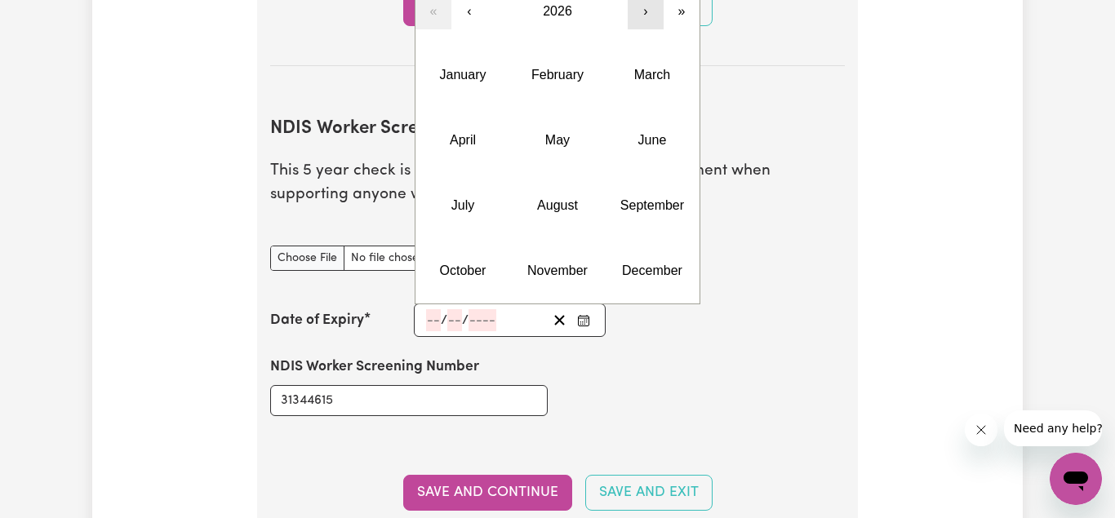
click at [641, 10] on button "›" at bounding box center [646, 11] width 36 height 36
click at [465, 13] on button "‹" at bounding box center [469, 11] width 36 height 36
click at [638, 195] on button "September" at bounding box center [652, 205] width 95 height 65
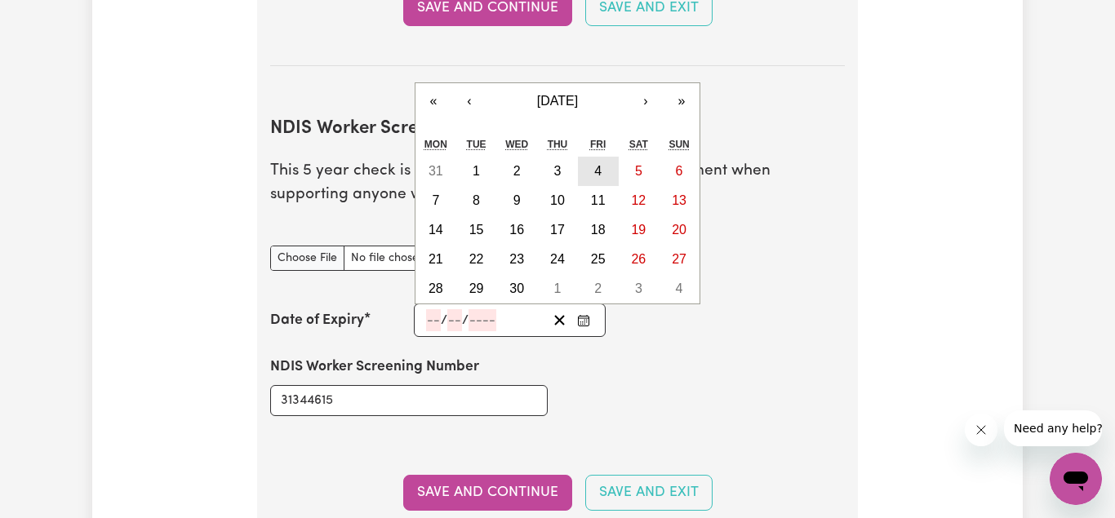
click at [599, 178] on abbr "4" at bounding box center [597, 171] width 7 height 14
type input "[DATE]"
type input "4"
type input "9"
type input "2026"
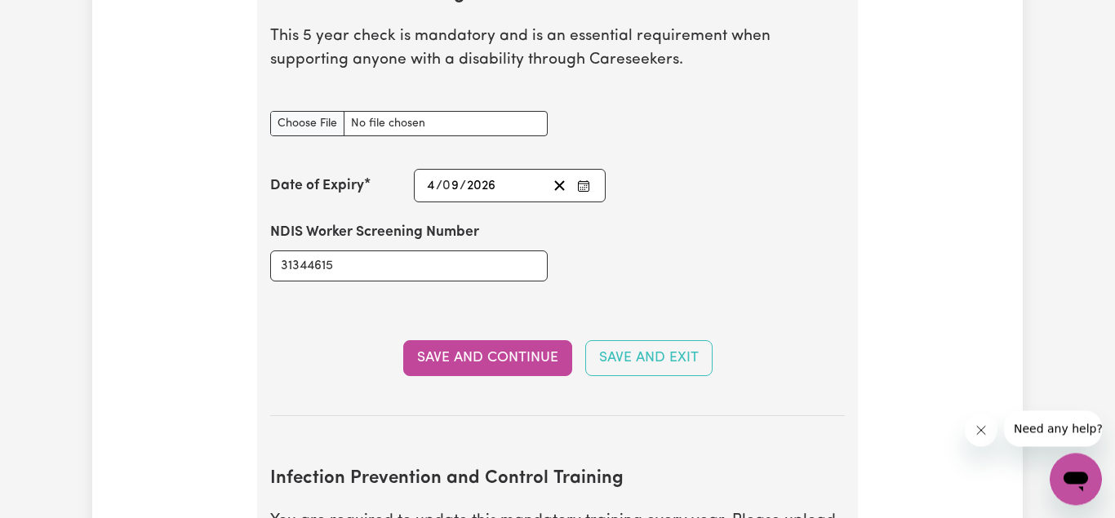
scroll to position [2242, 0]
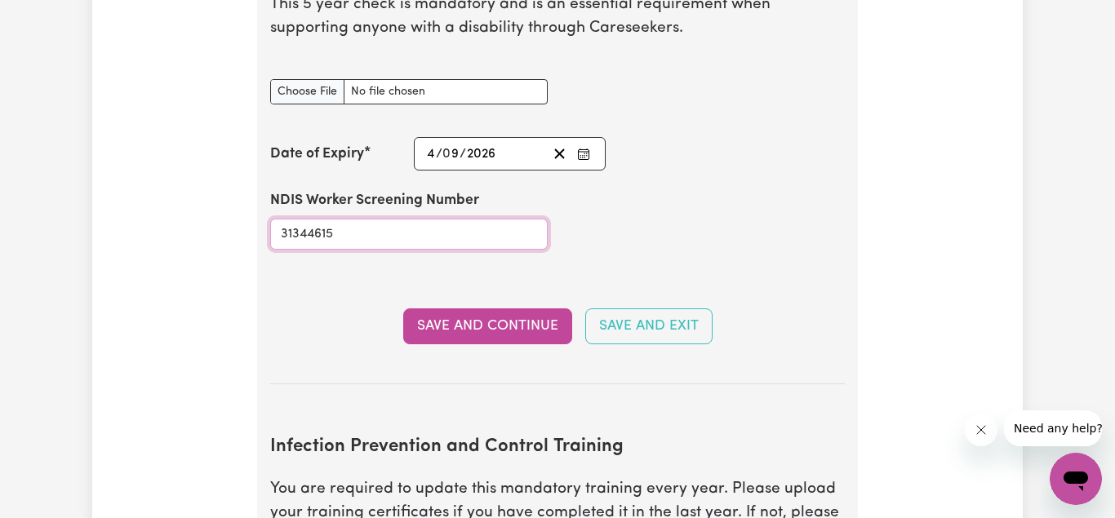
click at [360, 226] on input "31344615" at bounding box center [408, 234] width 277 height 31
type input "31366415"
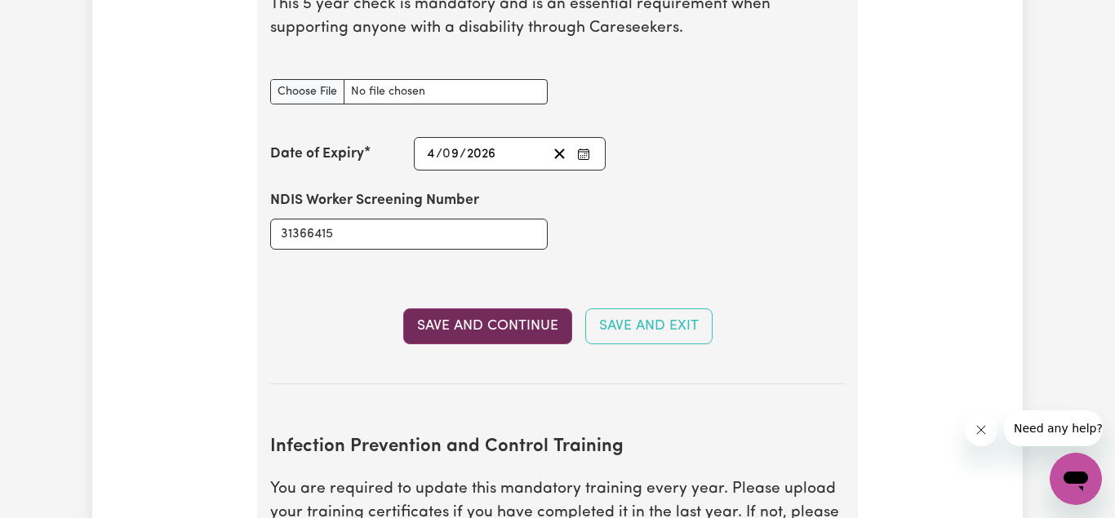
click at [482, 325] on button "Save and Continue" at bounding box center [487, 327] width 169 height 36
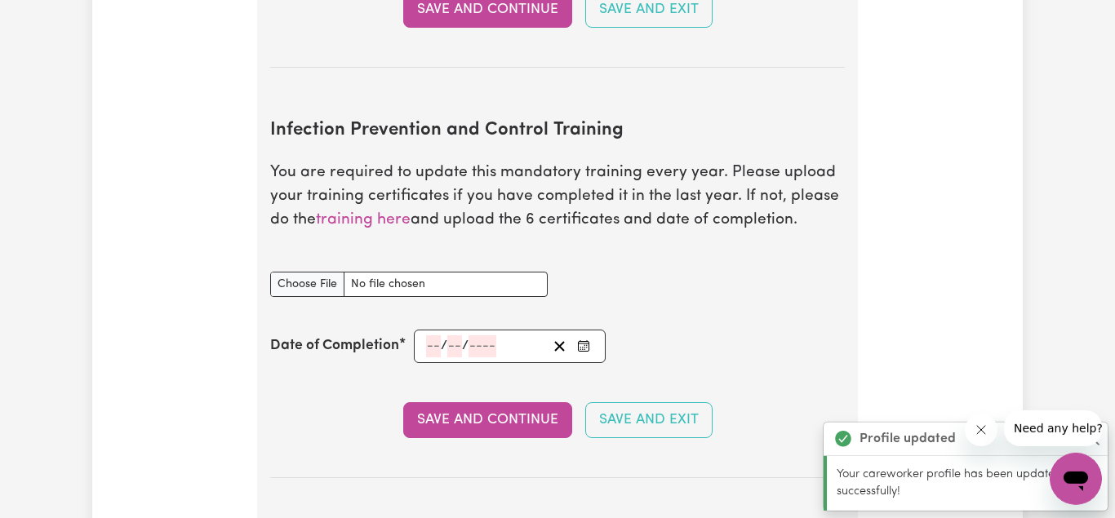
scroll to position [2653, 0]
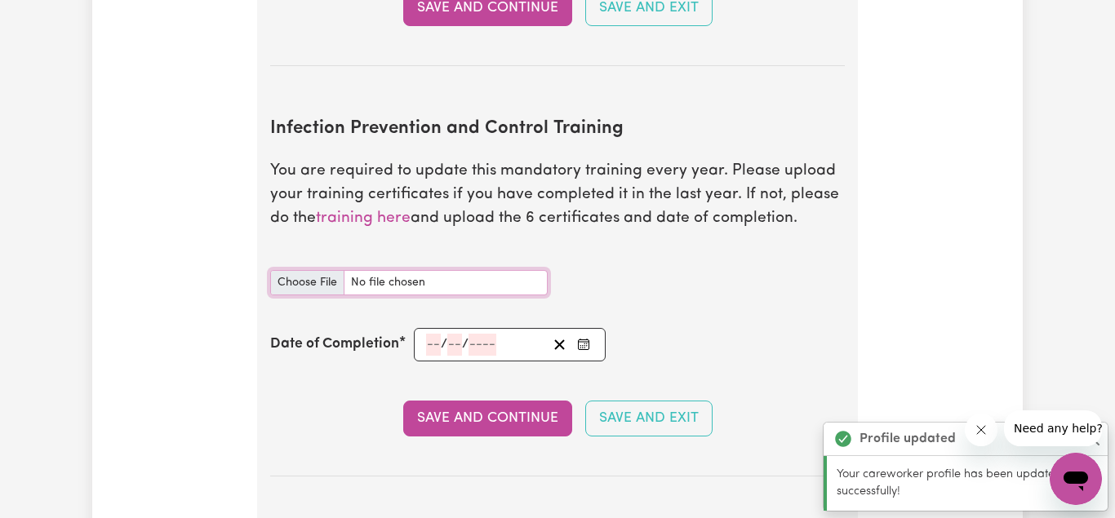
click at [306, 284] on input "Infection Prevention and Control Training document" at bounding box center [408, 282] width 277 height 25
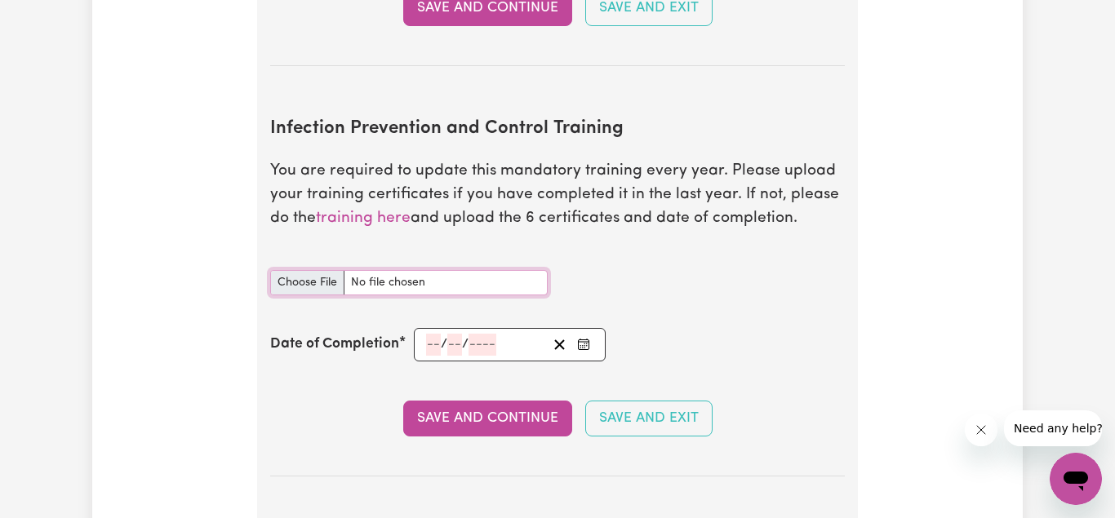
type input "C:\fakepath\infection control.pdf"
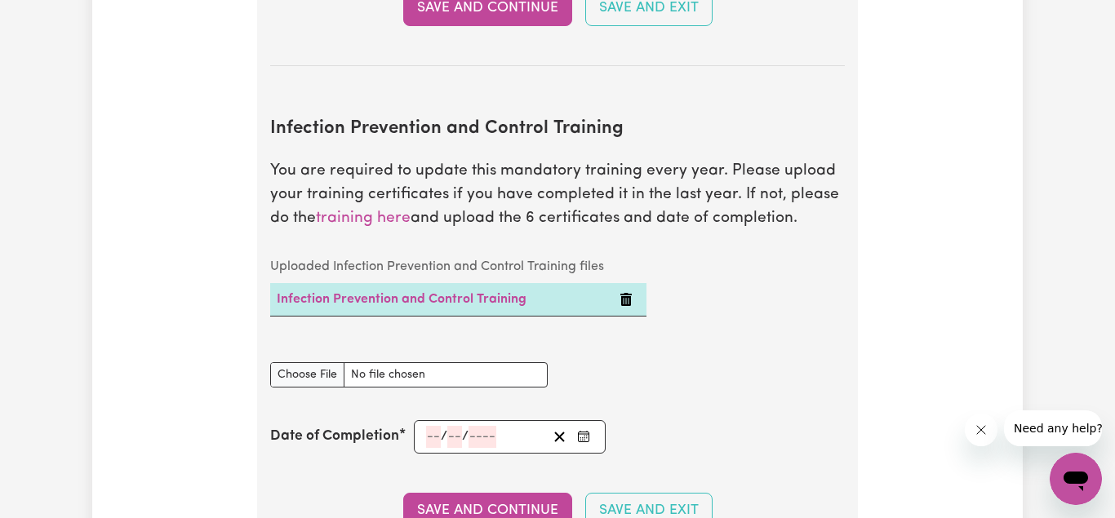
click at [433, 437] on input "number" at bounding box center [433, 437] width 15 height 22
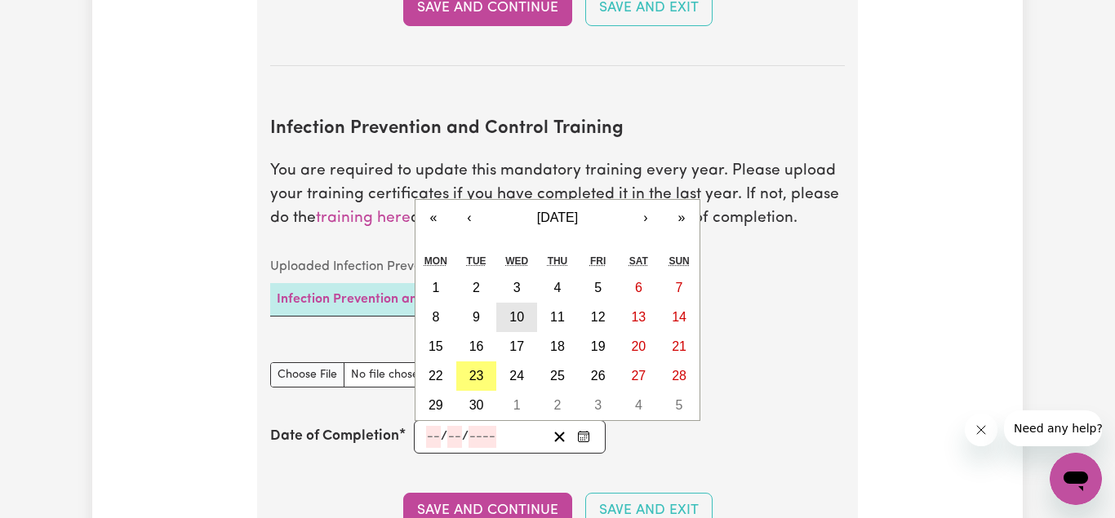
click at [517, 317] on abbr "10" at bounding box center [516, 317] width 15 height 14
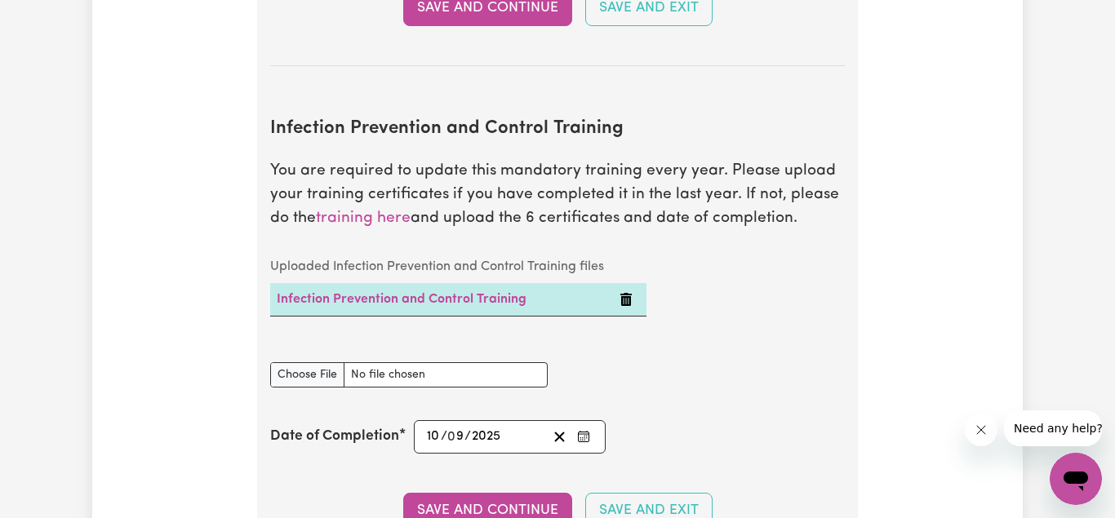
type input "[DATE]"
type input "10"
type input "9"
type input "2025"
click at [478, 506] on button "Save and Continue" at bounding box center [487, 511] width 169 height 36
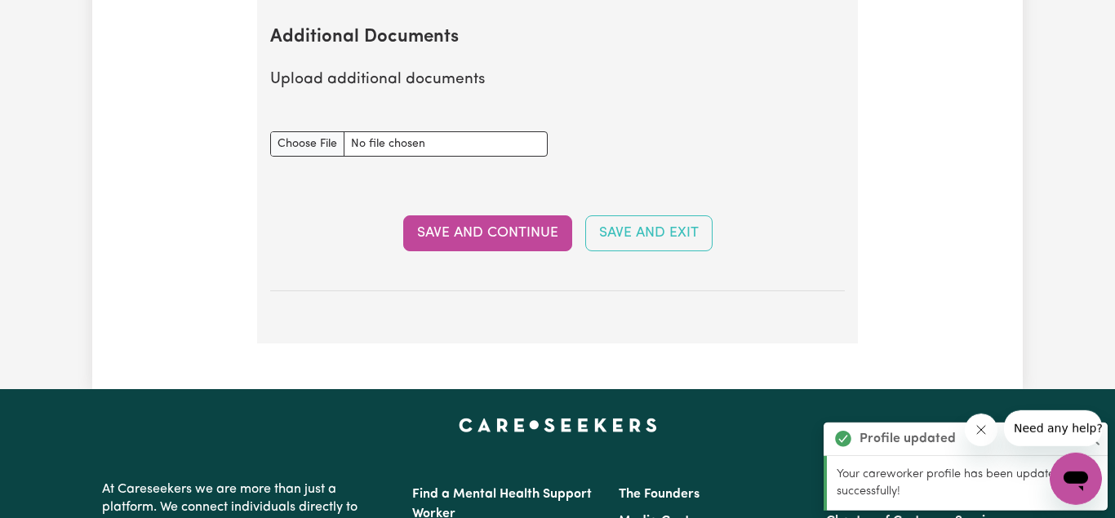
scroll to position [3248, 0]
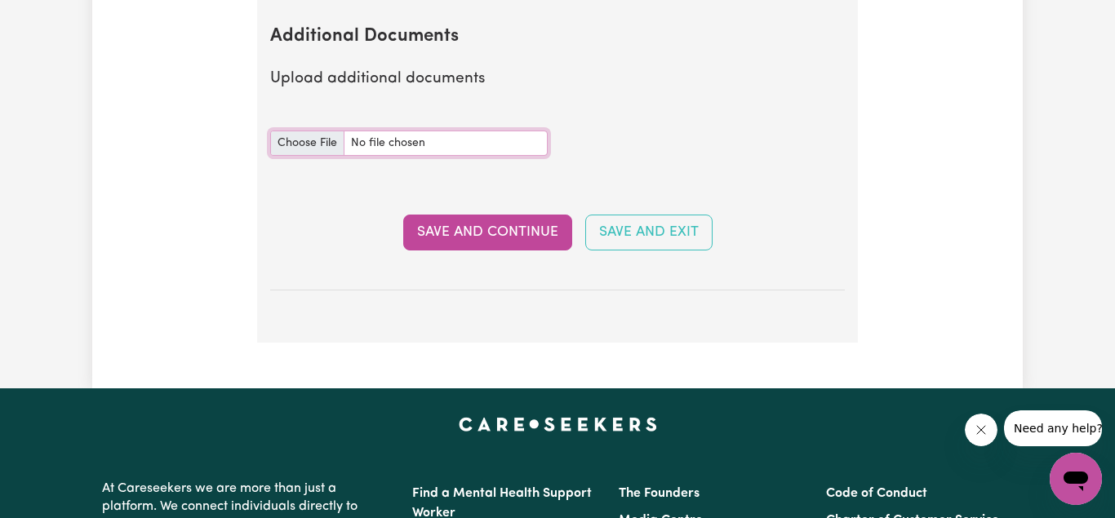
click at [310, 140] on input "Additional Documents document" at bounding box center [408, 143] width 277 height 25
type input "C:\fakepath\cerfiticate individual support.pdf"
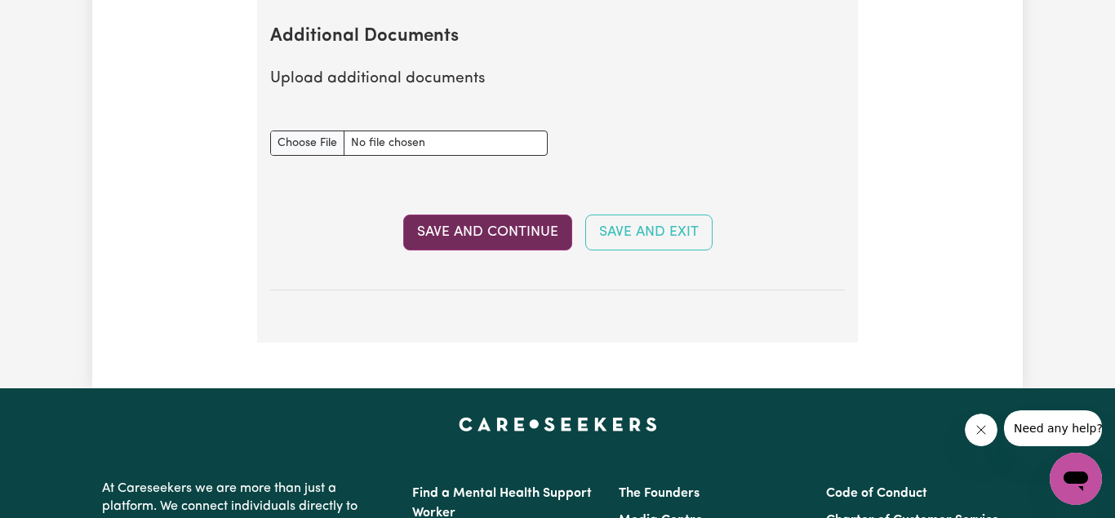
click at [495, 236] on button "Save and Continue" at bounding box center [487, 233] width 169 height 36
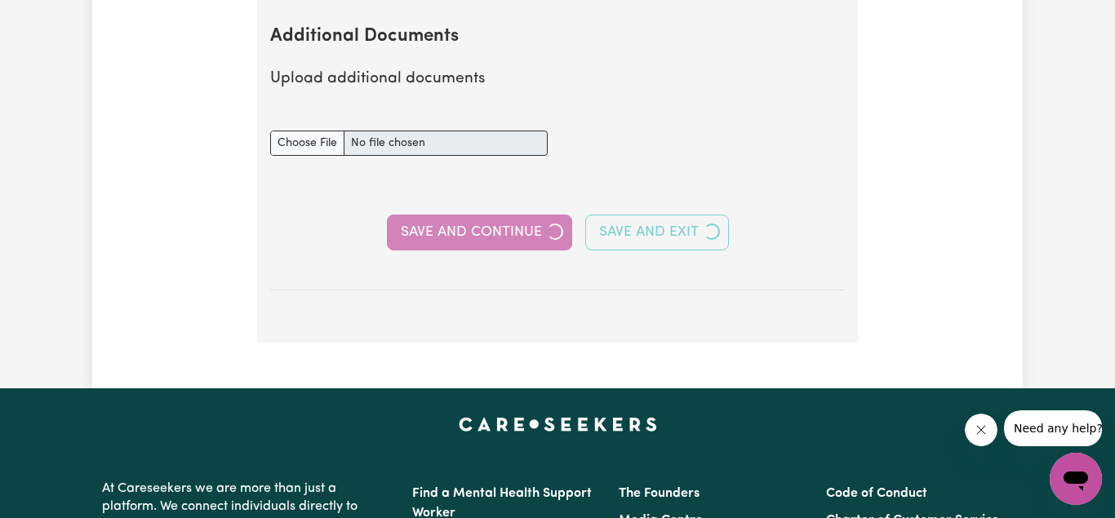
select select "Certificate III (Individual Support)"
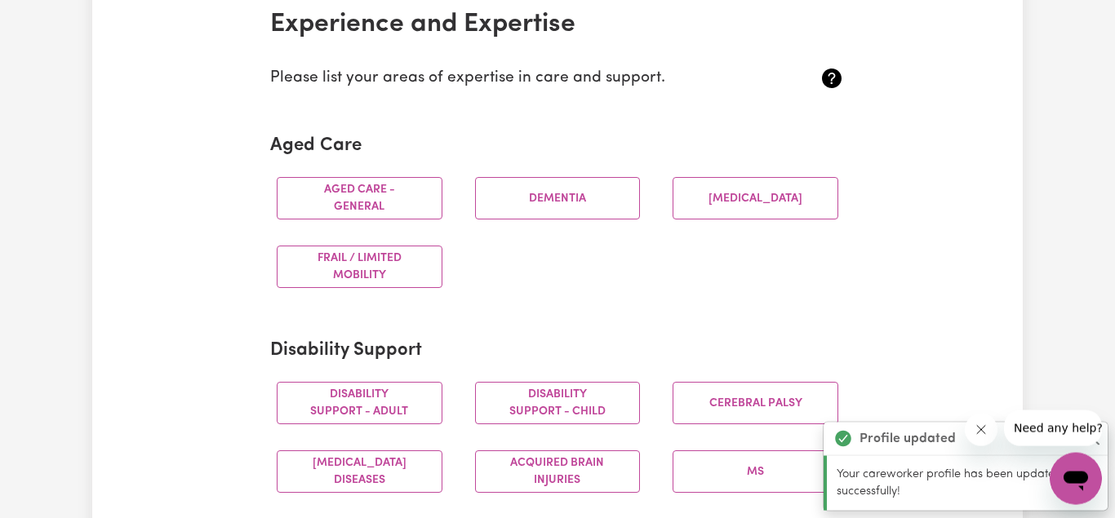
scroll to position [416, 0]
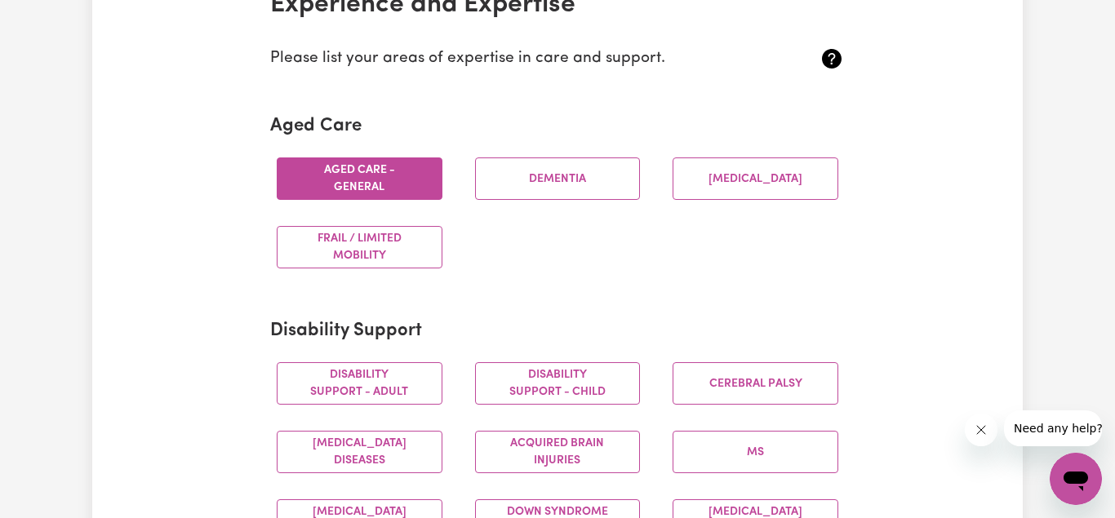
click at [375, 183] on button "Aged care - General" at bounding box center [360, 179] width 166 height 42
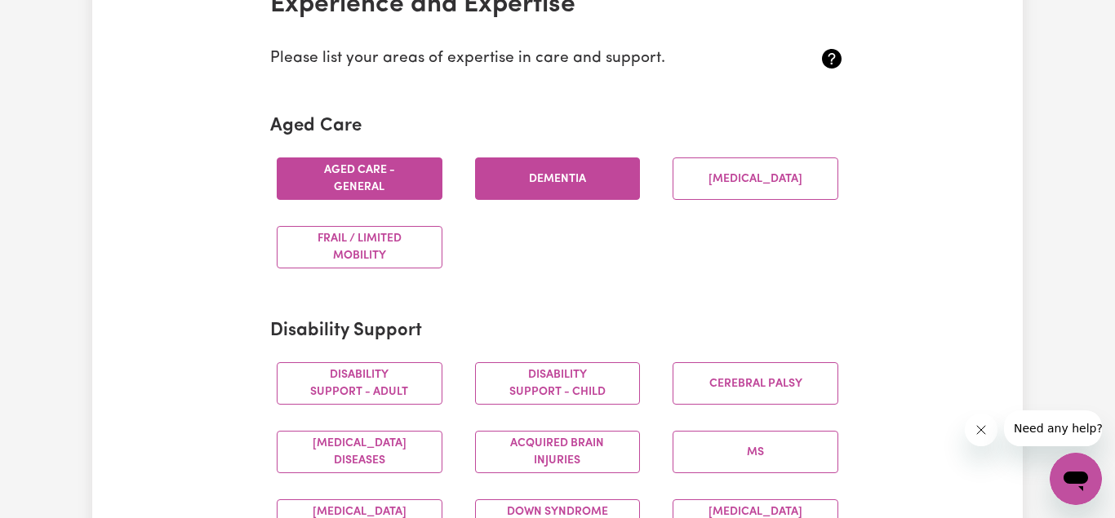
click at [538, 172] on button "Dementia" at bounding box center [558, 179] width 166 height 42
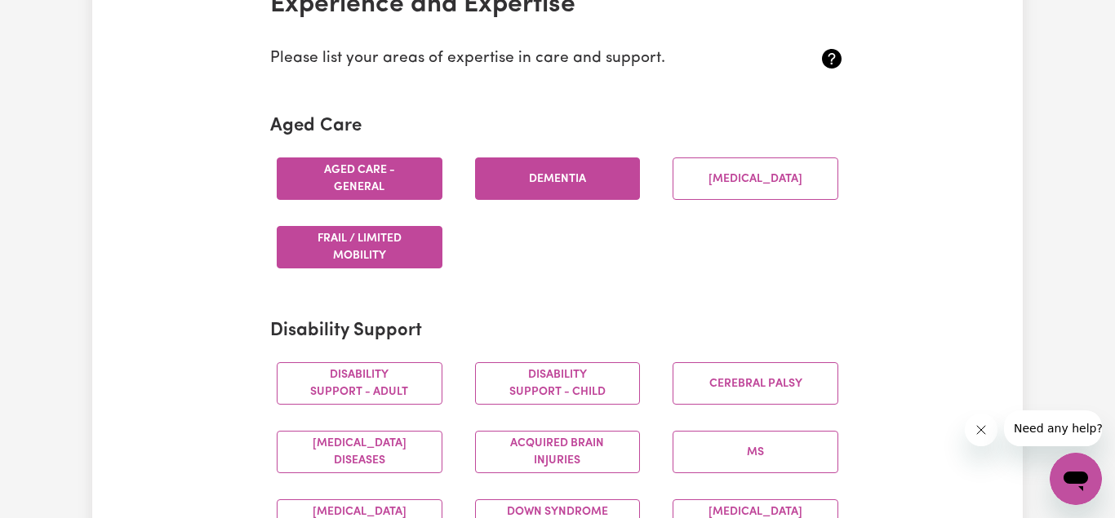
click at [375, 252] on button "Frail / limited mobility" at bounding box center [360, 247] width 166 height 42
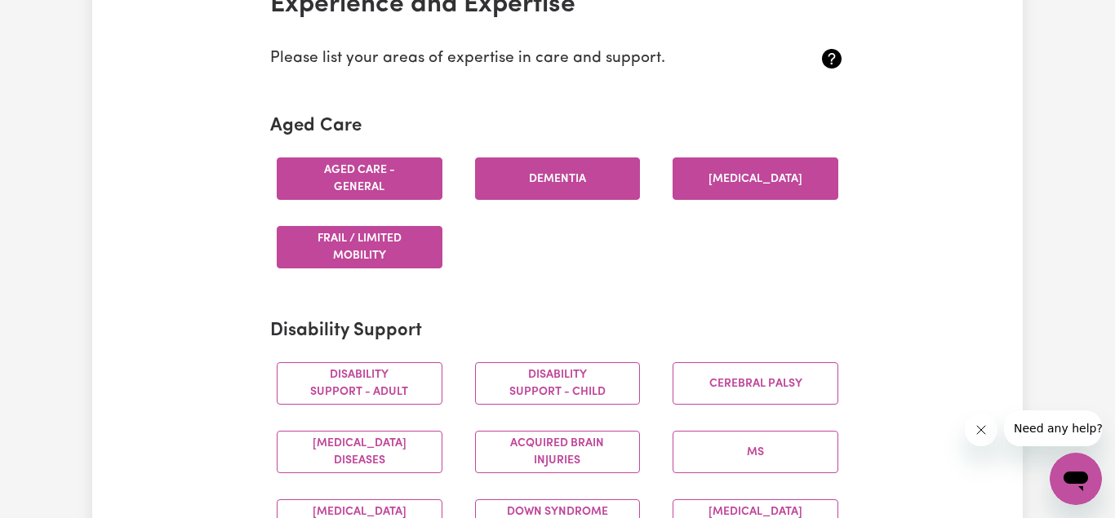
click at [726, 176] on button "[MEDICAL_DATA]" at bounding box center [756, 179] width 166 height 42
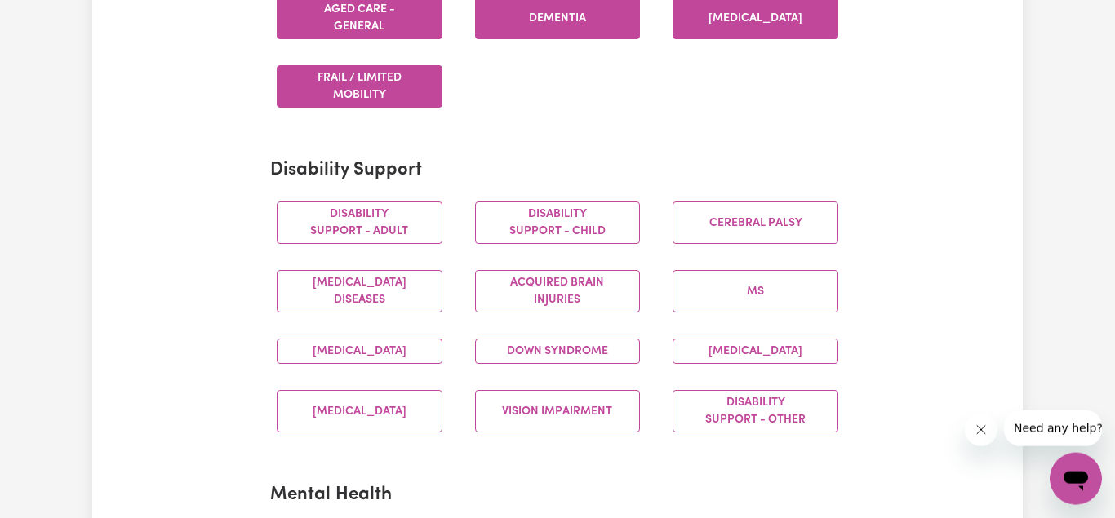
scroll to position [583, 0]
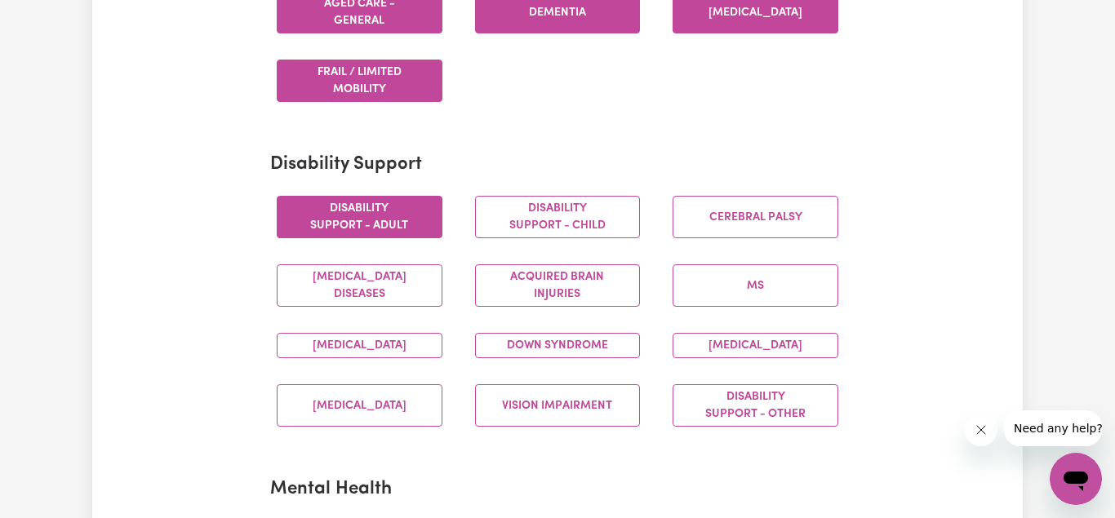
click at [357, 212] on button "Disability support - Adult" at bounding box center [360, 217] width 166 height 42
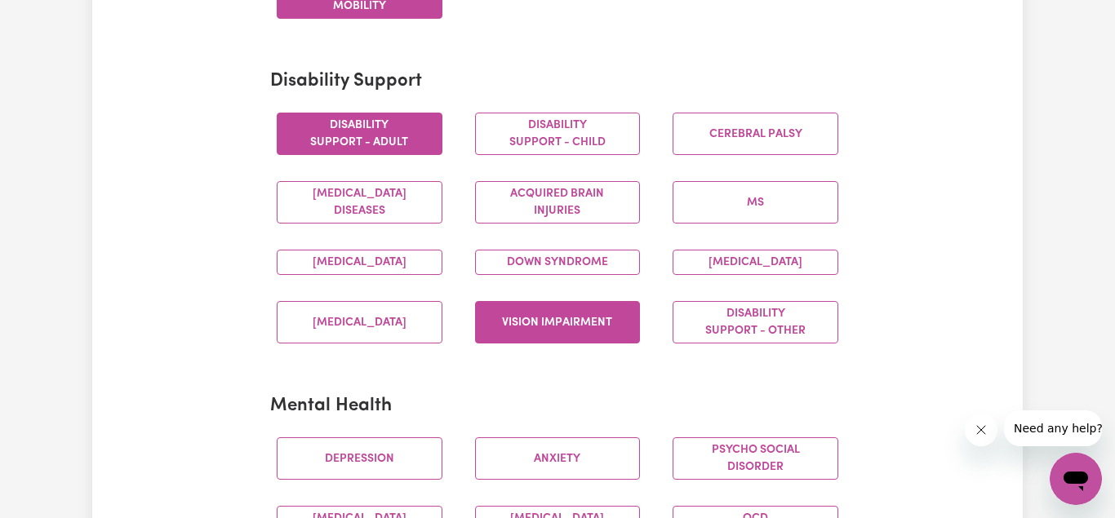
click at [555, 344] on button "Vision impairment" at bounding box center [558, 322] width 166 height 42
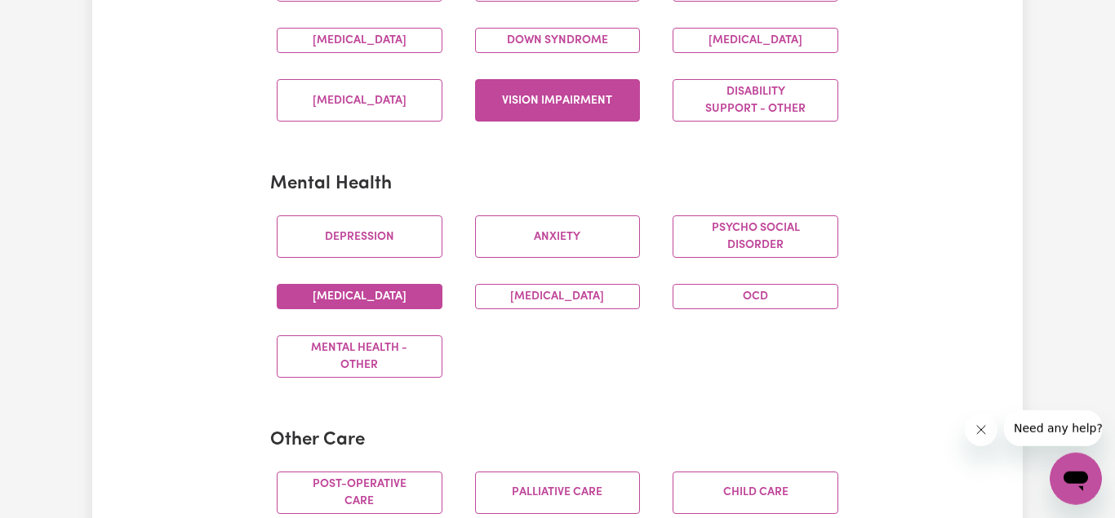
scroll to position [916, 0]
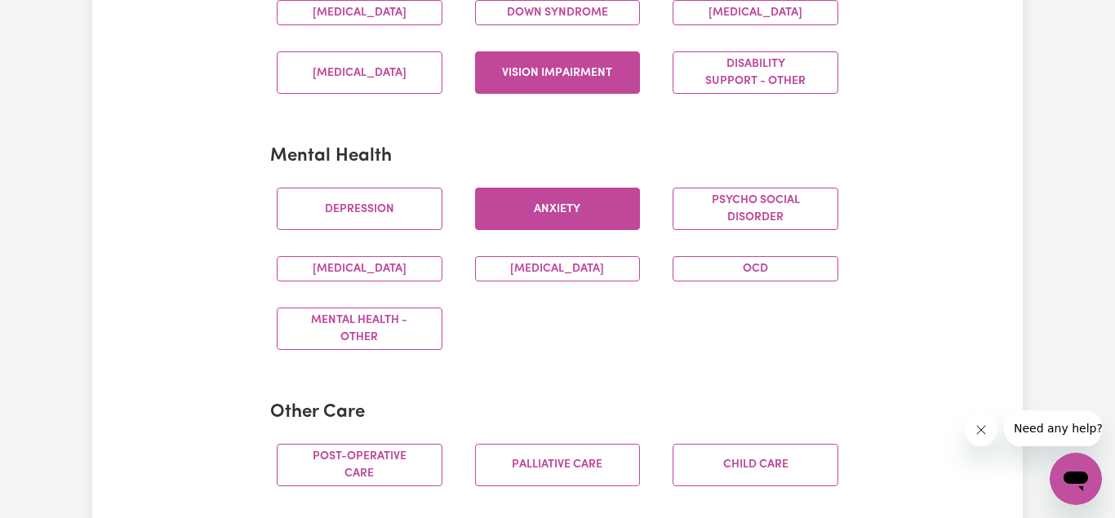
click at [534, 230] on button "Anxiety" at bounding box center [558, 209] width 166 height 42
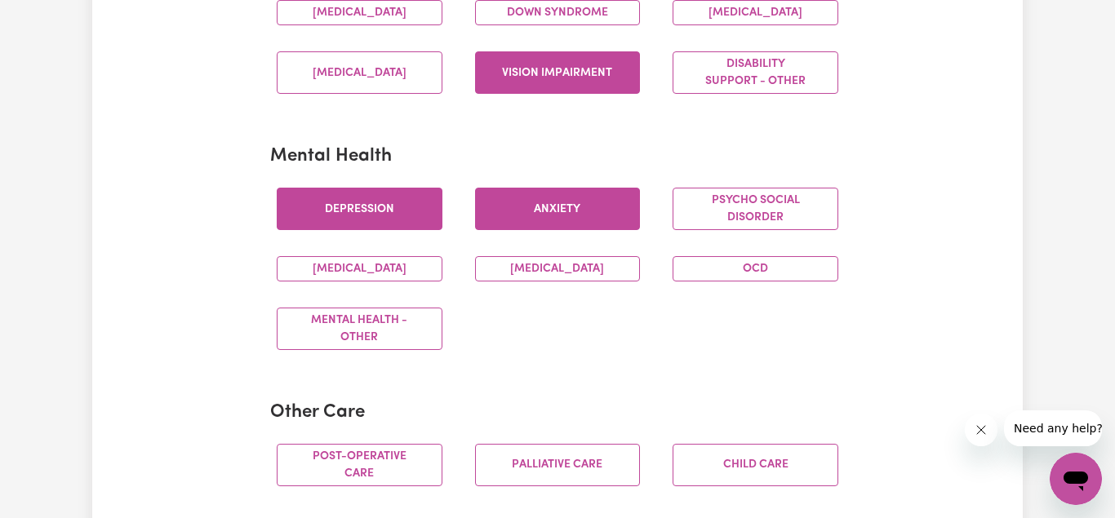
click at [380, 212] on button "Depression" at bounding box center [360, 209] width 166 height 42
click at [354, 282] on button "[MEDICAL_DATA]" at bounding box center [360, 268] width 166 height 25
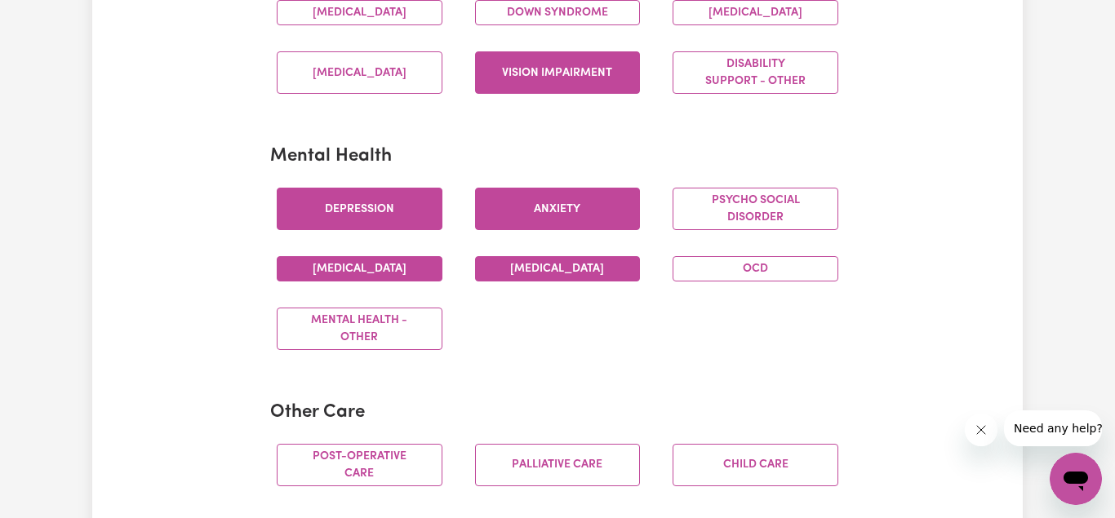
click at [556, 282] on button "[MEDICAL_DATA]" at bounding box center [558, 268] width 166 height 25
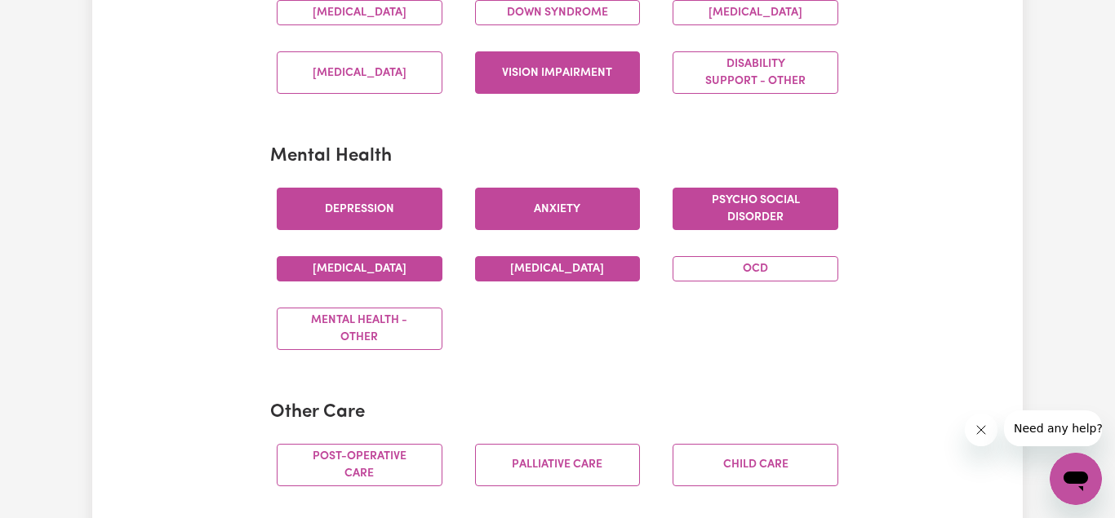
click at [767, 230] on button "Psycho social disorder" at bounding box center [756, 209] width 166 height 42
click at [731, 282] on button "OCD" at bounding box center [756, 268] width 166 height 25
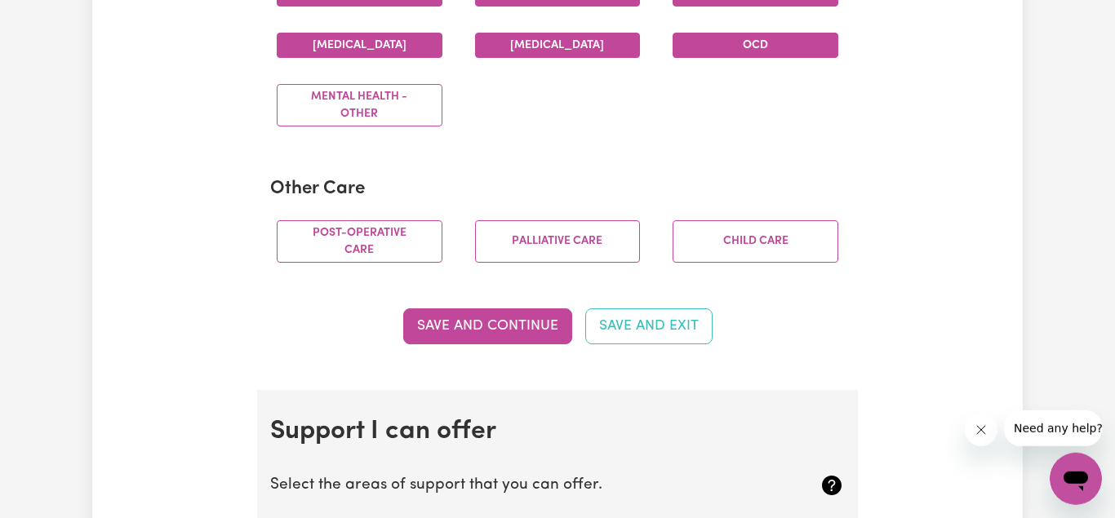
scroll to position [1165, 0]
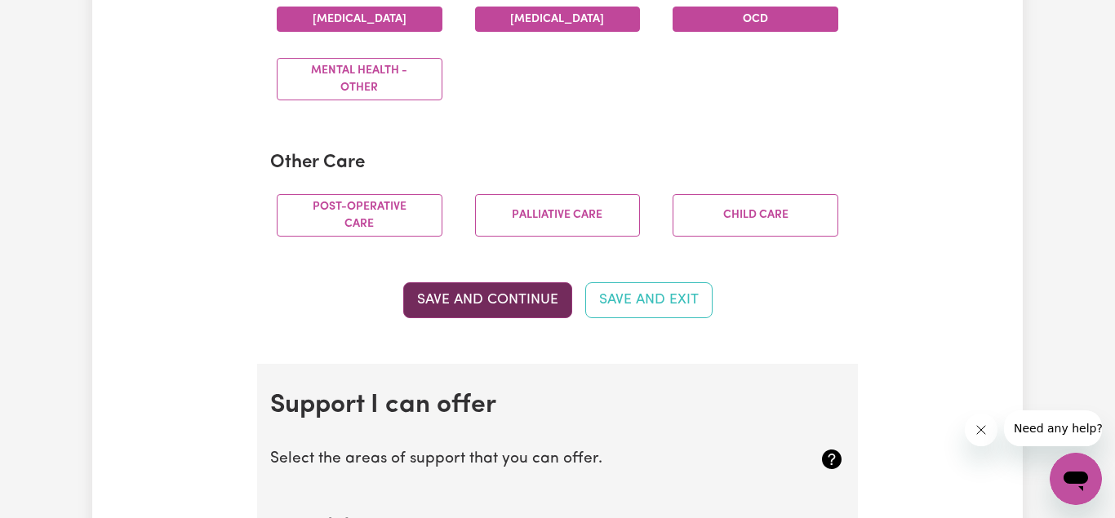
click at [504, 313] on button "Save and Continue" at bounding box center [487, 300] width 169 height 36
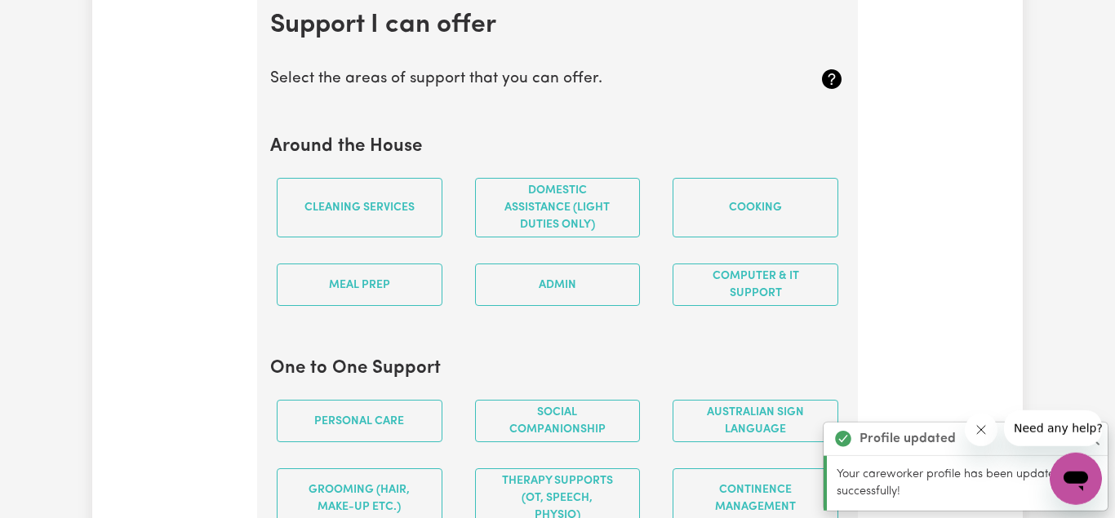
scroll to position [1547, 0]
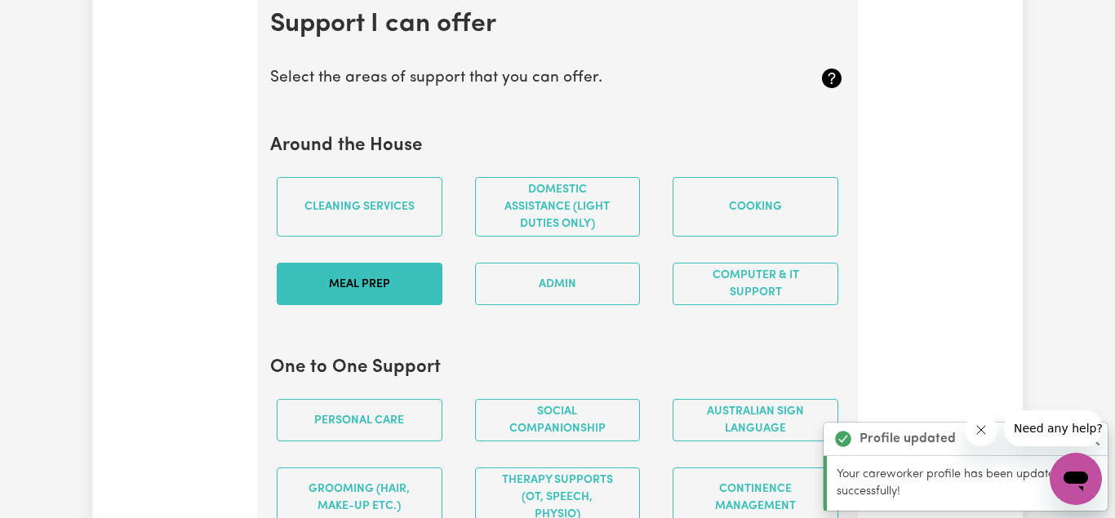
drag, startPoint x: 383, startPoint y: 228, endPoint x: 376, endPoint y: 297, distance: 69.7
click at [382, 229] on button "Cleaning services" at bounding box center [360, 207] width 166 height 60
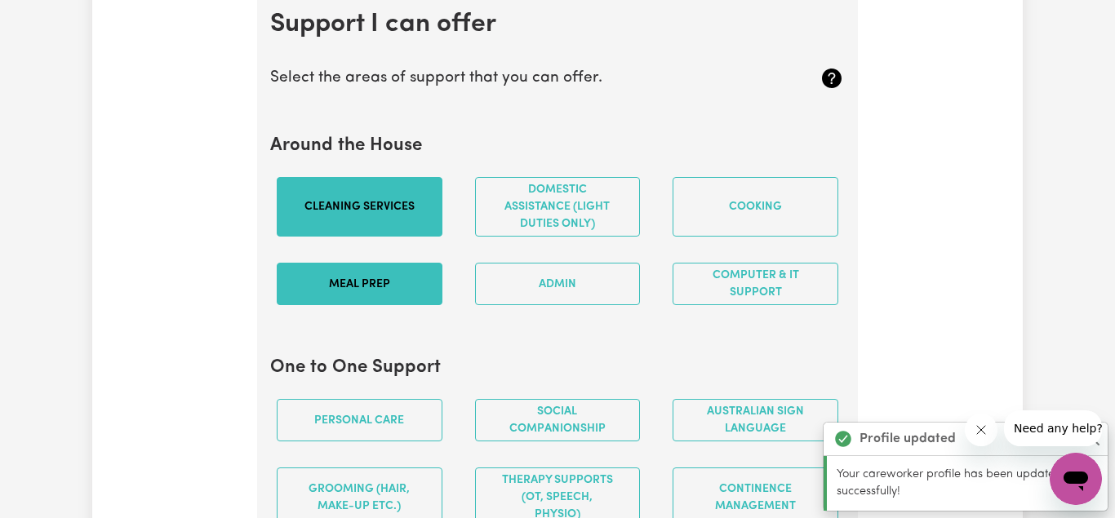
click at [378, 301] on button "Meal prep" at bounding box center [360, 284] width 166 height 42
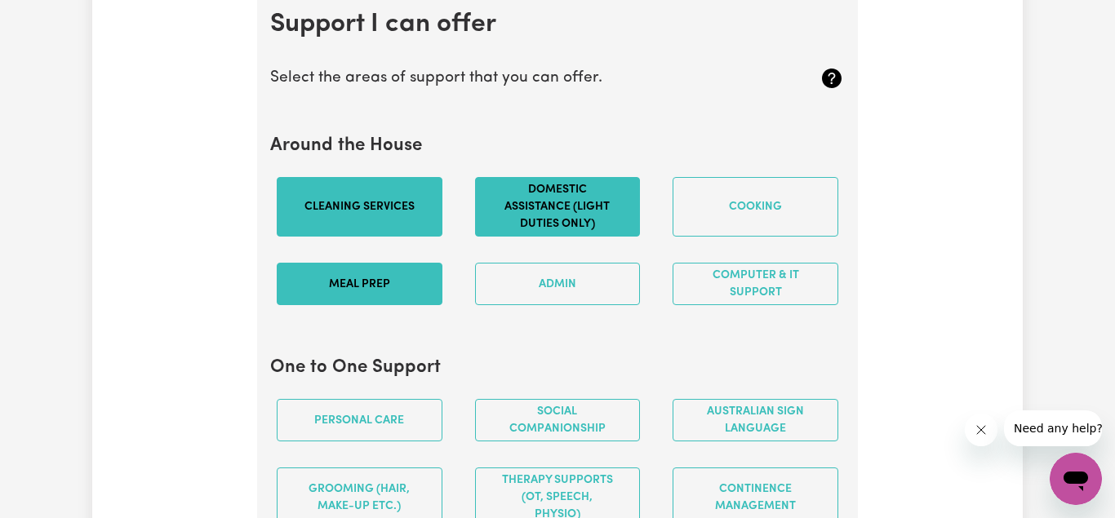
click at [565, 235] on button "Domestic assistance (light duties only)" at bounding box center [558, 207] width 166 height 60
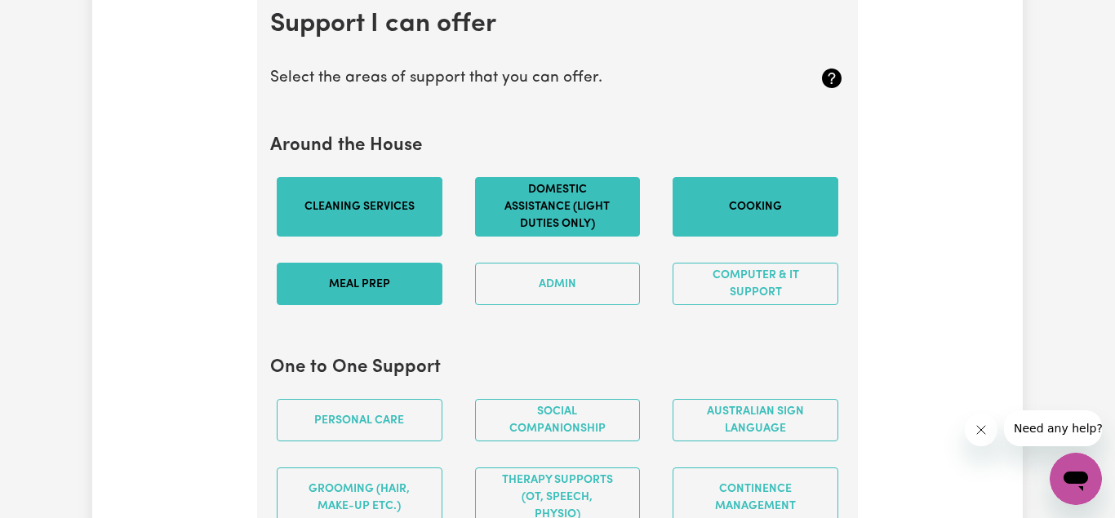
click at [786, 217] on button "Cooking" at bounding box center [756, 207] width 166 height 60
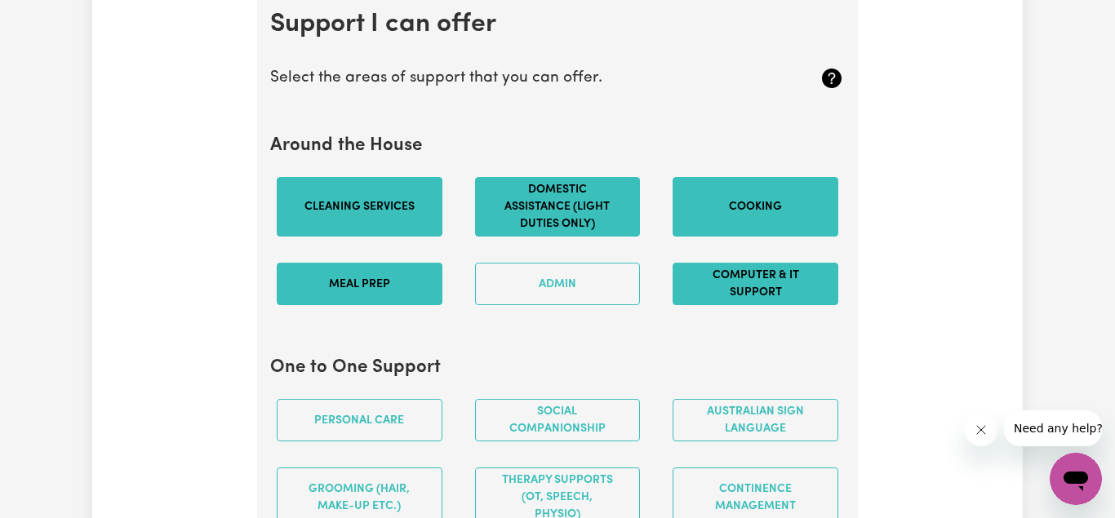
click at [739, 295] on button "Computer & IT Support" at bounding box center [756, 284] width 166 height 42
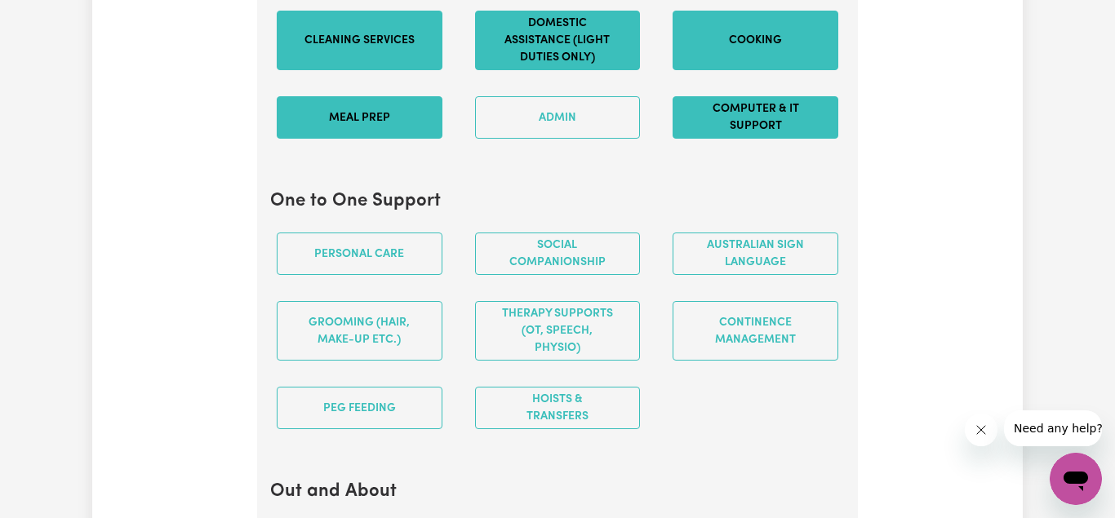
scroll to position [1796, 0]
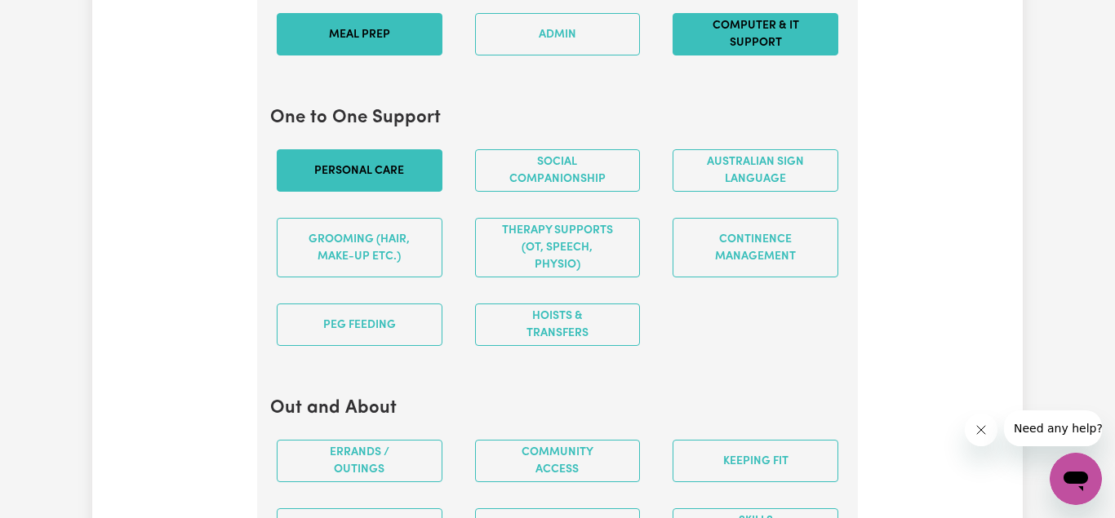
click at [357, 190] on button "Personal care" at bounding box center [360, 170] width 166 height 42
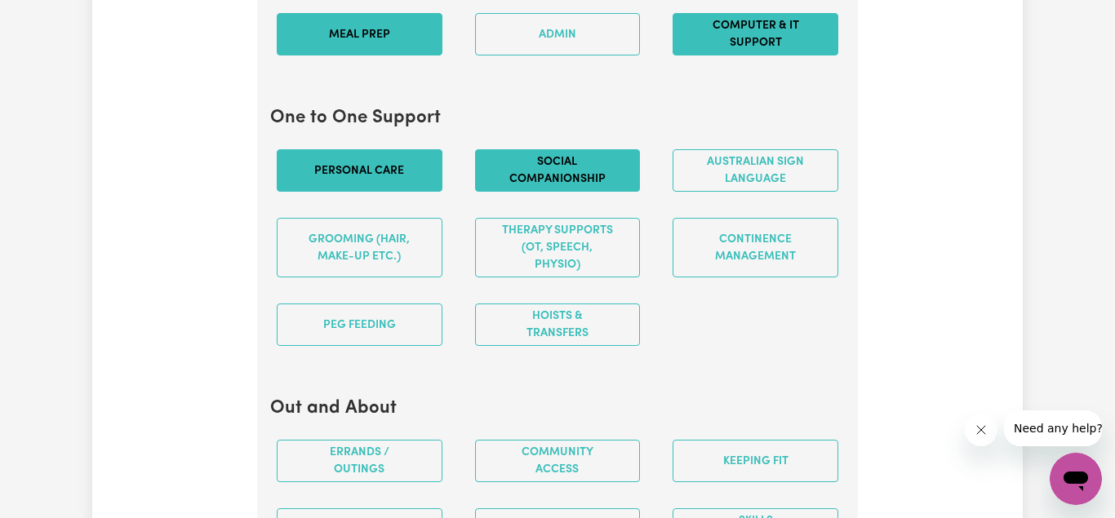
click at [575, 180] on button "Social companionship" at bounding box center [558, 170] width 166 height 42
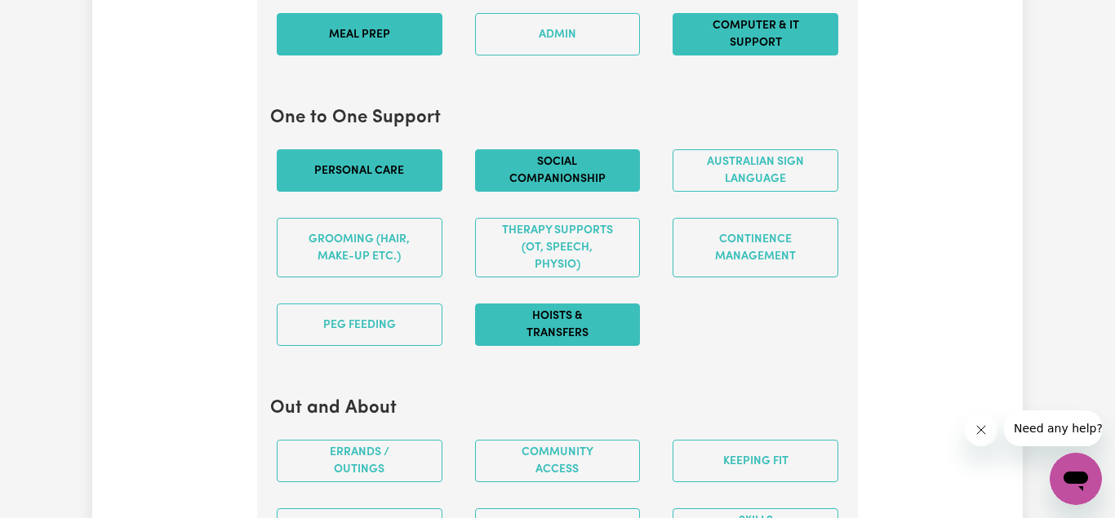
click at [535, 339] on button "Hoists & transfers" at bounding box center [558, 325] width 166 height 42
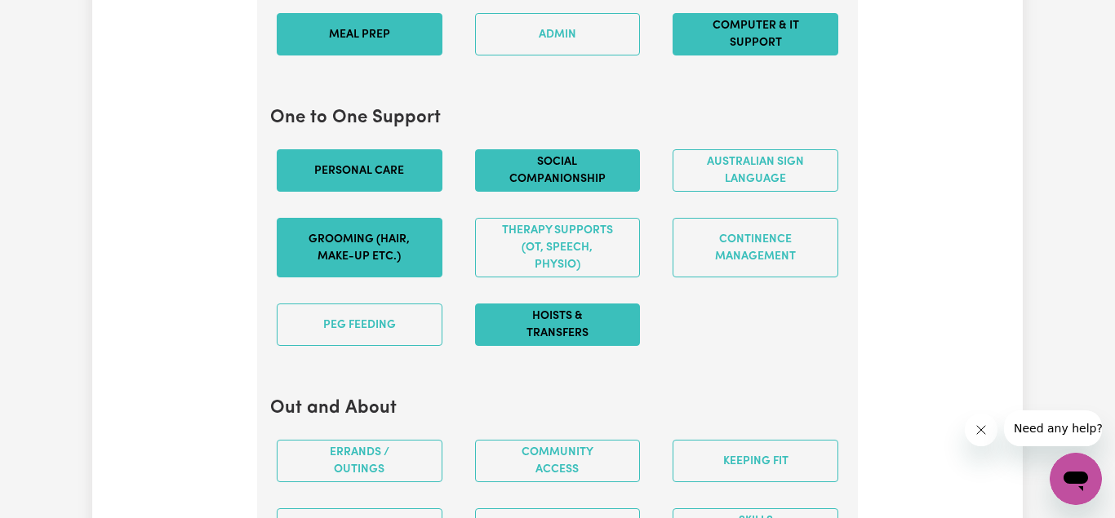
click at [370, 273] on button "Grooming (hair, make-up etc.)" at bounding box center [360, 248] width 166 height 60
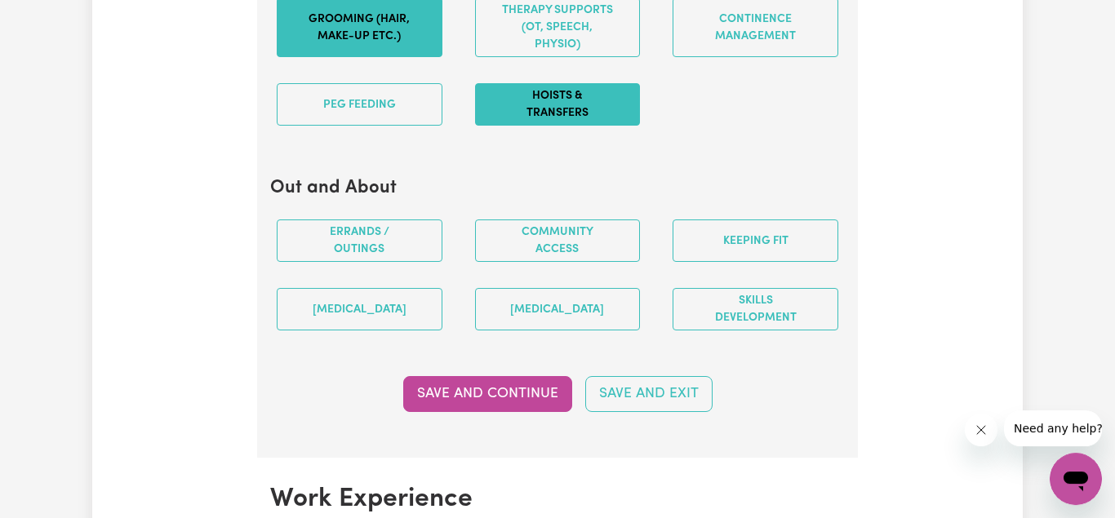
scroll to position [2046, 0]
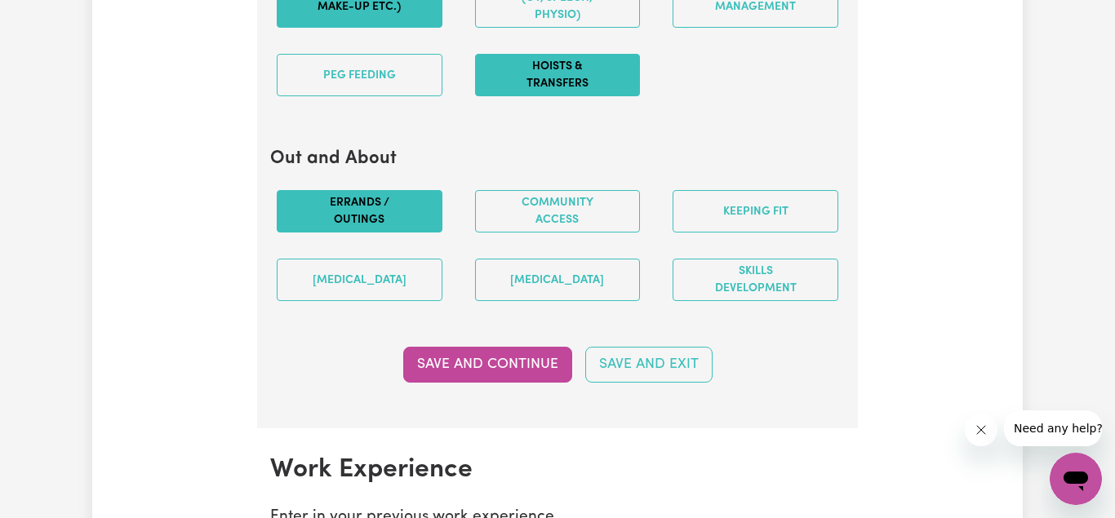
click at [356, 232] on button "Errands / Outings" at bounding box center [360, 211] width 166 height 42
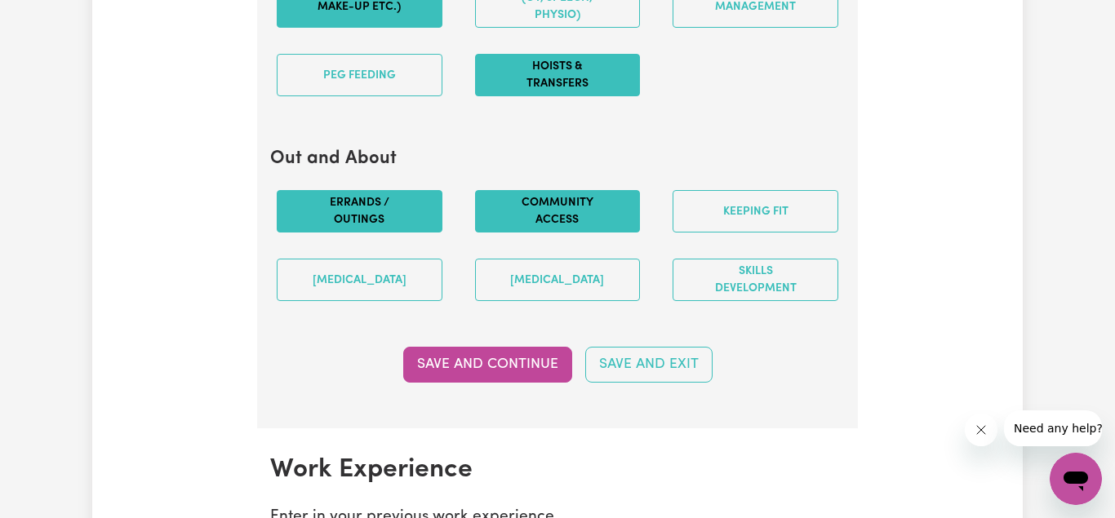
click at [574, 233] on button "Community access" at bounding box center [558, 211] width 166 height 42
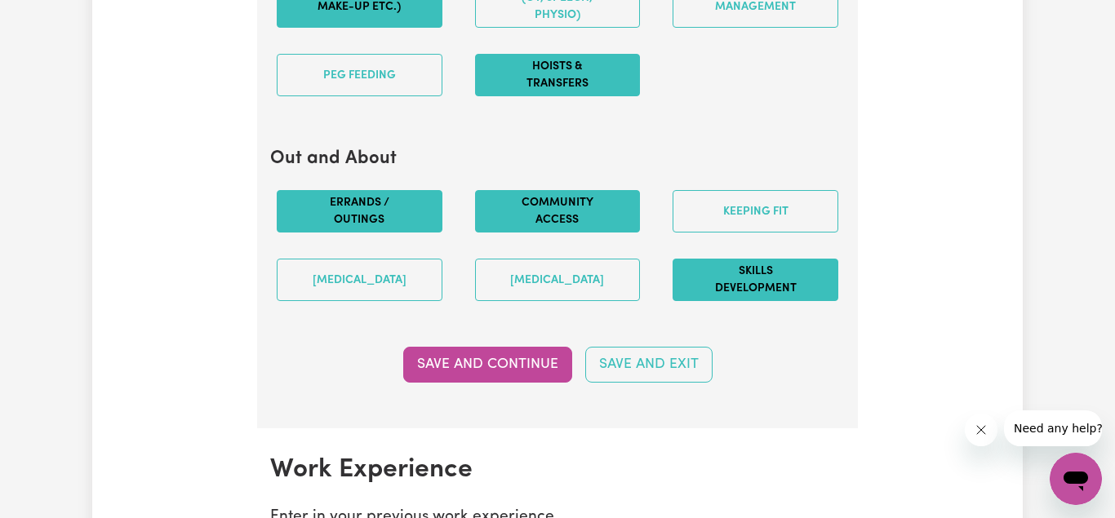
click at [753, 301] on button "Skills Development" at bounding box center [756, 280] width 166 height 42
click at [511, 383] on button "Save and Continue" at bounding box center [487, 365] width 169 height 36
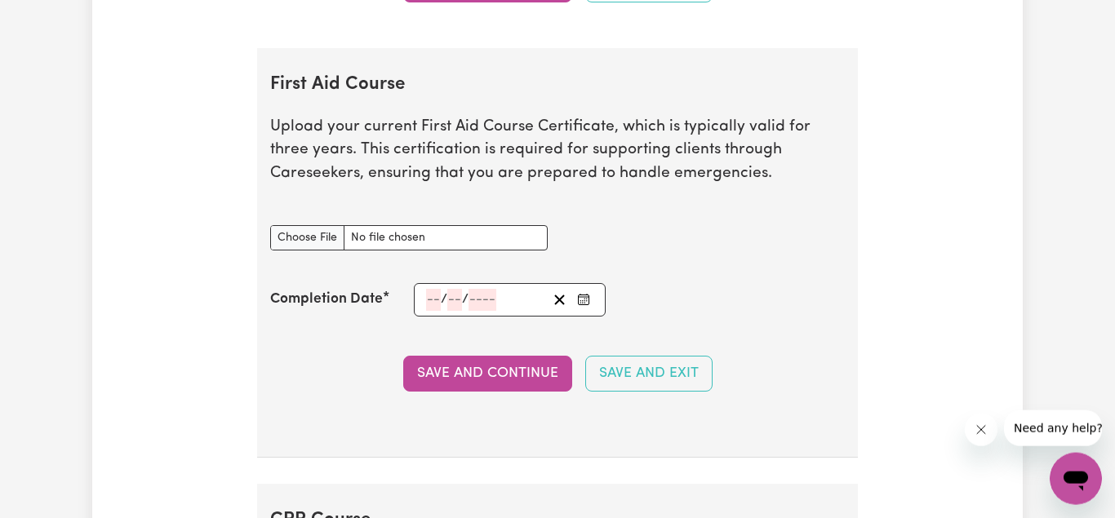
scroll to position [2992, 0]
